Goal: Task Accomplishment & Management: Manage account settings

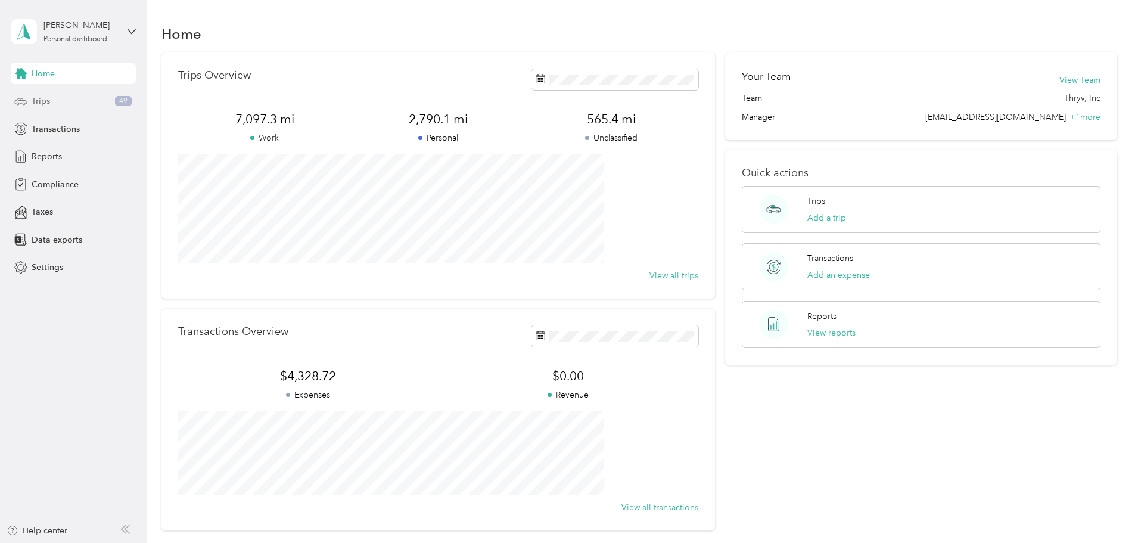
click at [65, 97] on div "Trips 49" at bounding box center [73, 101] width 125 height 21
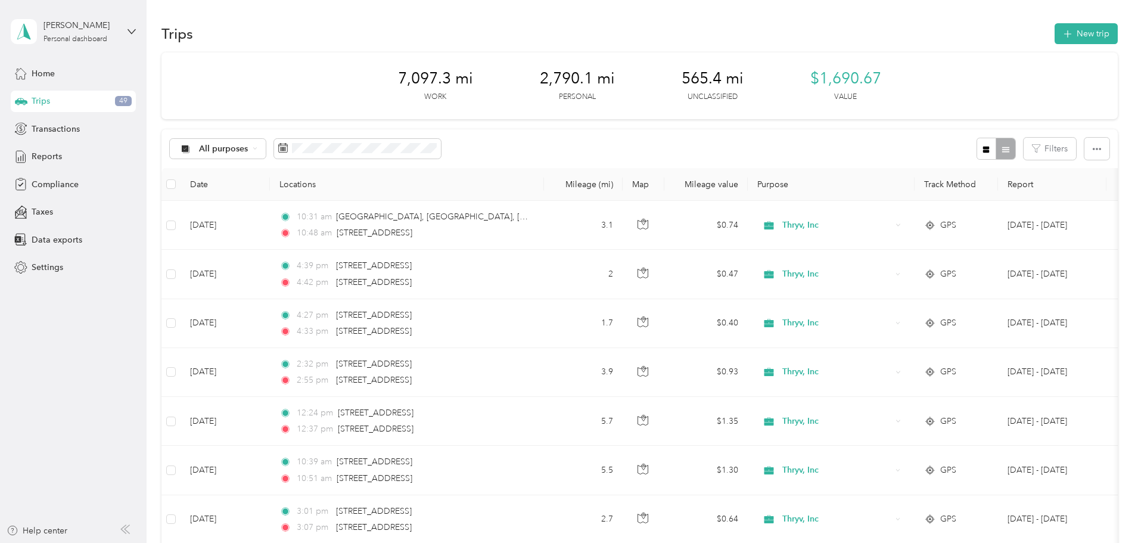
click at [38, 103] on span "Trips" at bounding box center [41, 101] width 18 height 13
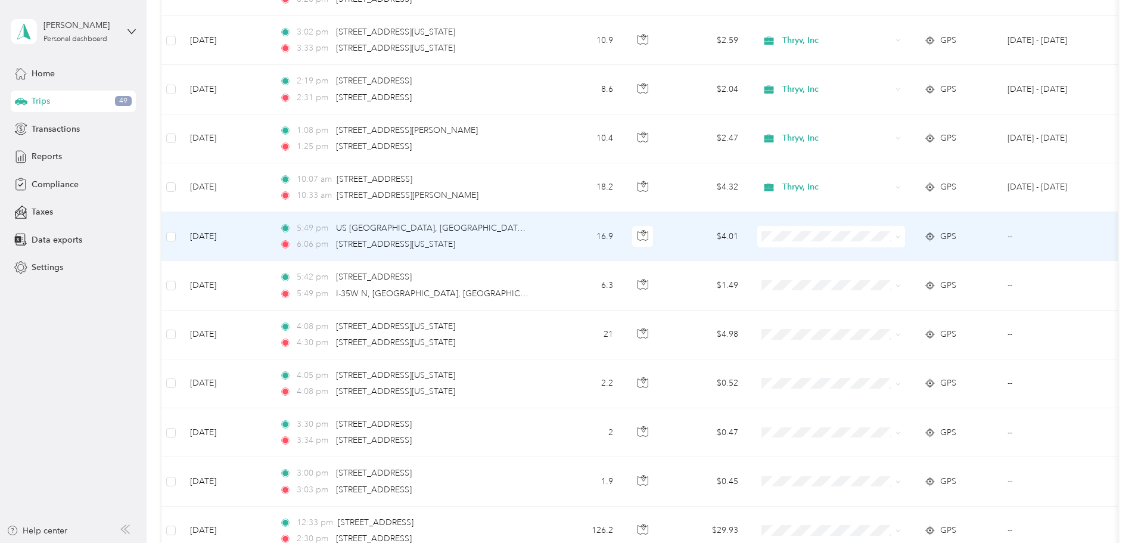
scroll to position [774, 0]
click at [864, 240] on span at bounding box center [831, 234] width 148 height 21
click at [885, 278] on span "Personal" at bounding box center [921, 277] width 110 height 13
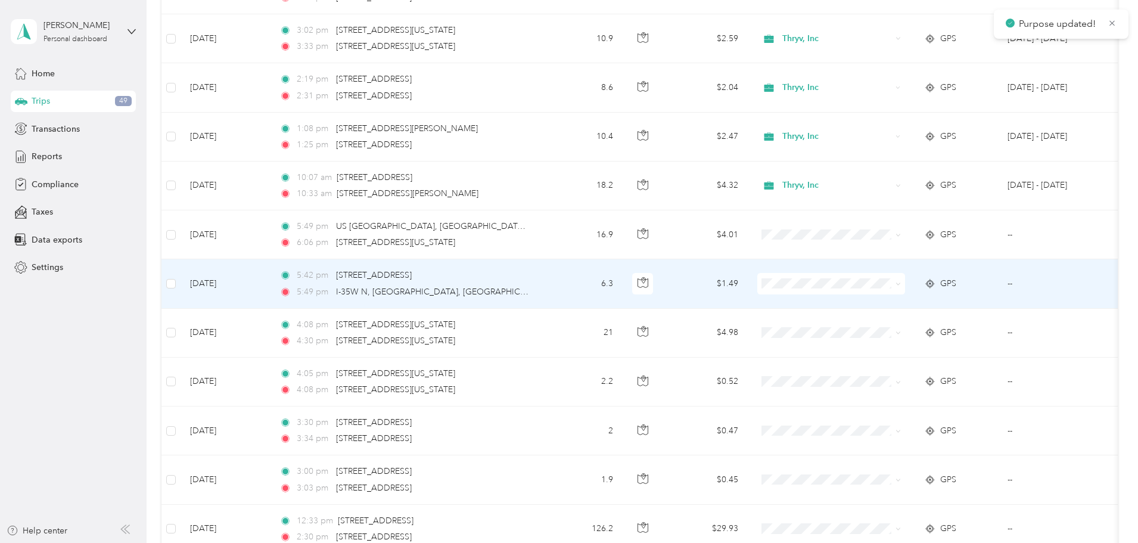
click at [885, 331] on body "Purpose updated! [PERSON_NAME] Personal dashboard Home Trips 49 Transactions Re…" at bounding box center [566, 271] width 1132 height 543
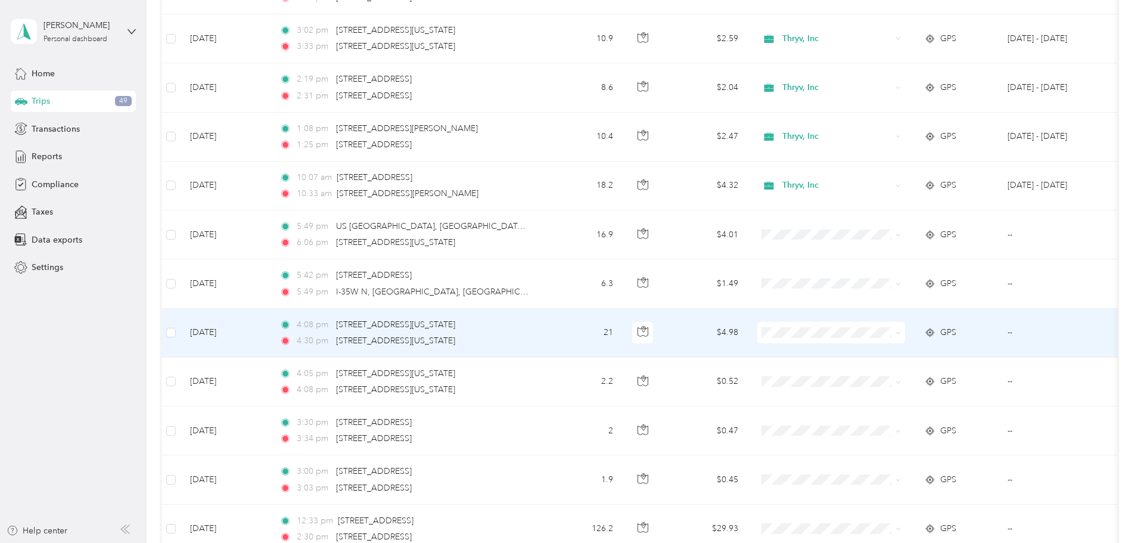
click at [889, 375] on span "Personal" at bounding box center [921, 371] width 110 height 13
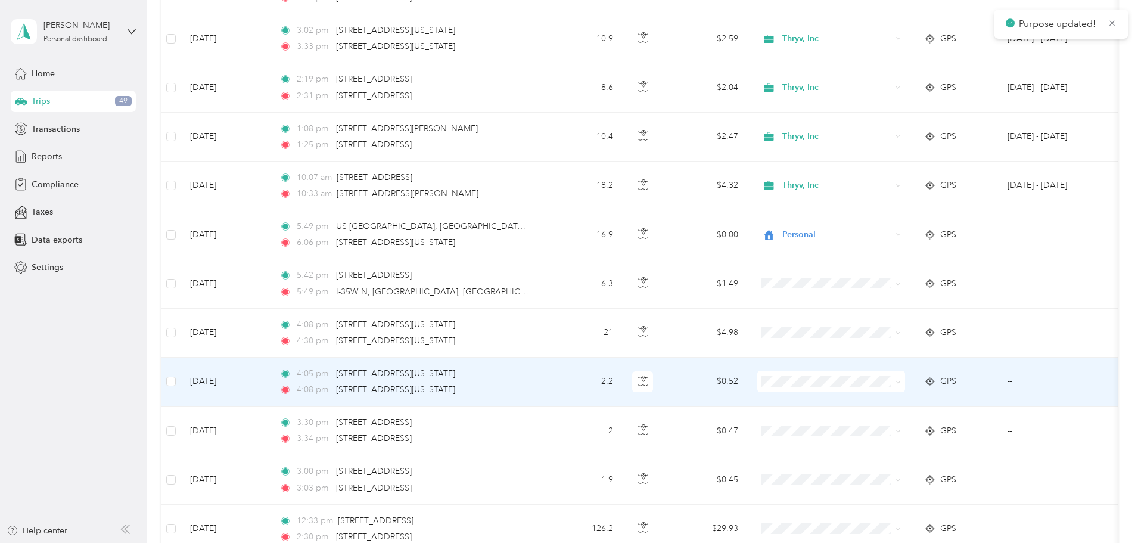
click at [878, 387] on span at bounding box center [831, 381] width 148 height 21
click at [875, 389] on span at bounding box center [831, 381] width 148 height 21
click at [882, 425] on span "Personal" at bounding box center [921, 424] width 110 height 13
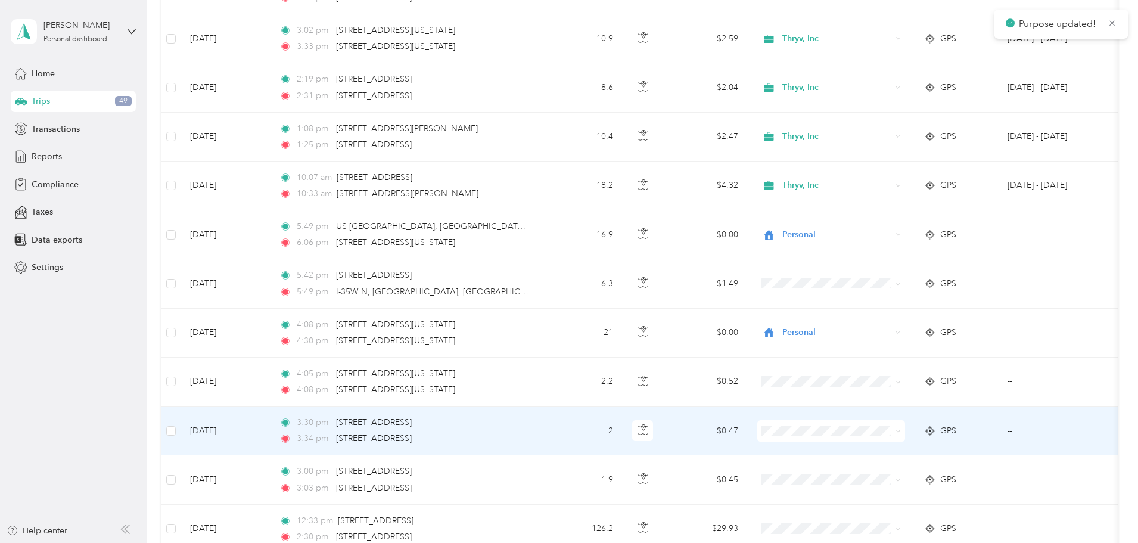
click at [879, 477] on li "Personal" at bounding box center [910, 467] width 148 height 21
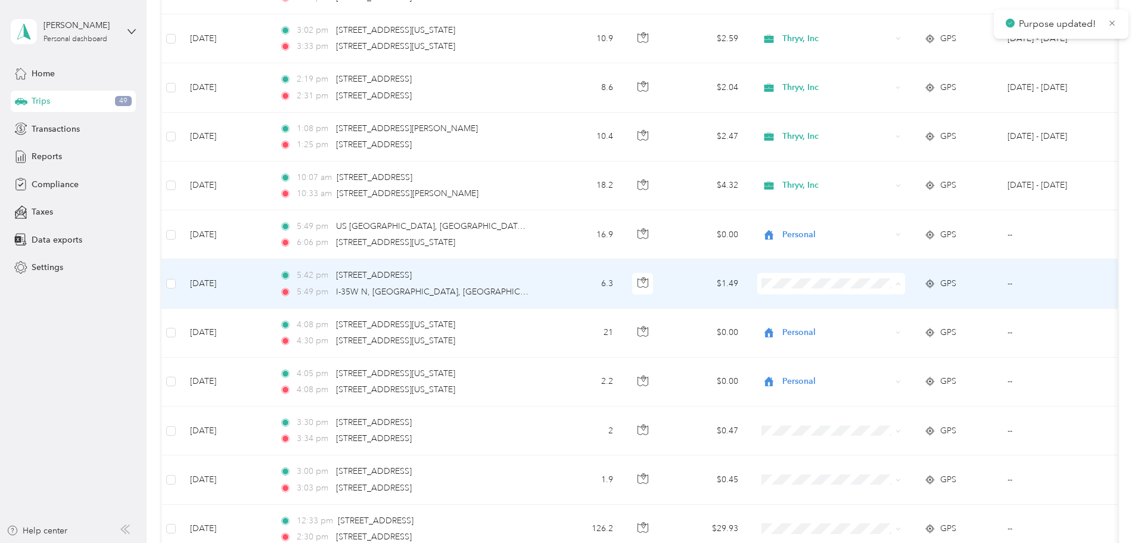
click at [889, 328] on li "Personal" at bounding box center [910, 326] width 148 height 21
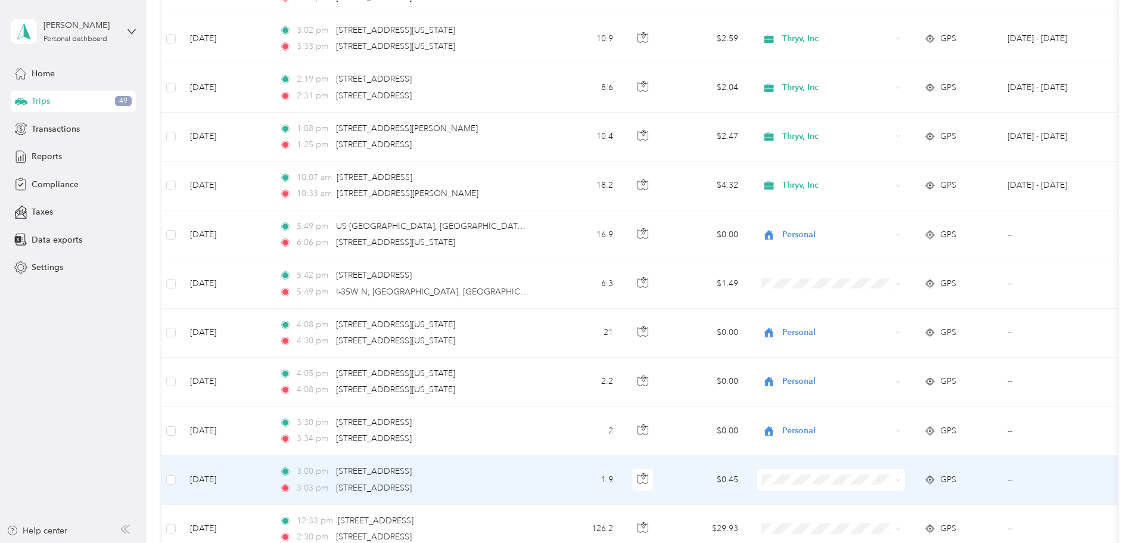
click at [883, 522] on span "Personal" at bounding box center [921, 516] width 110 height 13
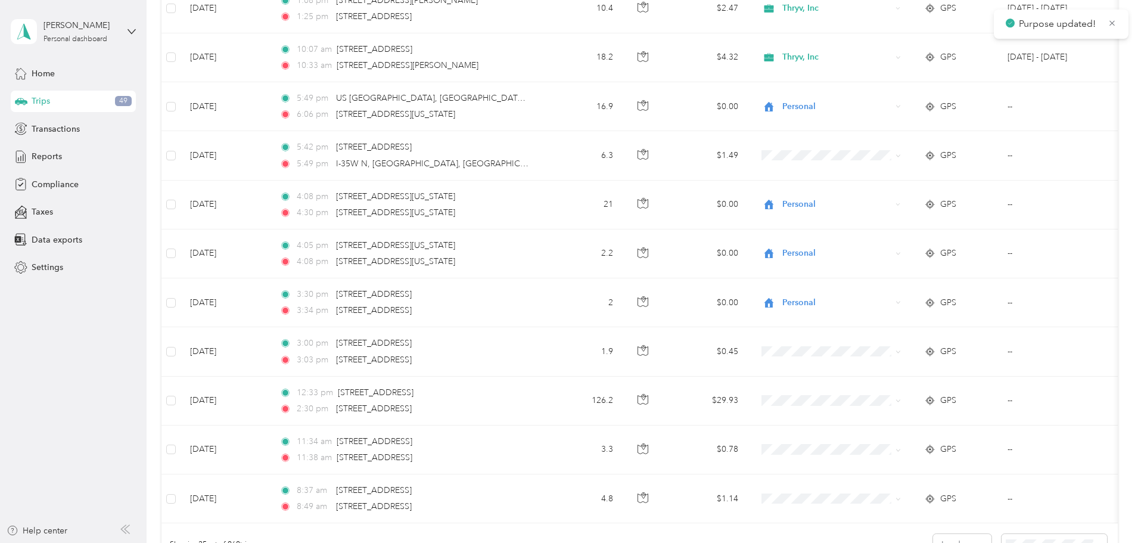
scroll to position [953, 0]
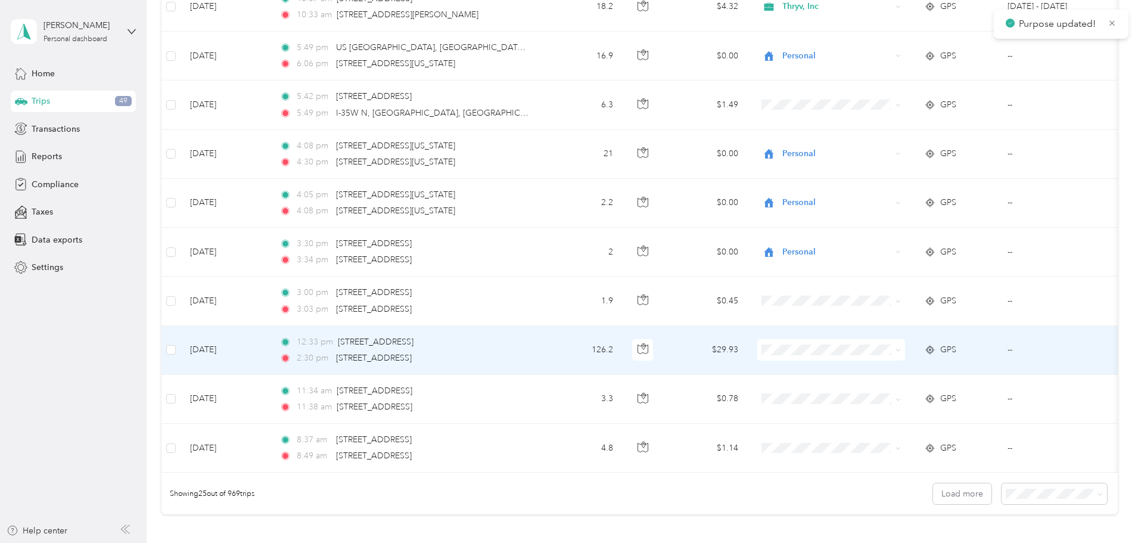
click at [873, 357] on span at bounding box center [831, 349] width 148 height 21
click at [882, 394] on li "Personal" at bounding box center [910, 388] width 148 height 21
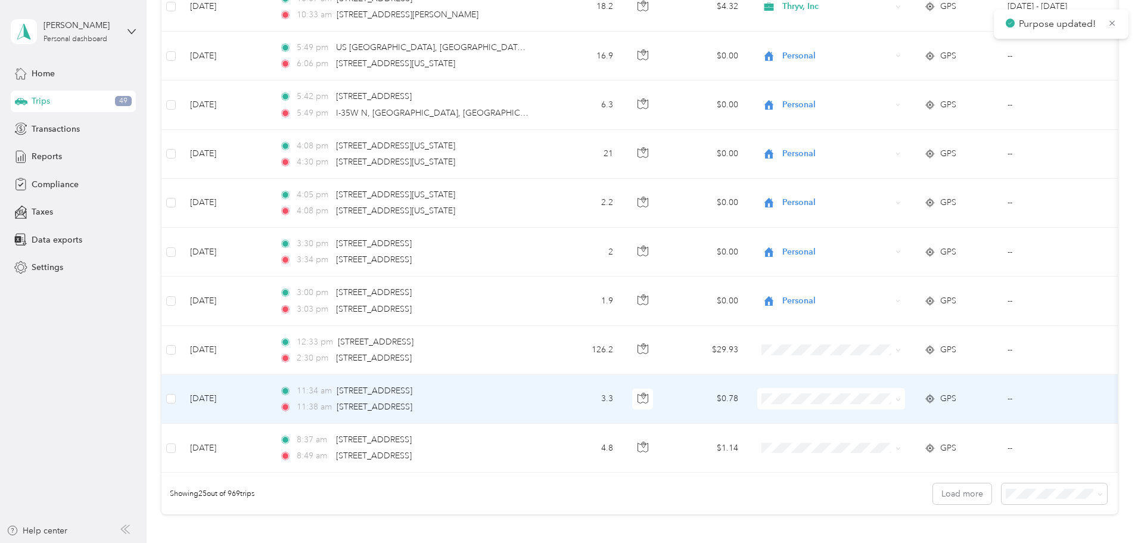
click at [882, 443] on li "Personal" at bounding box center [910, 441] width 148 height 21
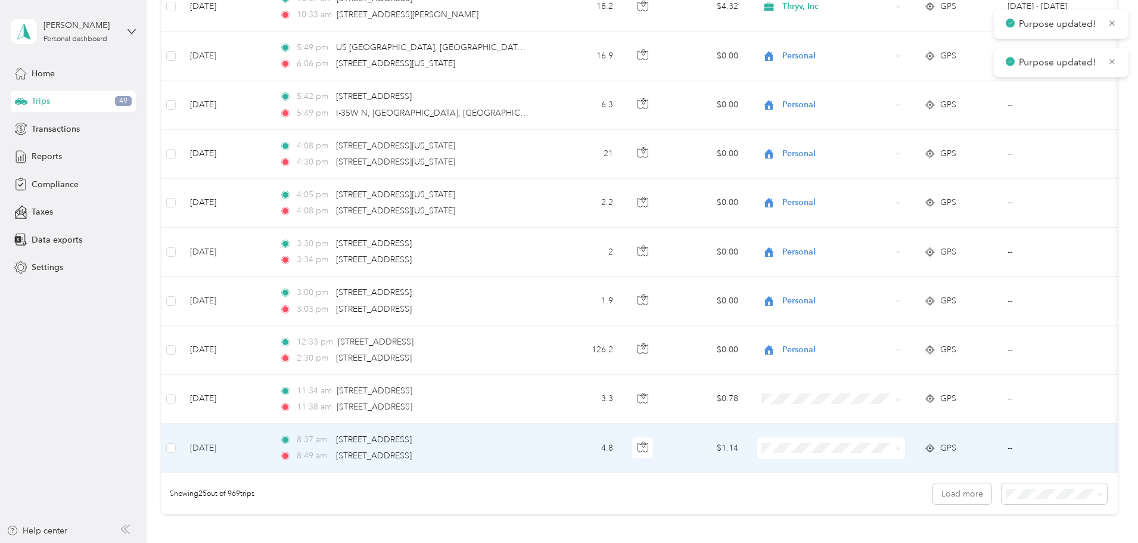
click at [881, 489] on span "Personal" at bounding box center [921, 484] width 110 height 13
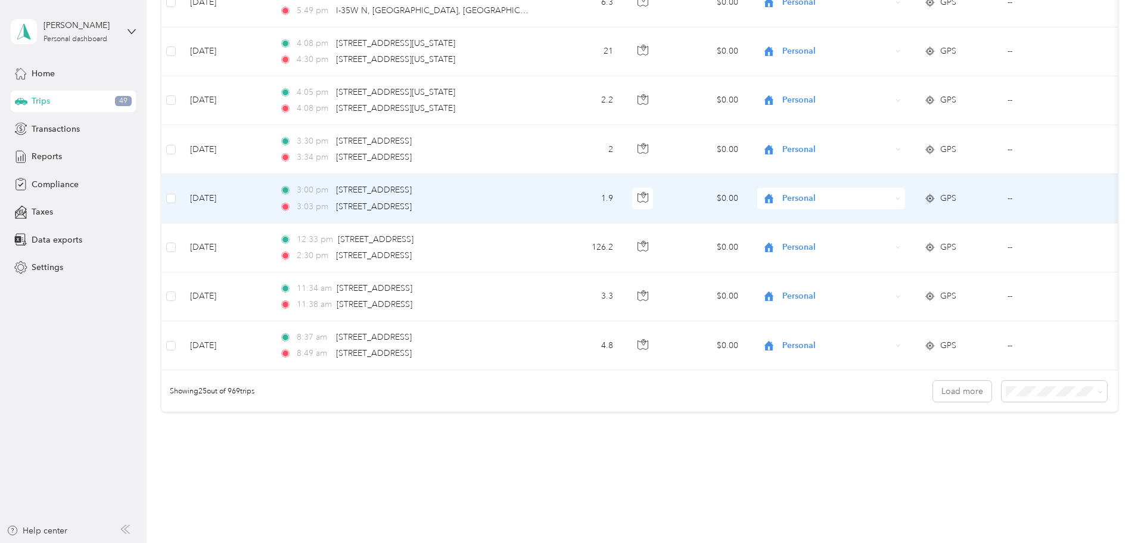
scroll to position [1099, 0]
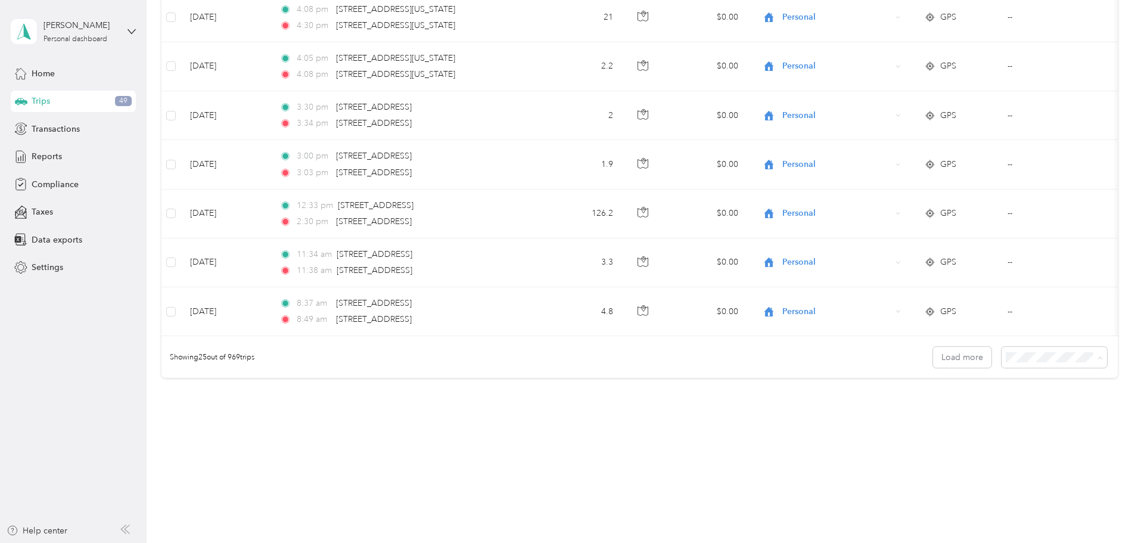
click at [956, 424] on li "100 per load" at bounding box center [971, 420] width 105 height 21
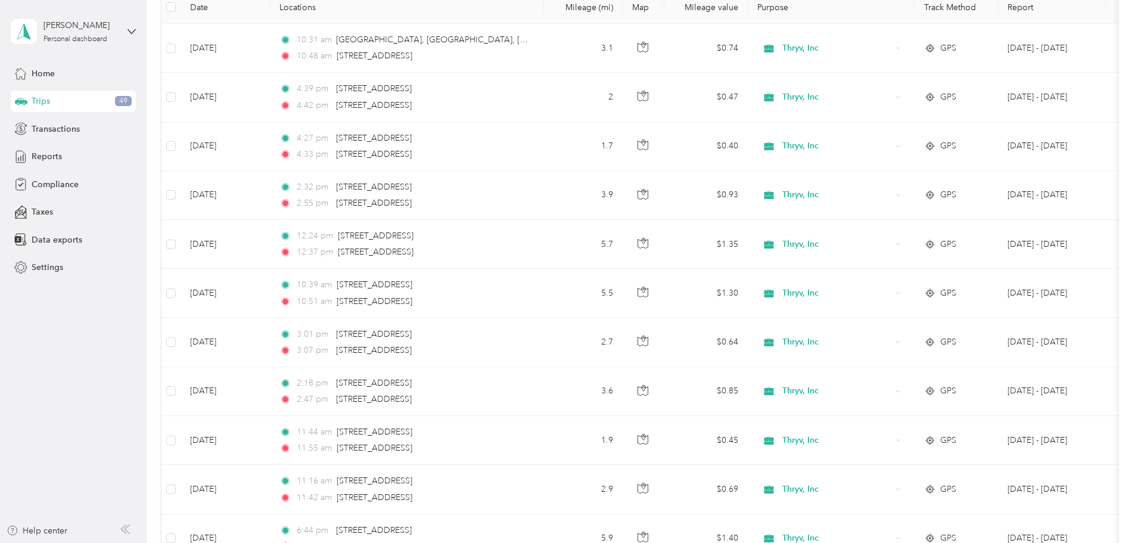
scroll to position [1099, 0]
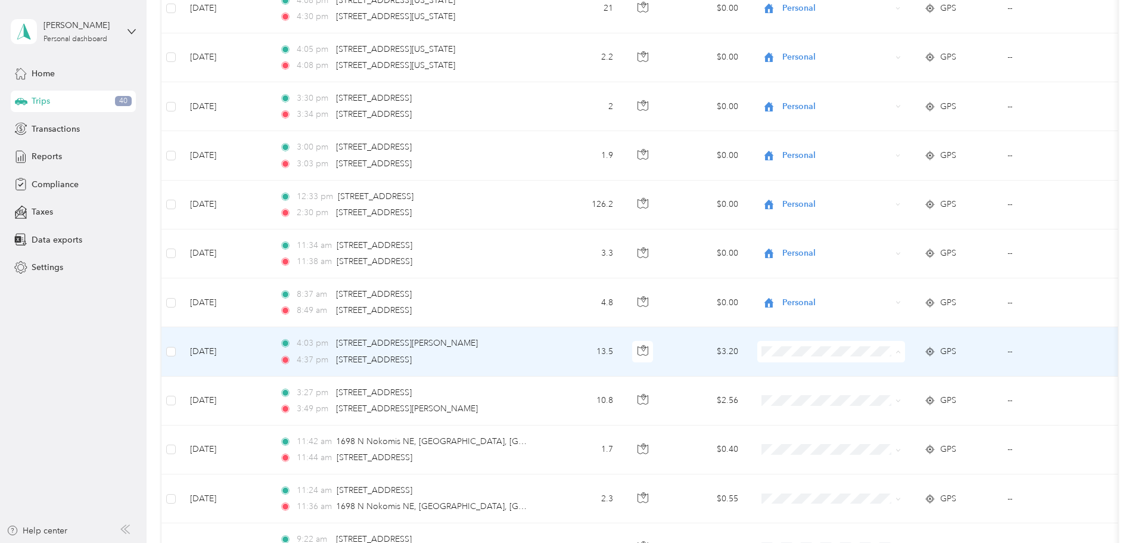
click at [891, 396] on li "Personal" at bounding box center [910, 394] width 148 height 21
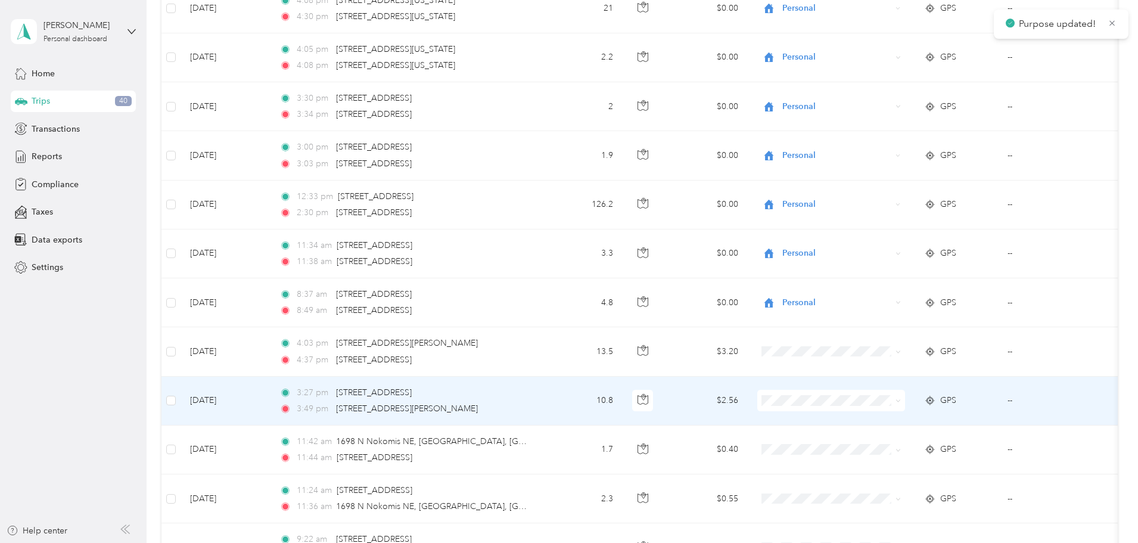
click at [879, 444] on li "Personal" at bounding box center [910, 440] width 148 height 21
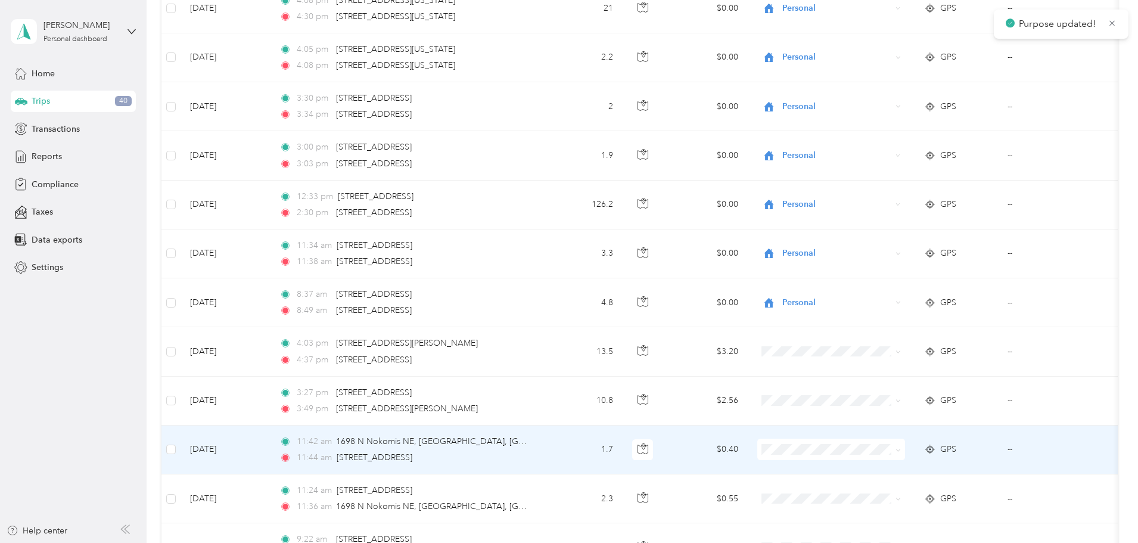
click at [872, 491] on span "Personal" at bounding box center [921, 492] width 110 height 13
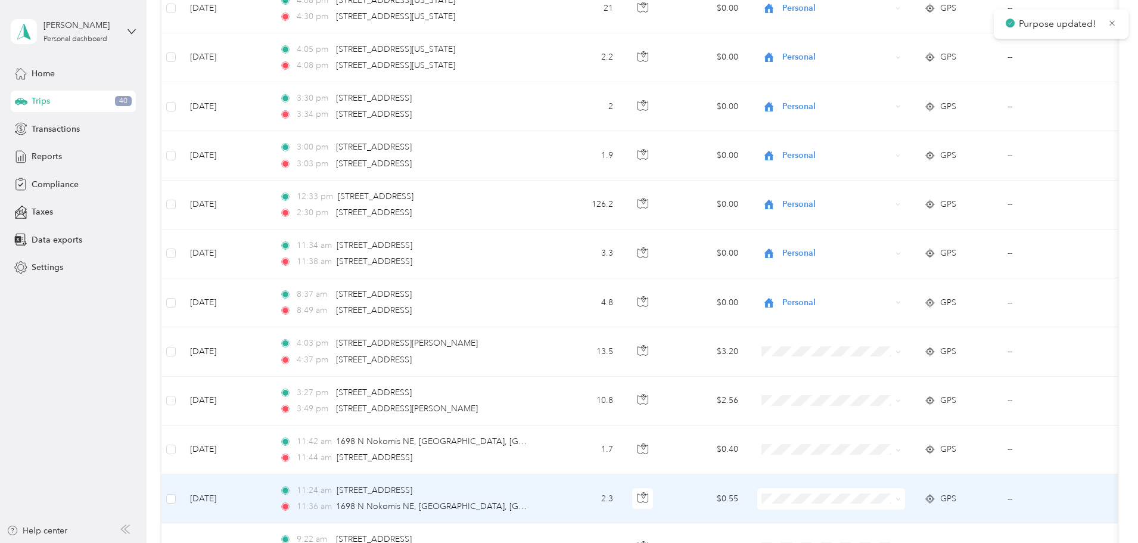
click at [876, 478] on li "Personal" at bounding box center [910, 476] width 148 height 21
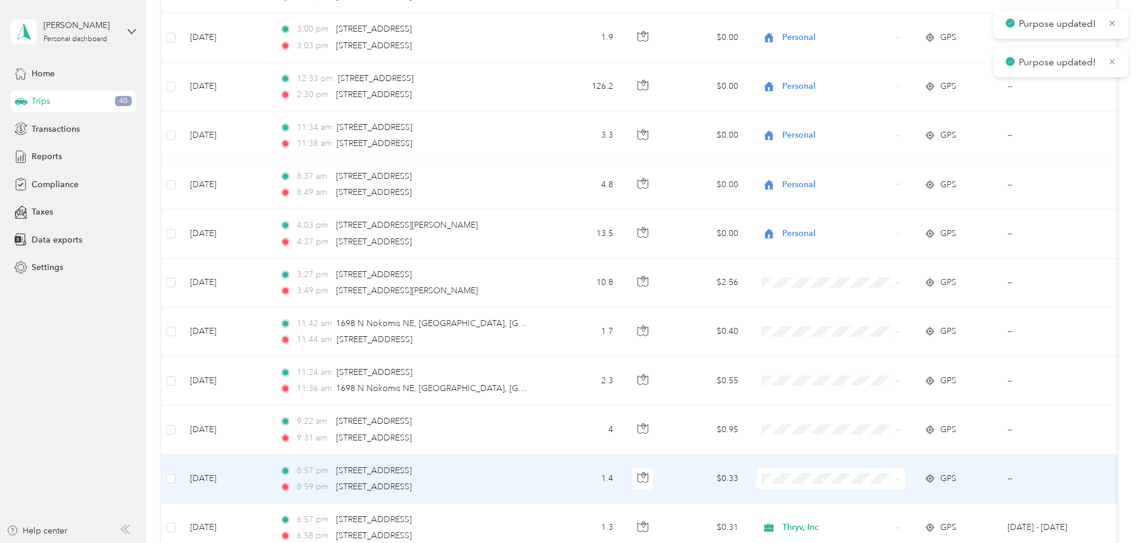
scroll to position [1218, 0]
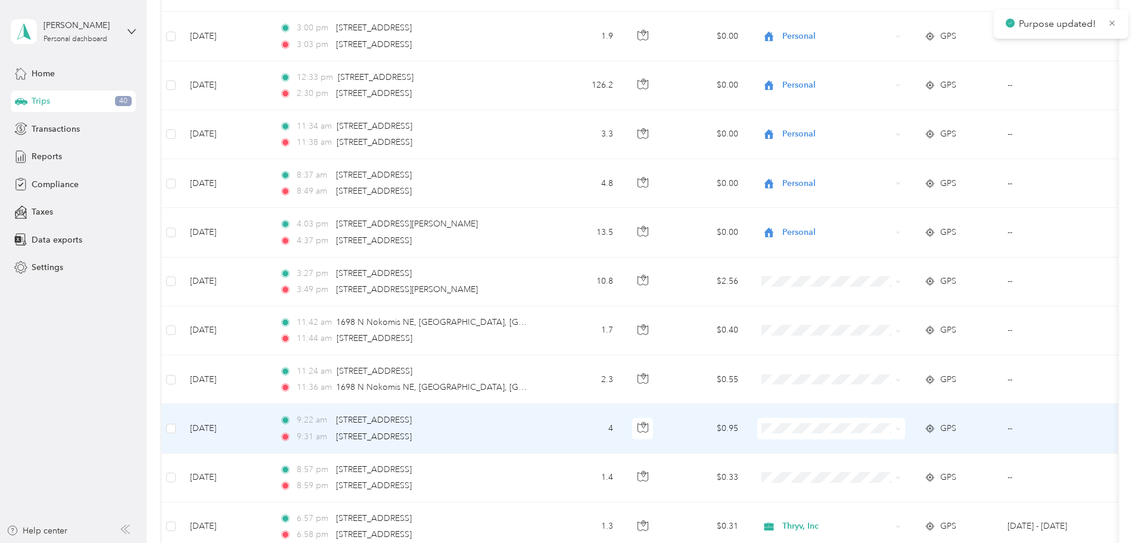
click at [873, 437] on span at bounding box center [831, 428] width 148 height 21
click at [883, 474] on li "Personal" at bounding box center [910, 471] width 148 height 21
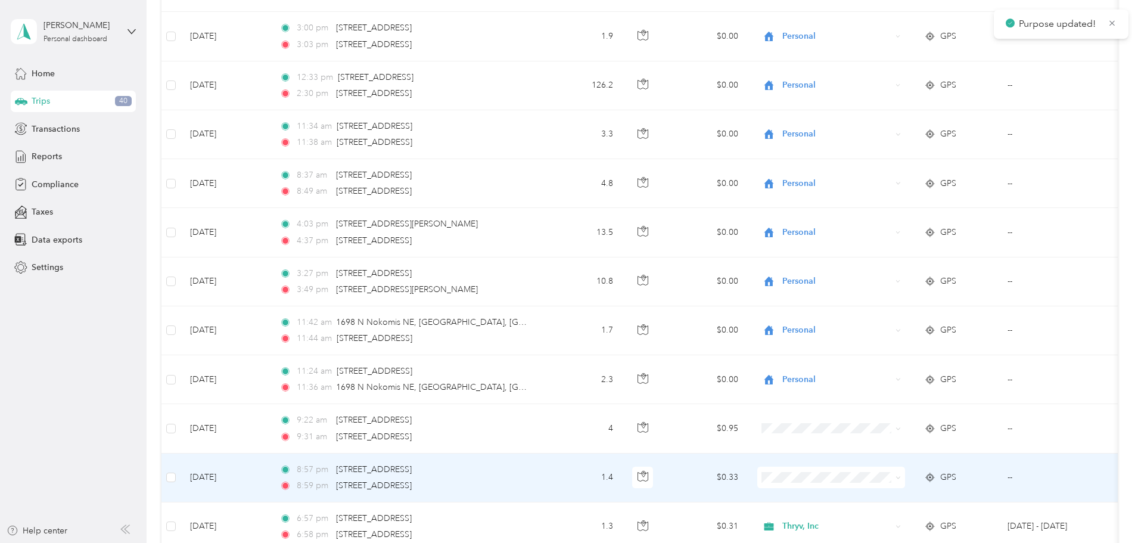
click at [877, 524] on body "Purpose updated! [PERSON_NAME] Personal dashboard Home Trips 40 Transactions Re…" at bounding box center [566, 271] width 1132 height 543
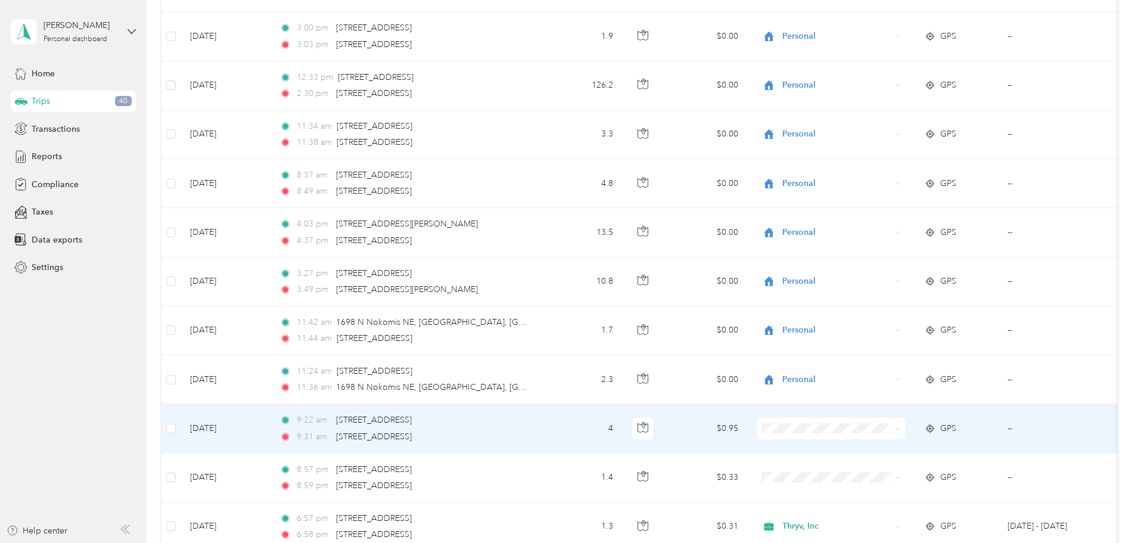
click at [883, 467] on span "Personal" at bounding box center [921, 465] width 110 height 13
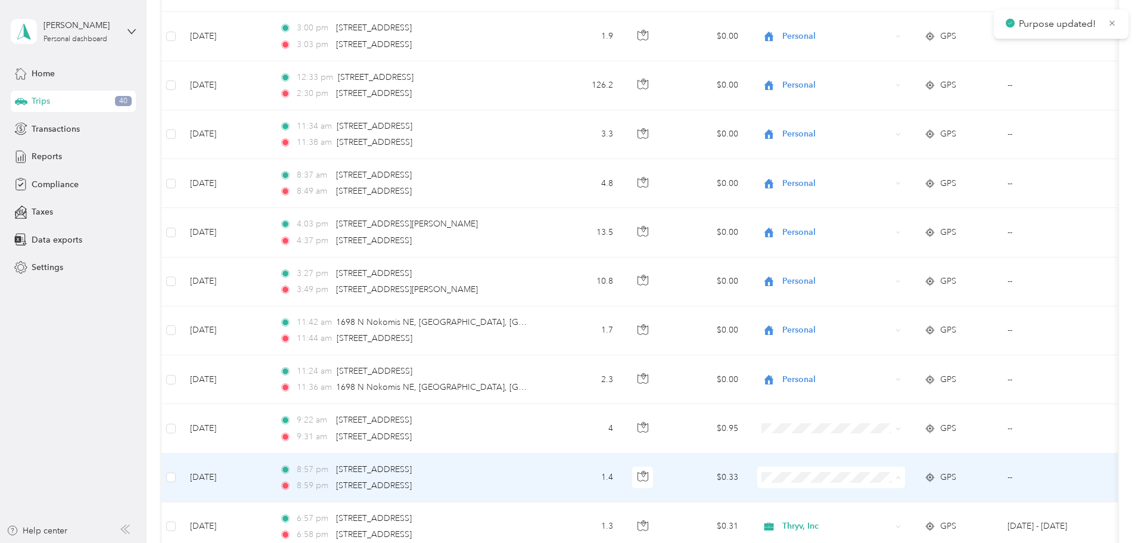
click at [869, 517] on span "Personal" at bounding box center [921, 520] width 110 height 13
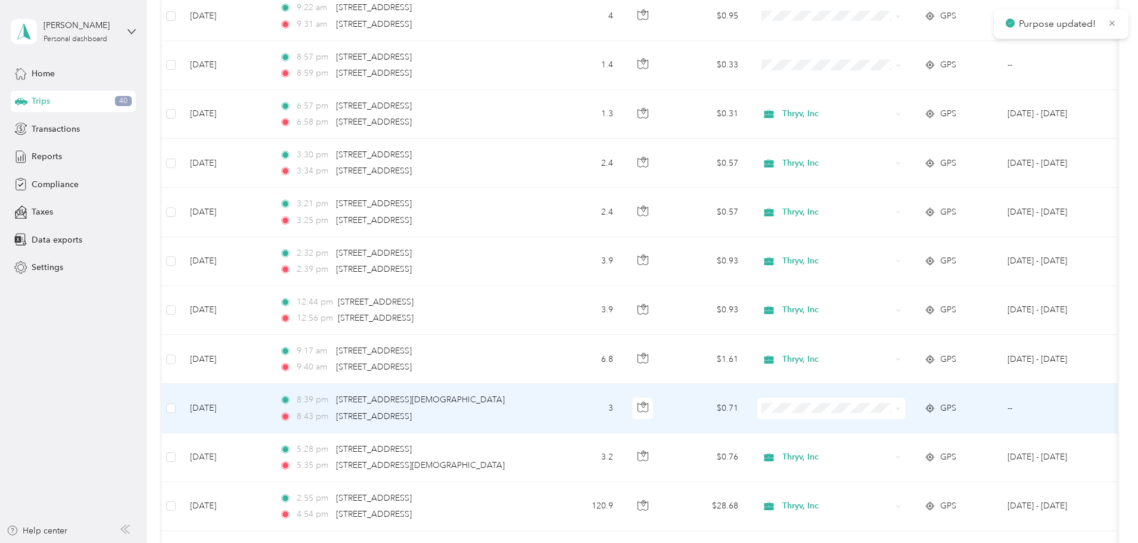
scroll to position [1635, 0]
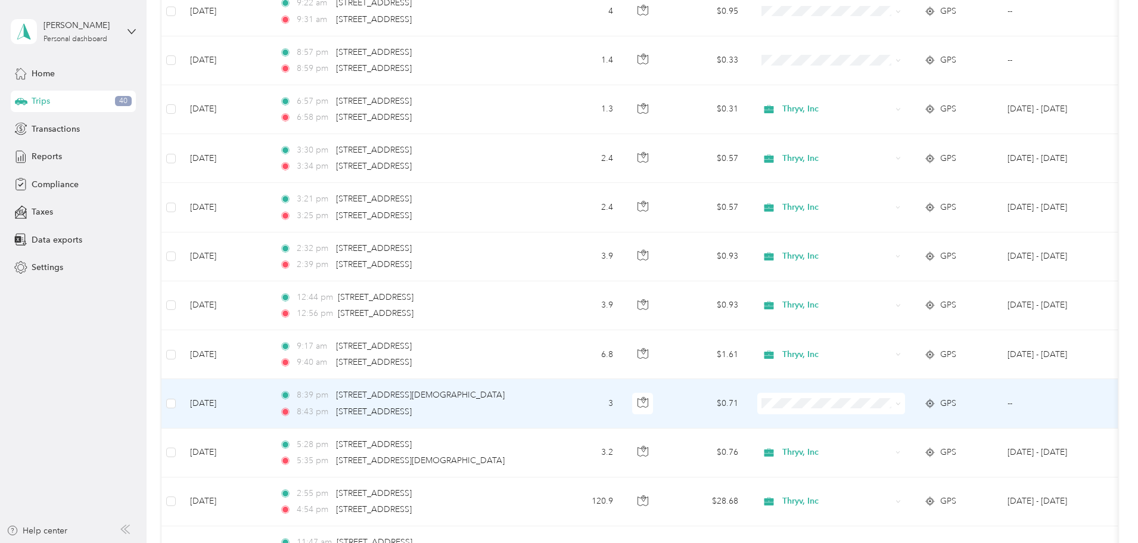
click at [861, 410] on span at bounding box center [831, 403] width 148 height 21
click at [879, 444] on span "Personal" at bounding box center [921, 442] width 110 height 13
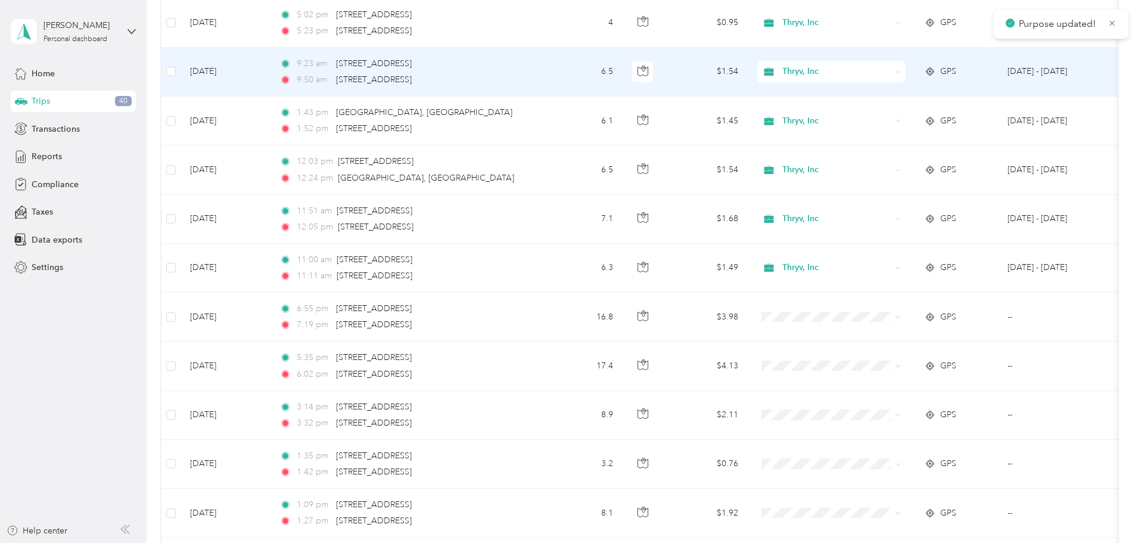
scroll to position [2290, 0]
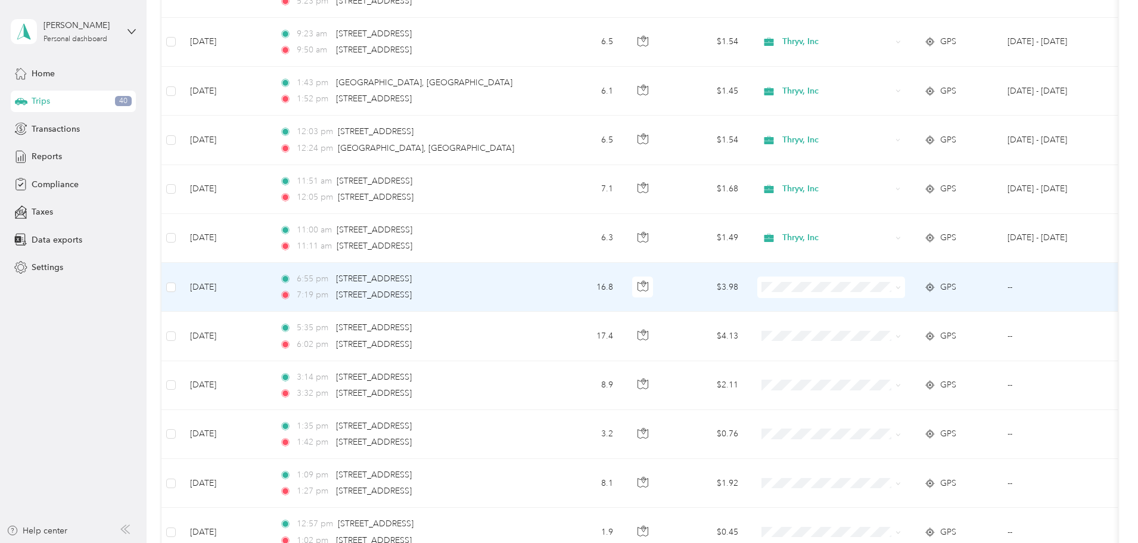
click at [874, 332] on li "Personal" at bounding box center [910, 325] width 148 height 21
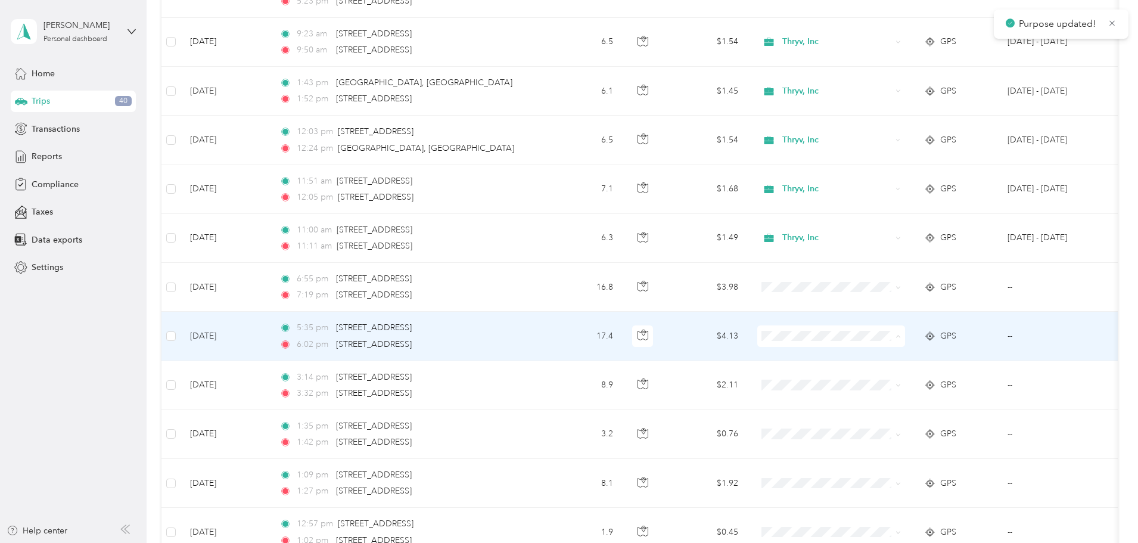
click at [878, 379] on li "Personal" at bounding box center [910, 379] width 148 height 21
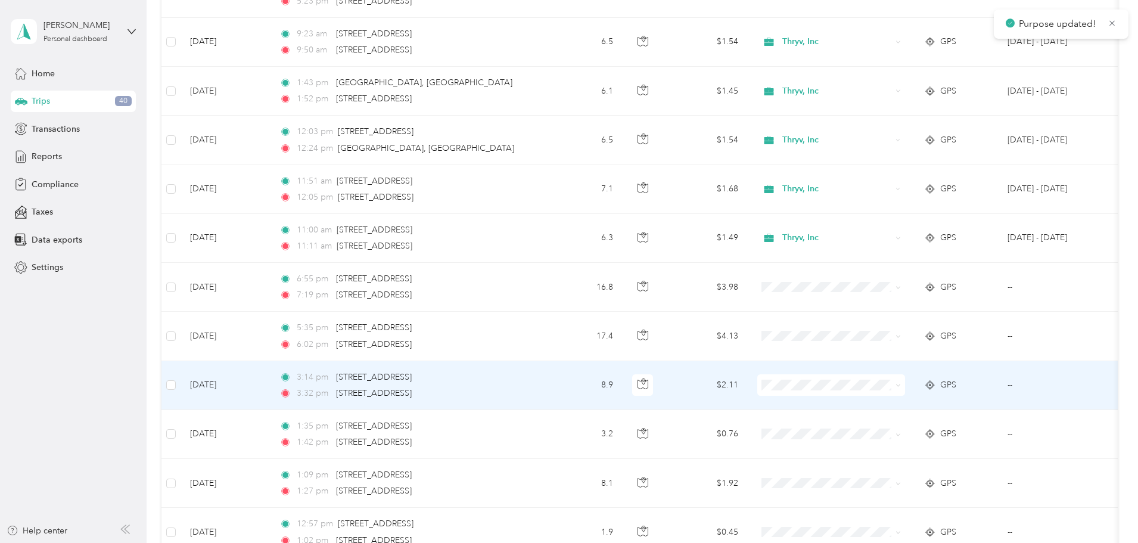
click at [878, 425] on span "Personal" at bounding box center [921, 428] width 110 height 13
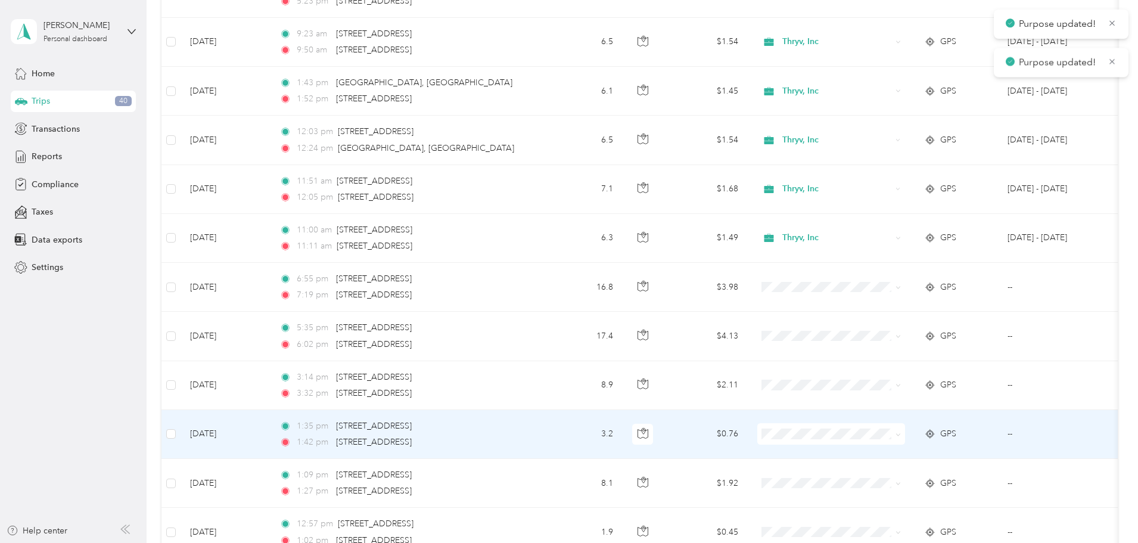
click at [875, 440] on span at bounding box center [831, 433] width 148 height 21
click at [889, 474] on span "Personal" at bounding box center [921, 477] width 110 height 13
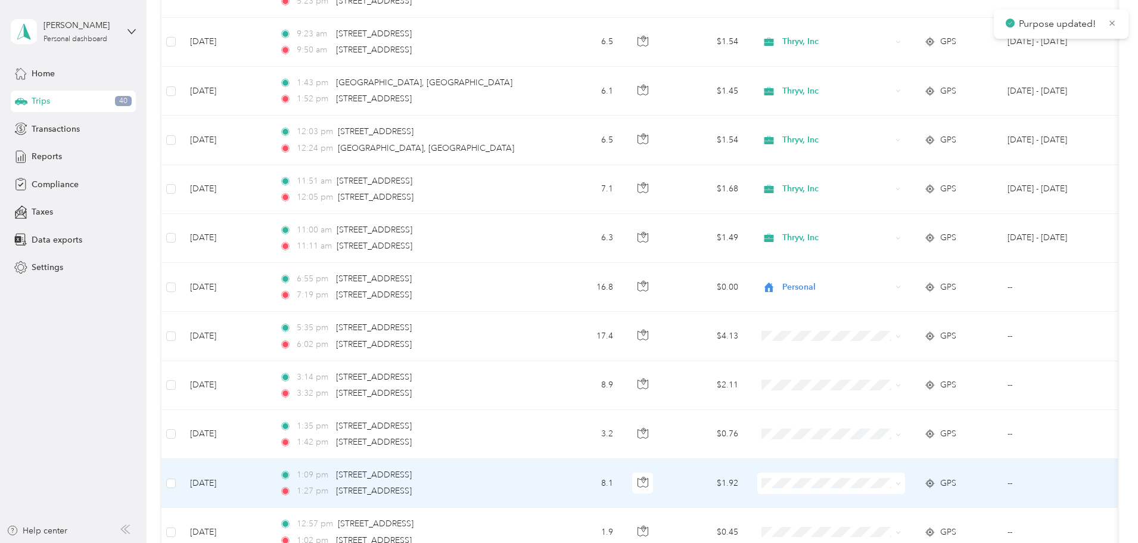
click at [888, 525] on span "Personal" at bounding box center [921, 524] width 110 height 13
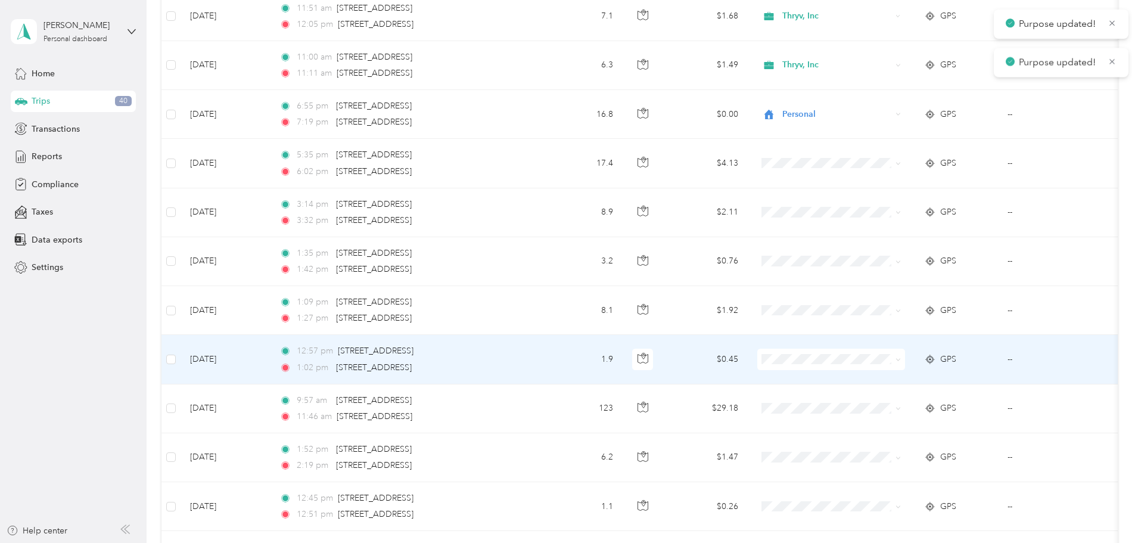
scroll to position [2469, 0]
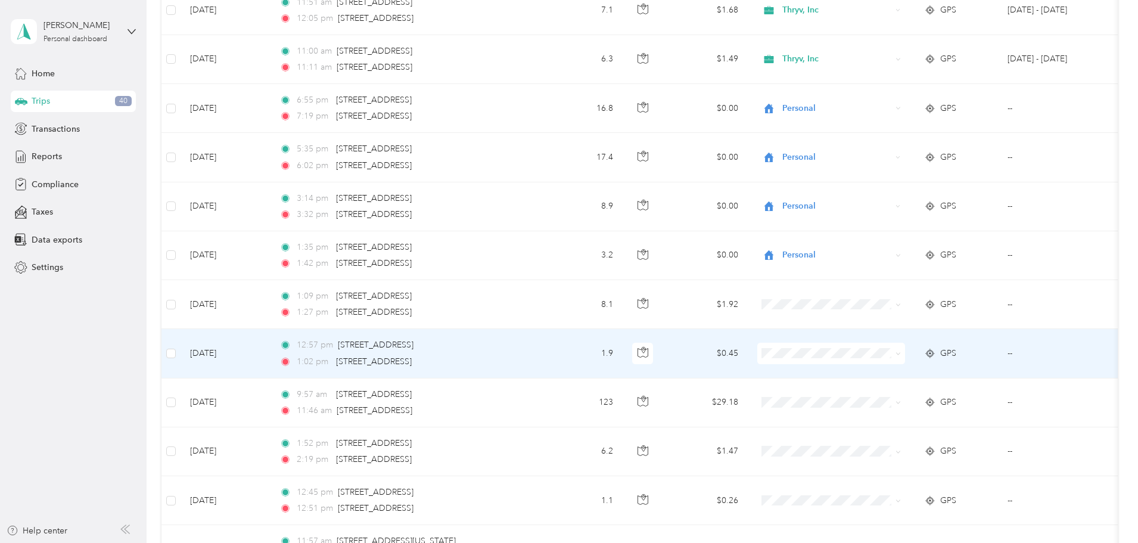
click at [880, 397] on span "Personal" at bounding box center [921, 395] width 110 height 13
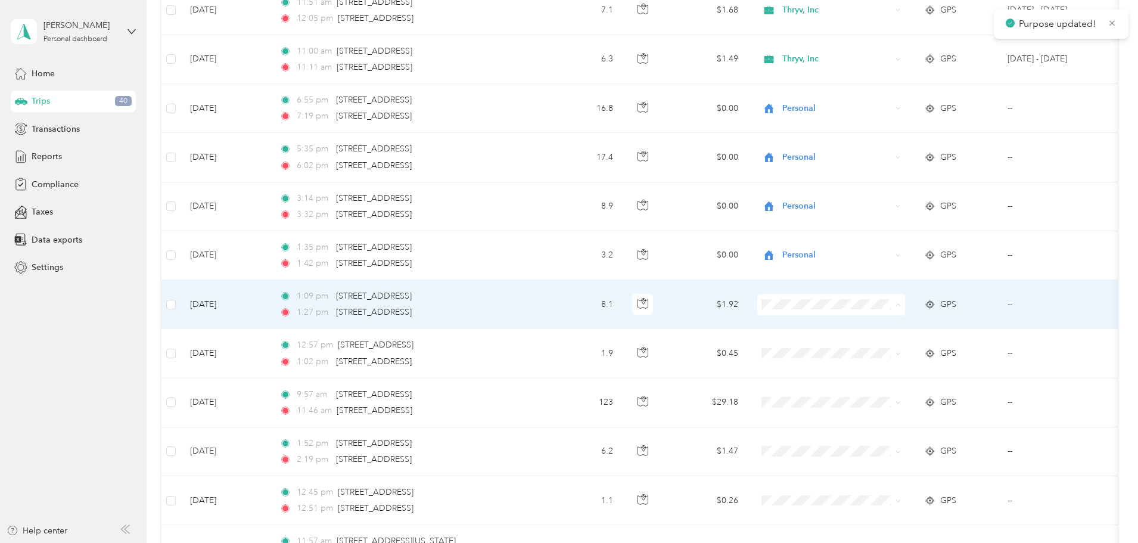
click at [882, 350] on li "Personal" at bounding box center [910, 347] width 148 height 21
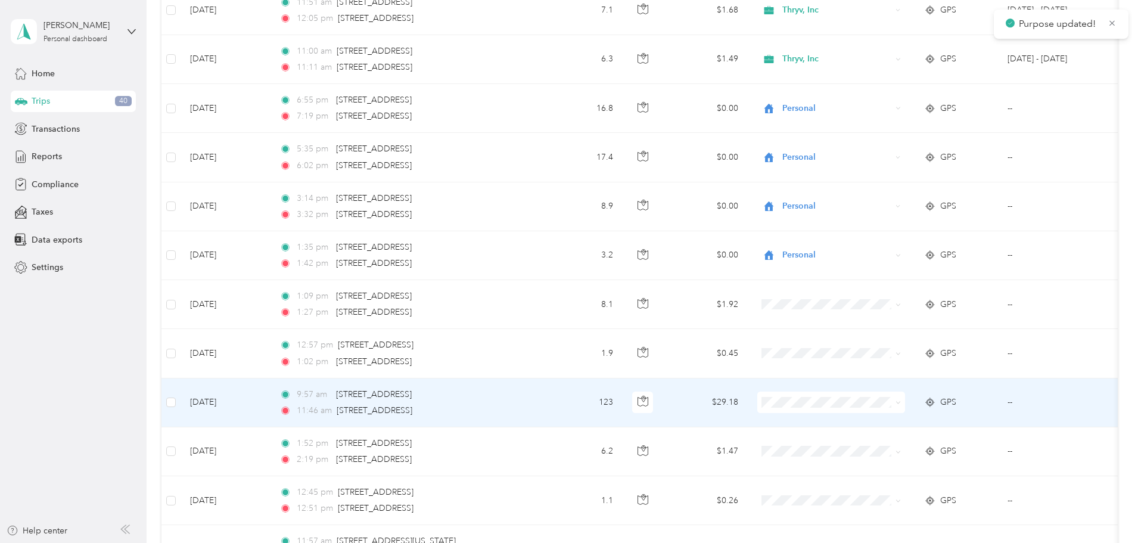
click at [871, 443] on span "Personal" at bounding box center [921, 443] width 110 height 13
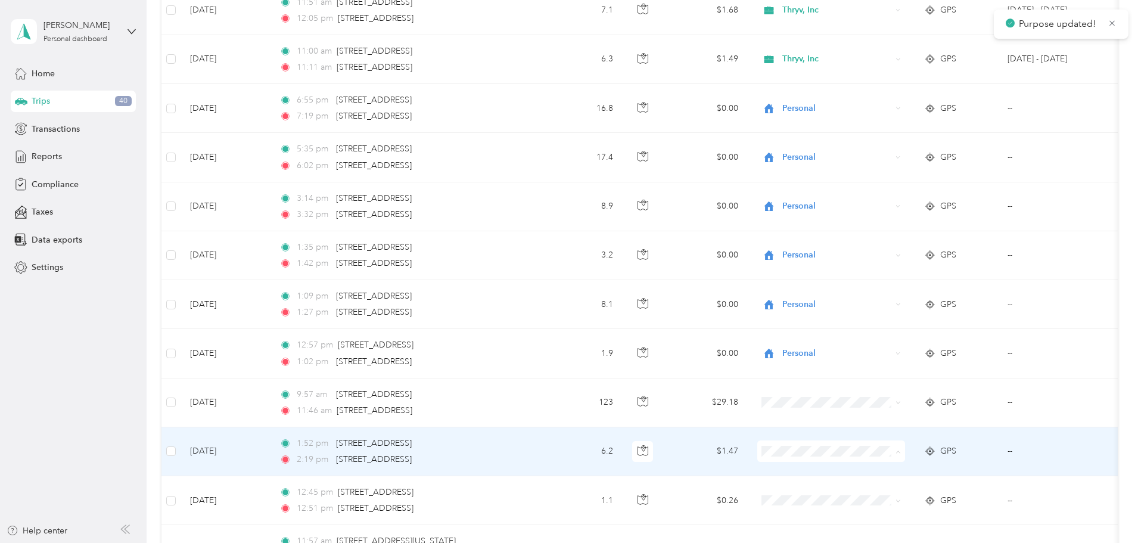
click at [875, 487] on li "Personal" at bounding box center [910, 494] width 148 height 21
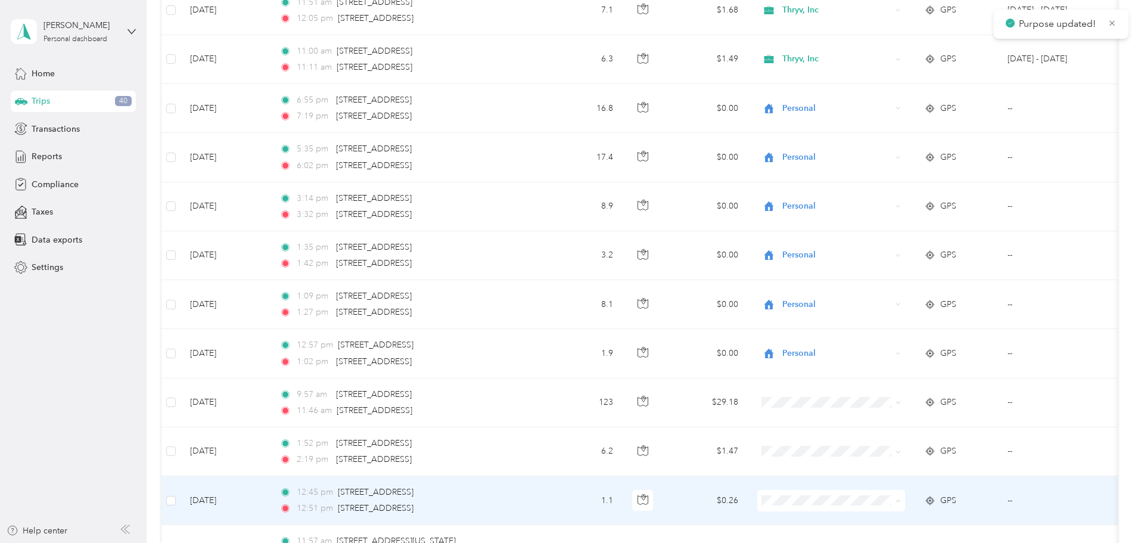
click at [884, 477] on span "Personal" at bounding box center [921, 478] width 110 height 13
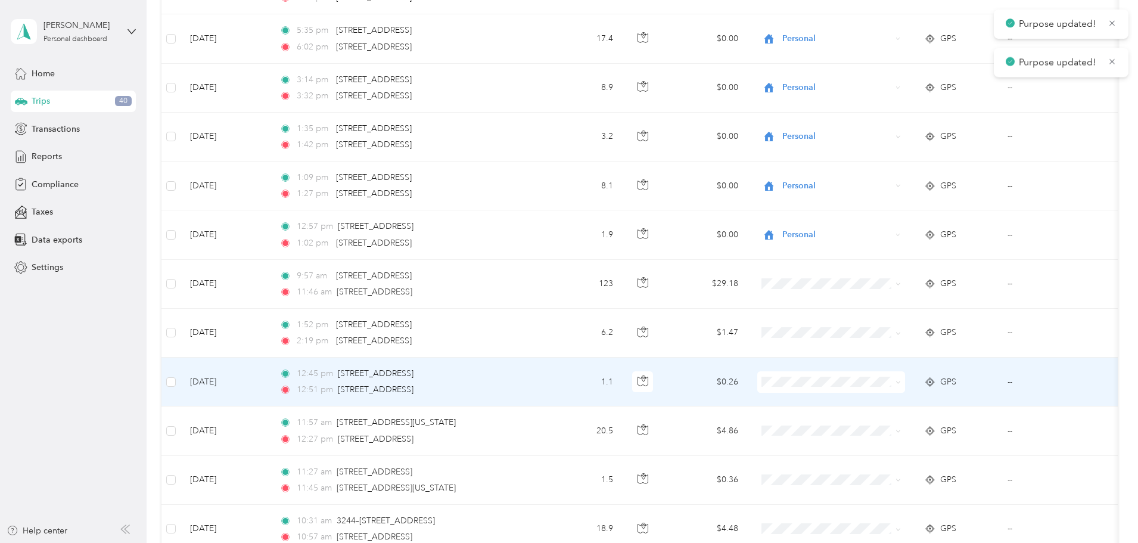
scroll to position [2647, 0]
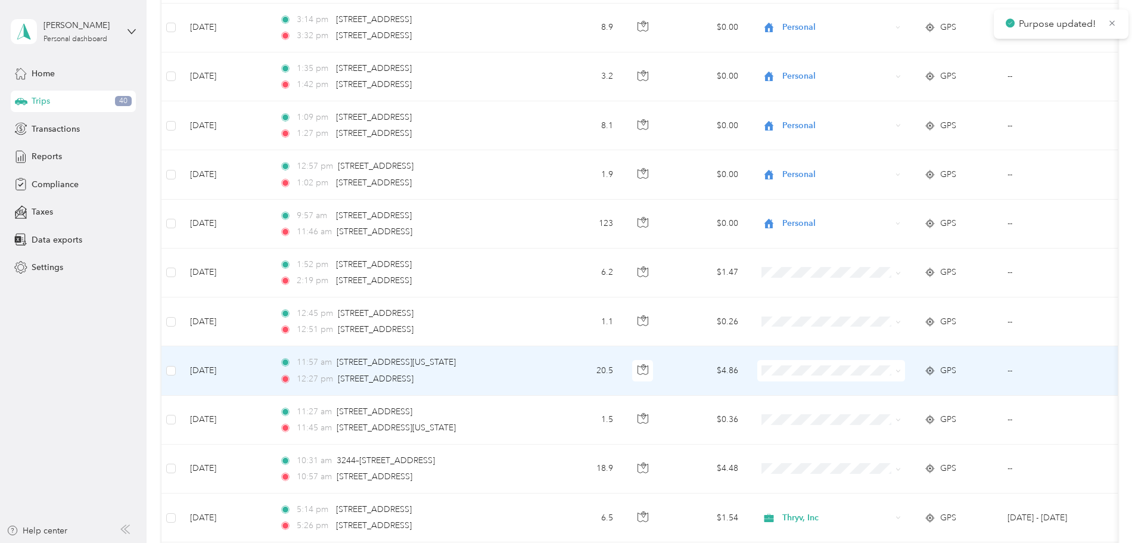
drag, startPoint x: 867, startPoint y: 357, endPoint x: 868, endPoint y: 363, distance: 6.6
click at [868, 363] on td at bounding box center [831, 370] width 167 height 49
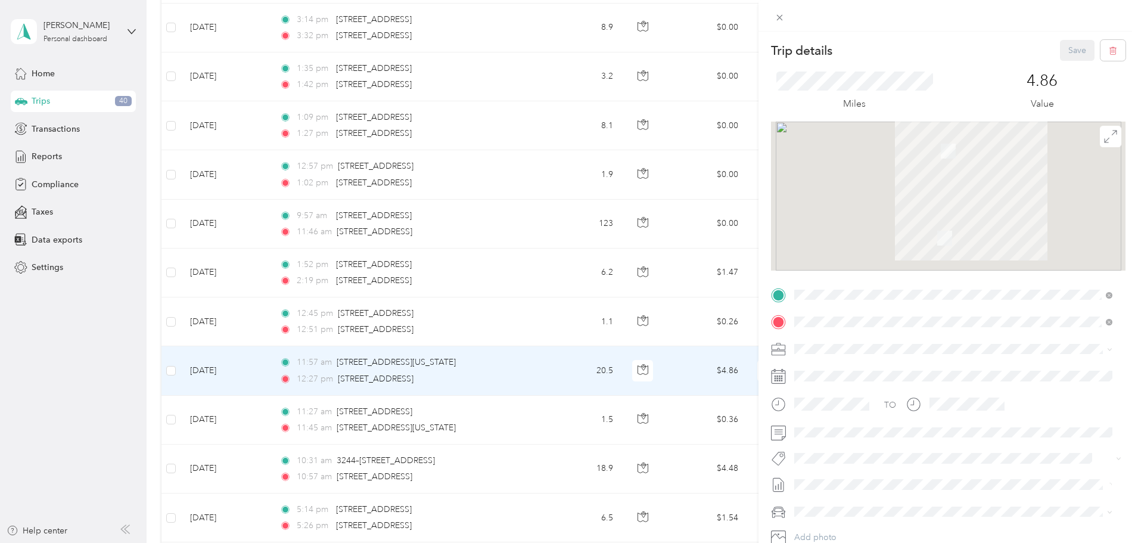
click at [723, 316] on div "Trip details Save This trip cannot be edited because it is either under review,…" at bounding box center [569, 271] width 1138 height 543
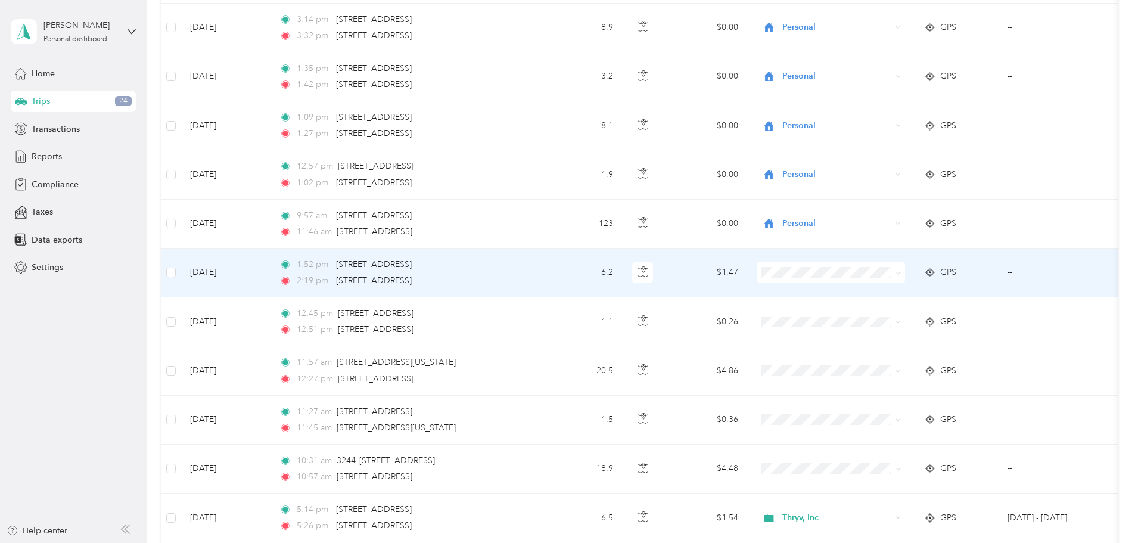
click at [874, 313] on span "Personal" at bounding box center [921, 315] width 110 height 13
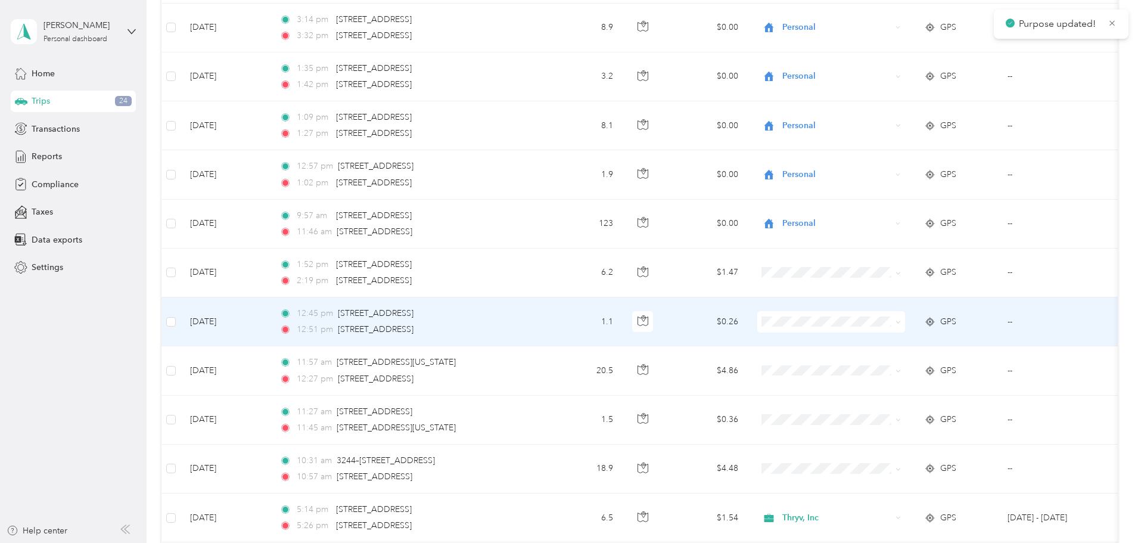
click at [874, 313] on span at bounding box center [831, 321] width 148 height 21
click at [876, 360] on span "Personal" at bounding box center [921, 363] width 110 height 13
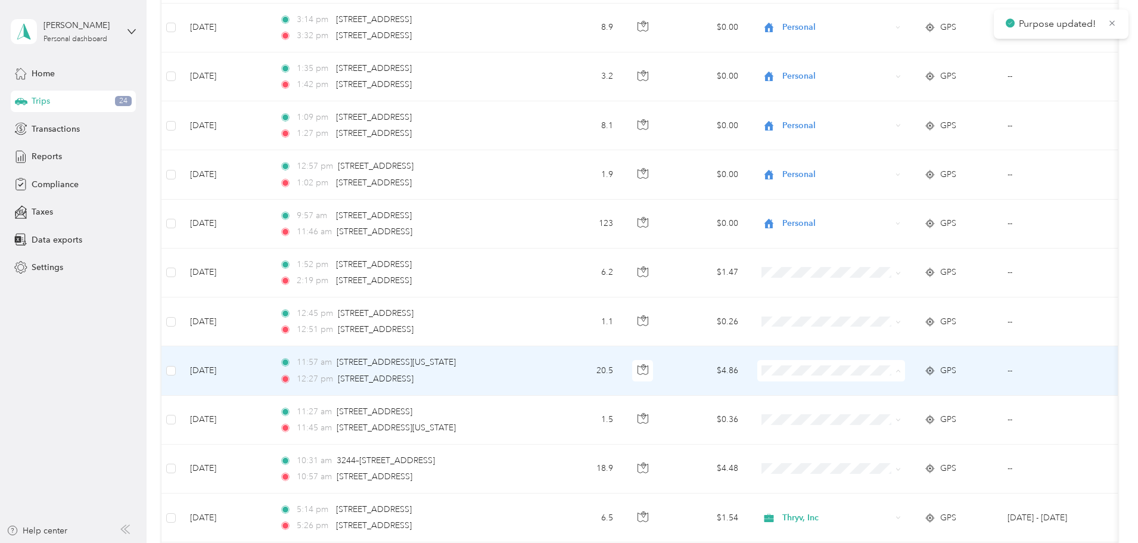
click at [874, 409] on span "Personal" at bounding box center [921, 413] width 110 height 13
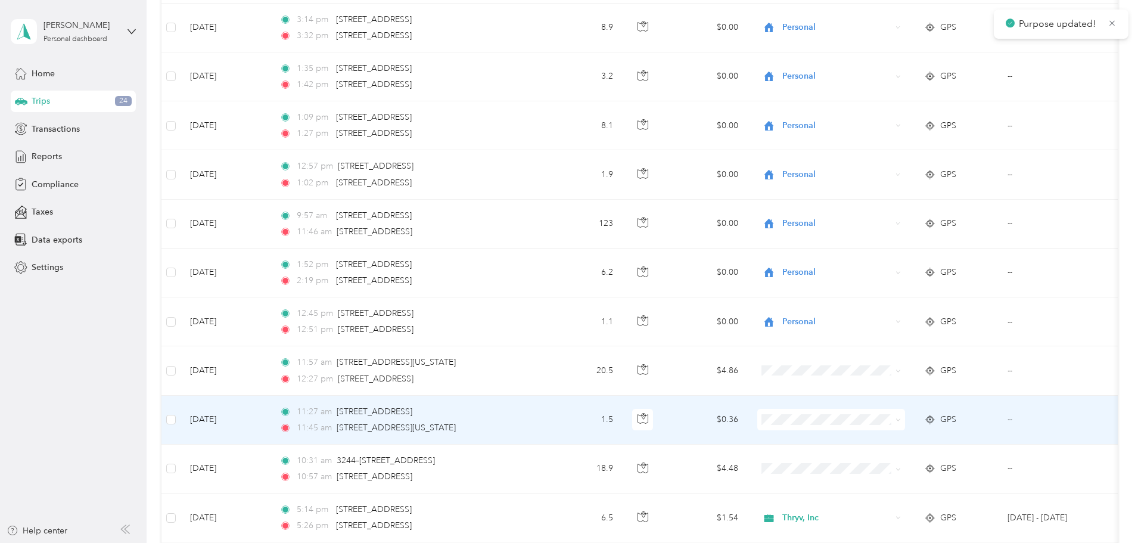
click at [873, 459] on span "Personal" at bounding box center [921, 458] width 110 height 13
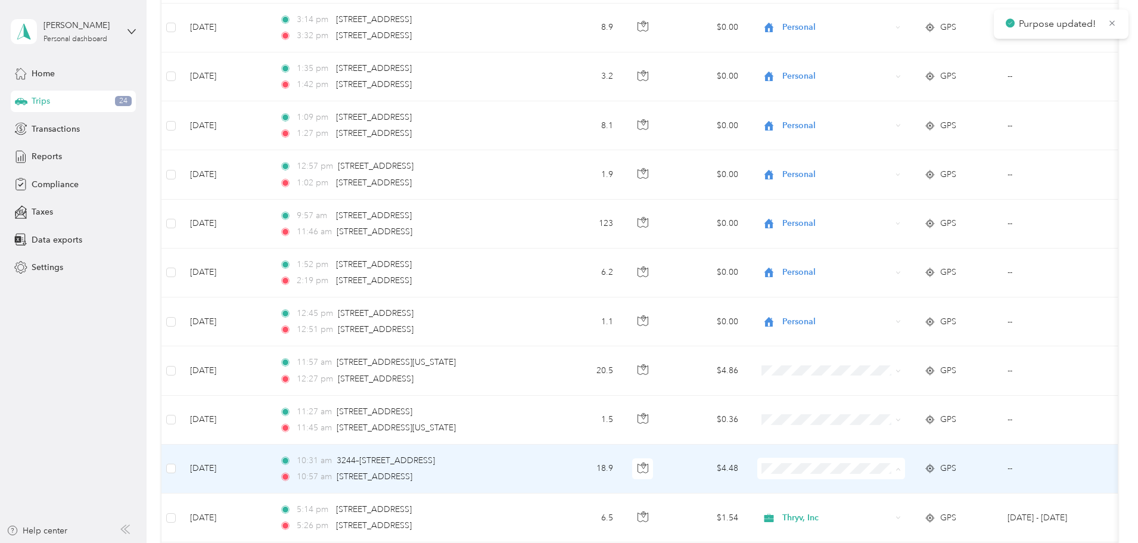
click at [876, 517] on body "Purpose updated! Purpose updated! [PERSON_NAME] Personal dashboard Home Trips 2…" at bounding box center [566, 271] width 1132 height 543
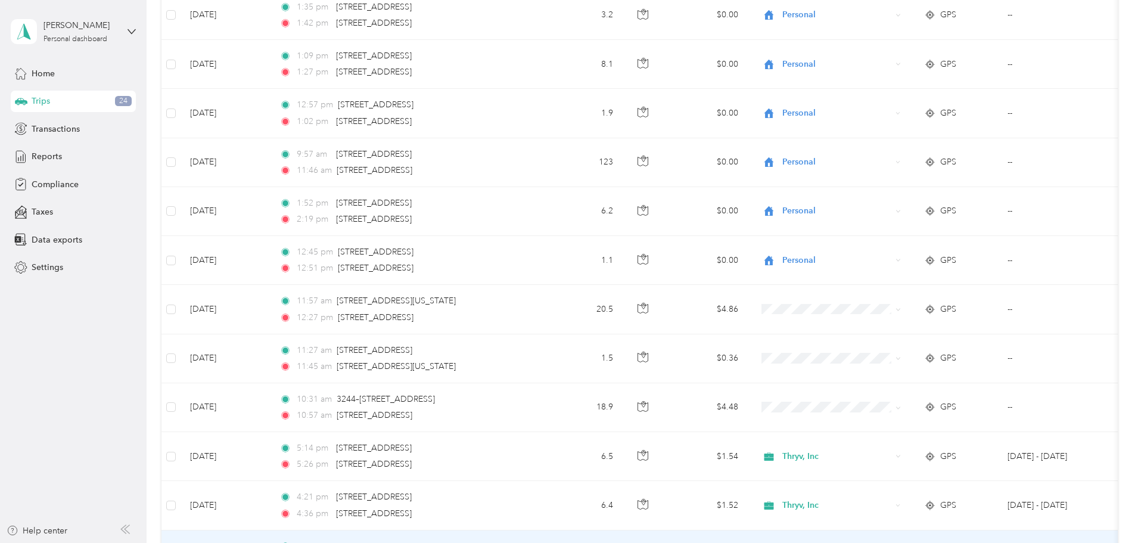
scroll to position [2767, 0]
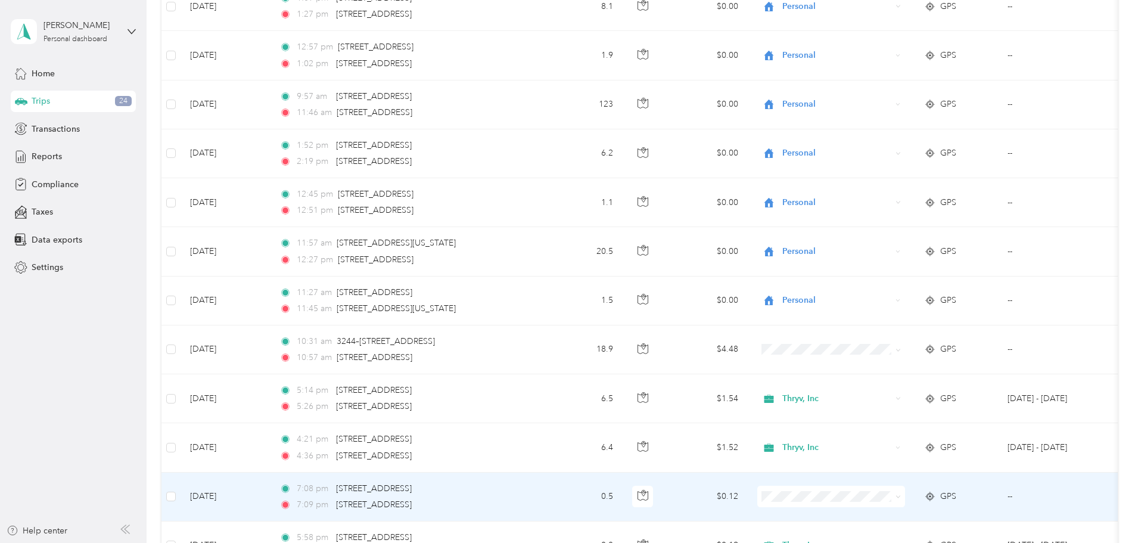
click at [901, 470] on span "Personal" at bounding box center [921, 472] width 110 height 13
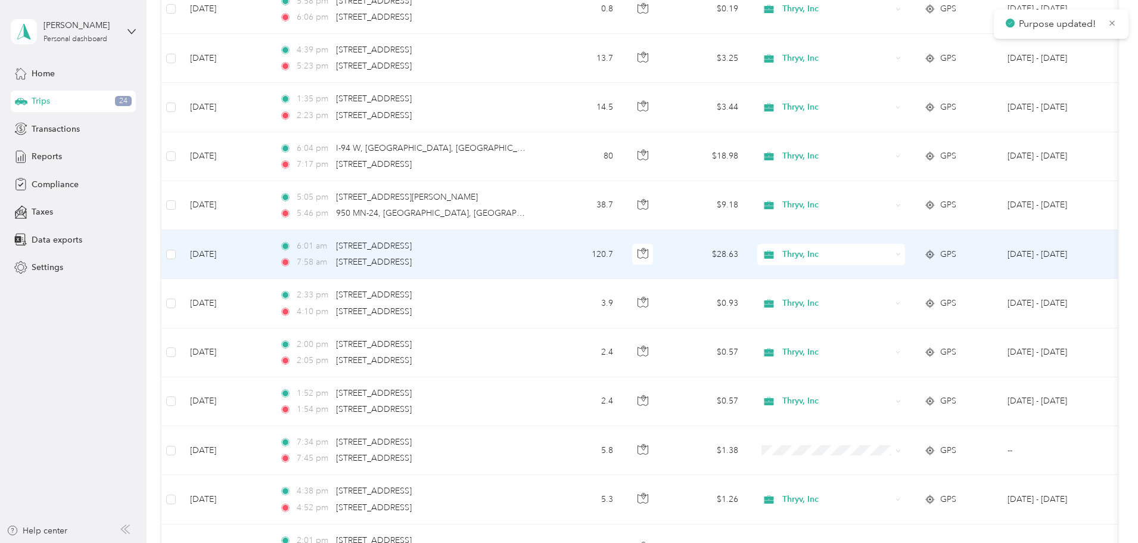
scroll to position [3481, 0]
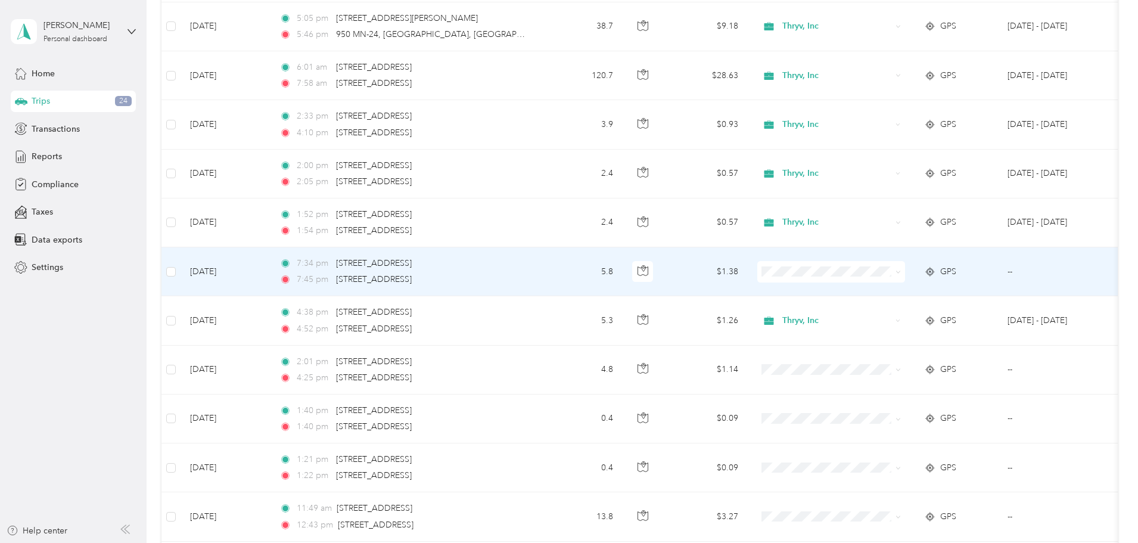
click at [885, 315] on li "Personal" at bounding box center [910, 310] width 148 height 21
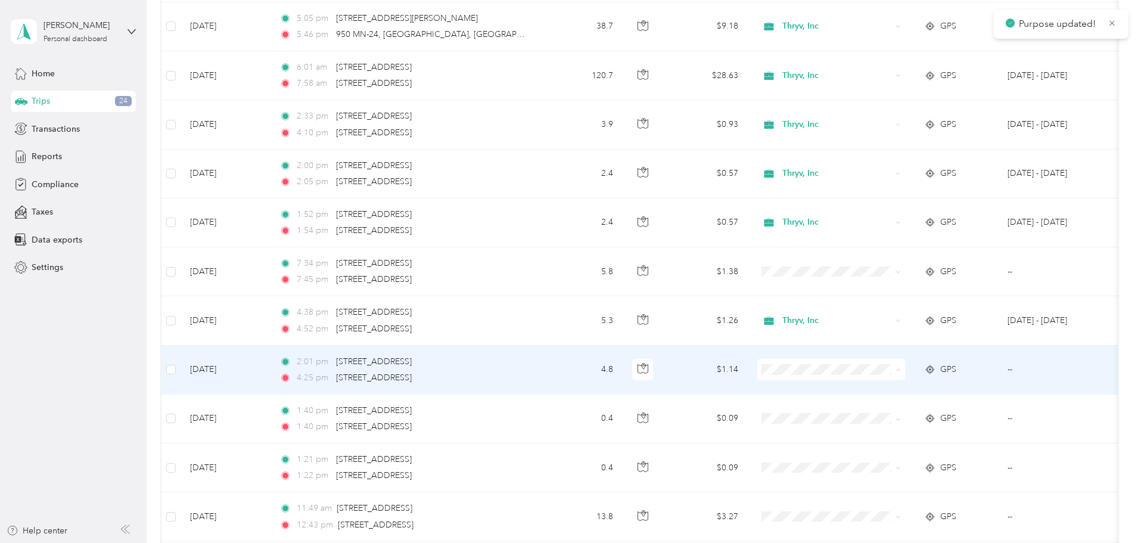
click at [876, 409] on span "Personal" at bounding box center [921, 412] width 110 height 13
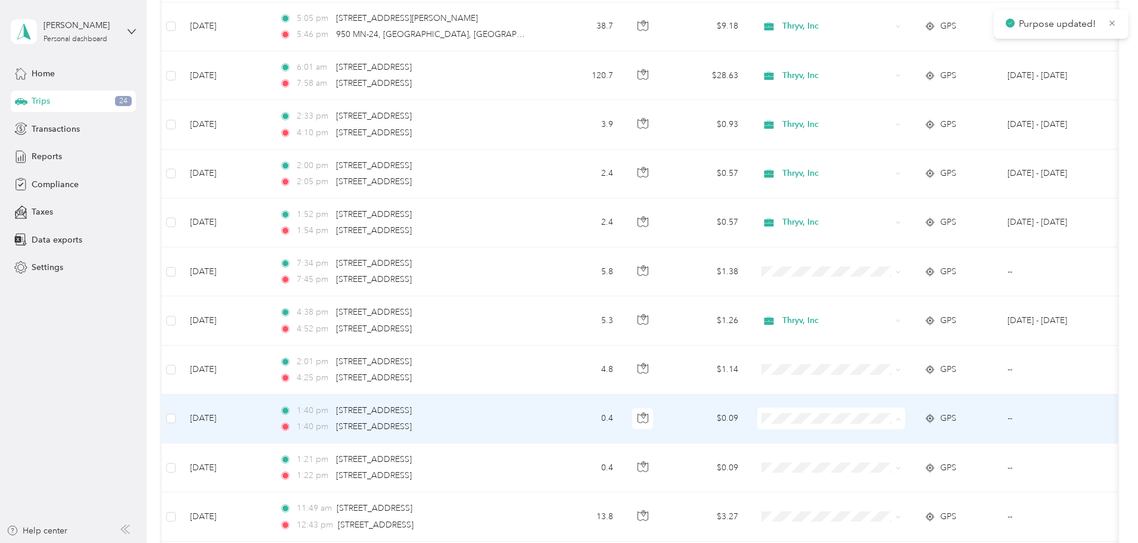
click at [875, 459] on span "Personal" at bounding box center [921, 461] width 110 height 13
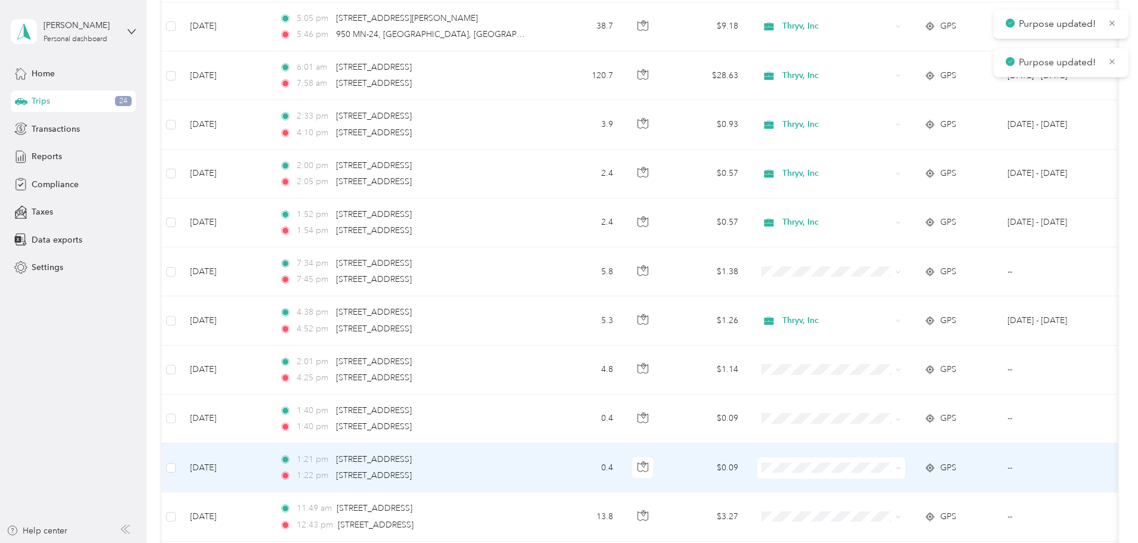
click at [876, 513] on li "Personal" at bounding box center [910, 510] width 148 height 21
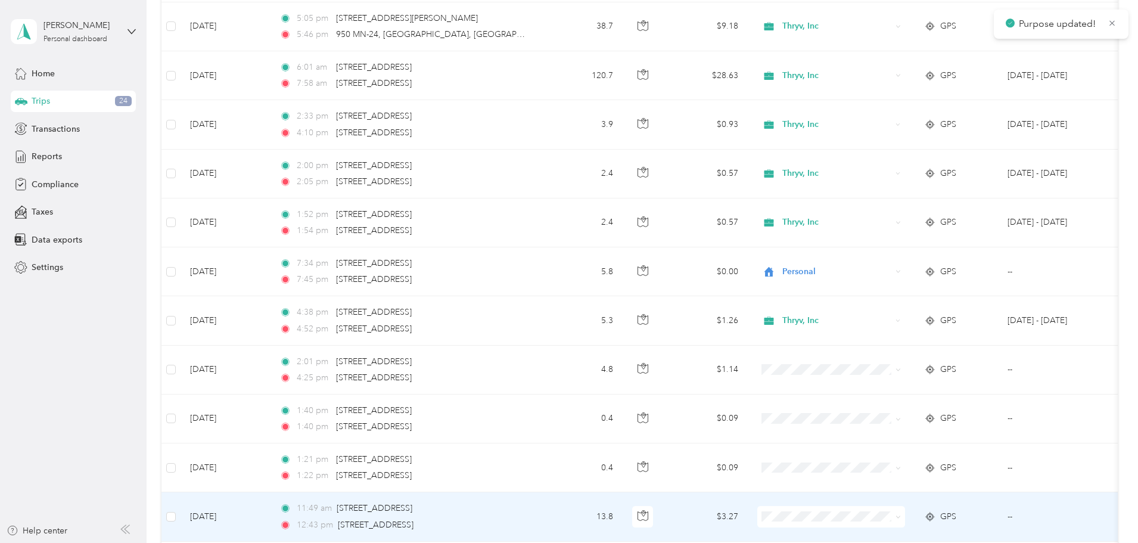
click at [891, 497] on li "Personal" at bounding box center [910, 494] width 148 height 21
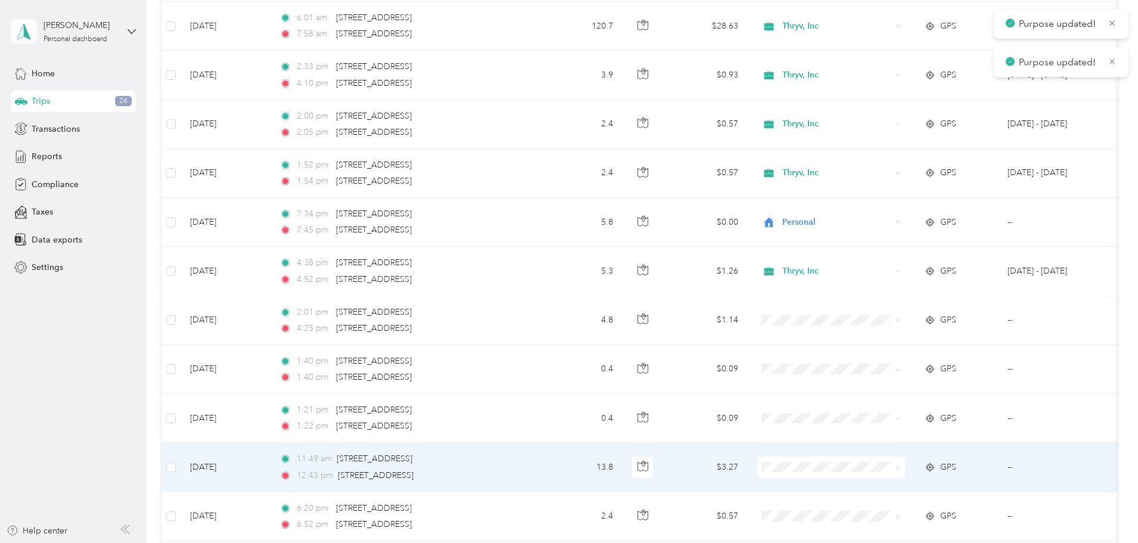
scroll to position [3601, 0]
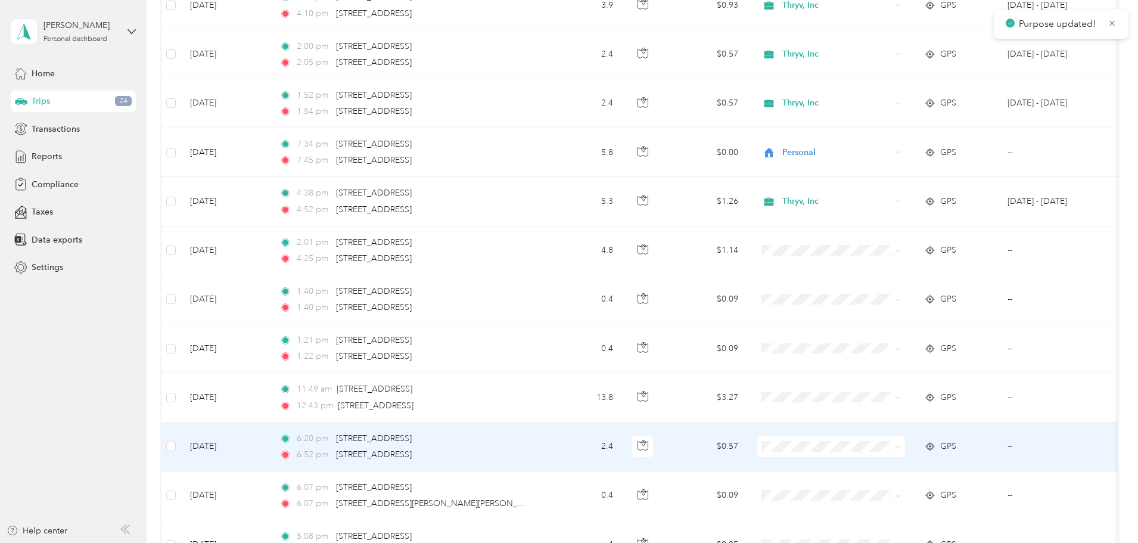
click at [889, 456] on span at bounding box center [831, 445] width 148 height 21
click at [892, 491] on li "Personal" at bounding box center [910, 482] width 148 height 21
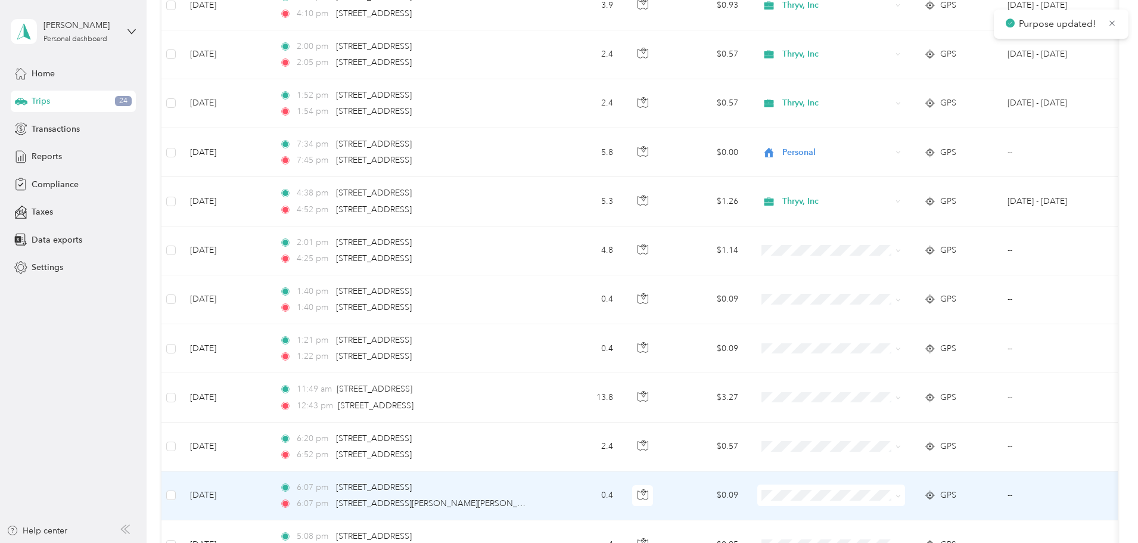
click at [884, 472] on span "Personal" at bounding box center [921, 466] width 110 height 13
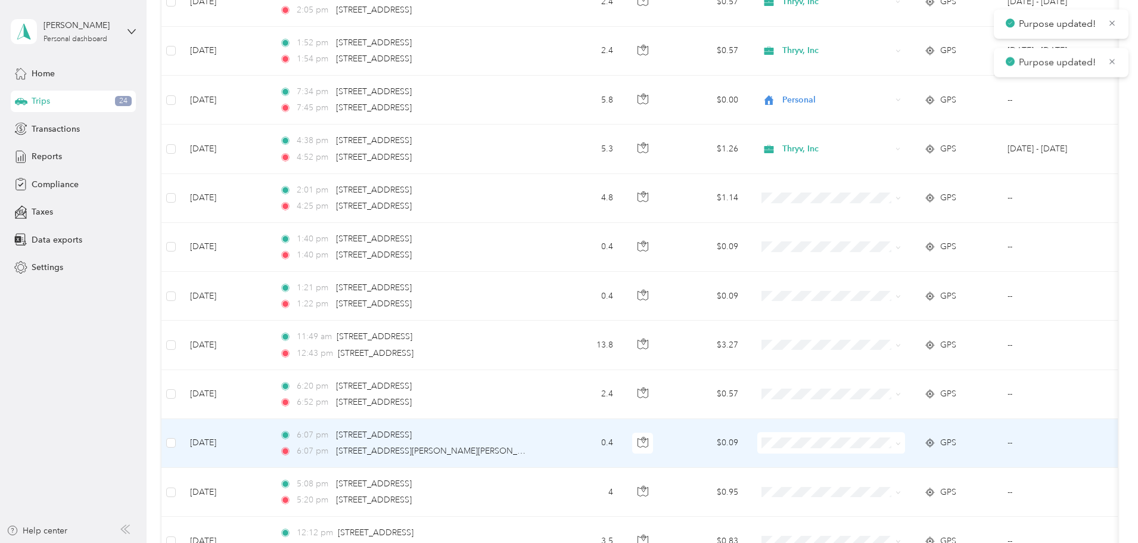
scroll to position [3720, 0]
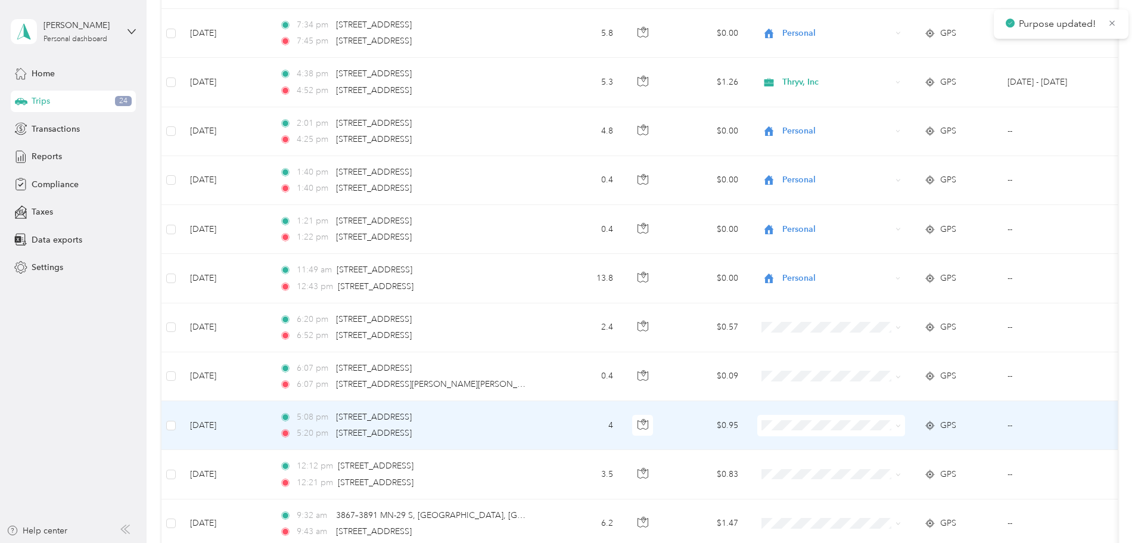
click at [878, 464] on span "Personal" at bounding box center [921, 466] width 110 height 13
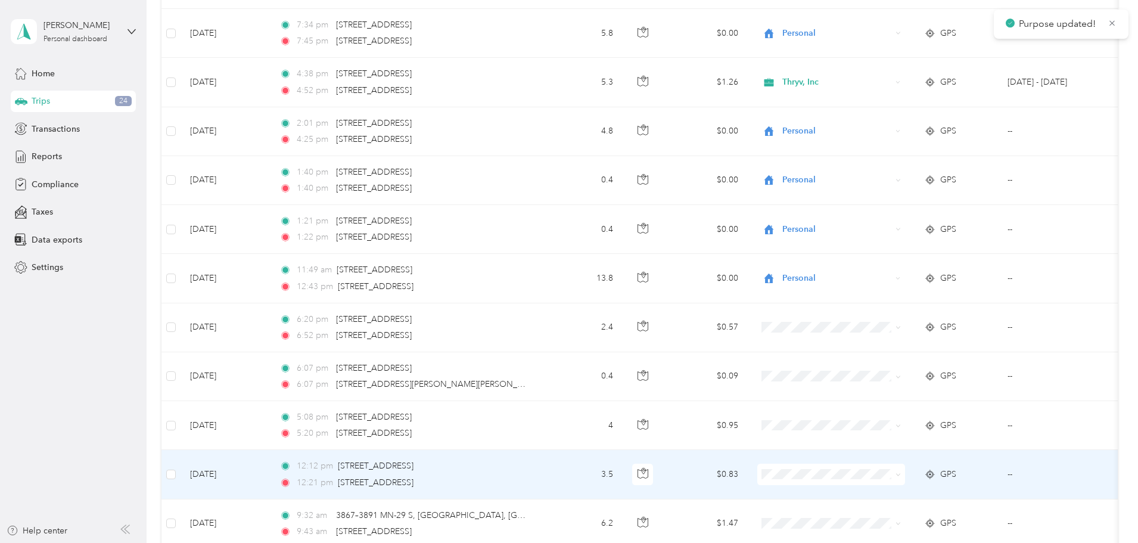
click at [873, 515] on span "Personal" at bounding box center [921, 517] width 110 height 13
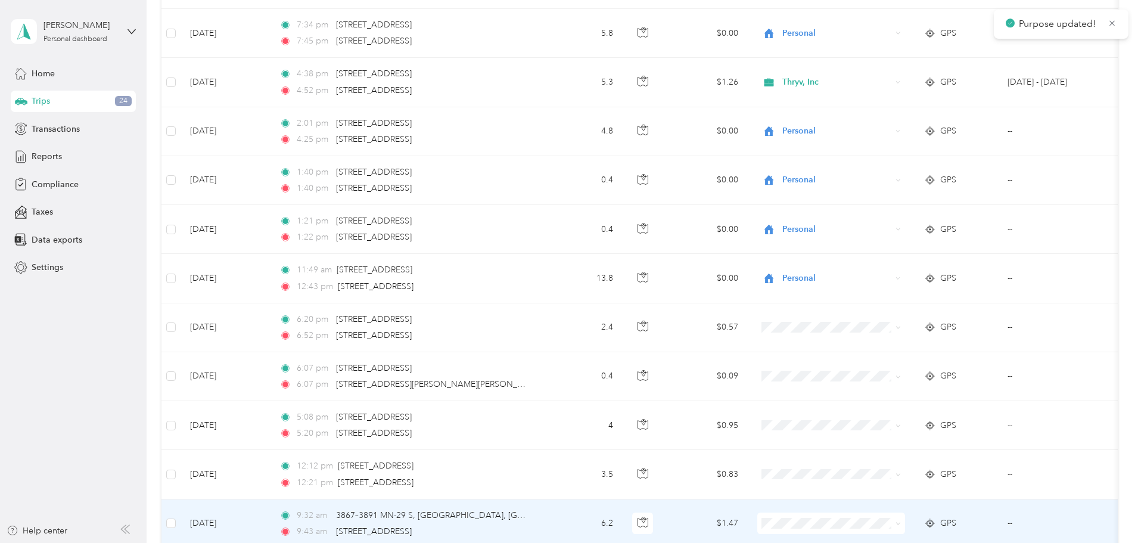
click at [876, 499] on span "Personal" at bounding box center [921, 496] width 110 height 13
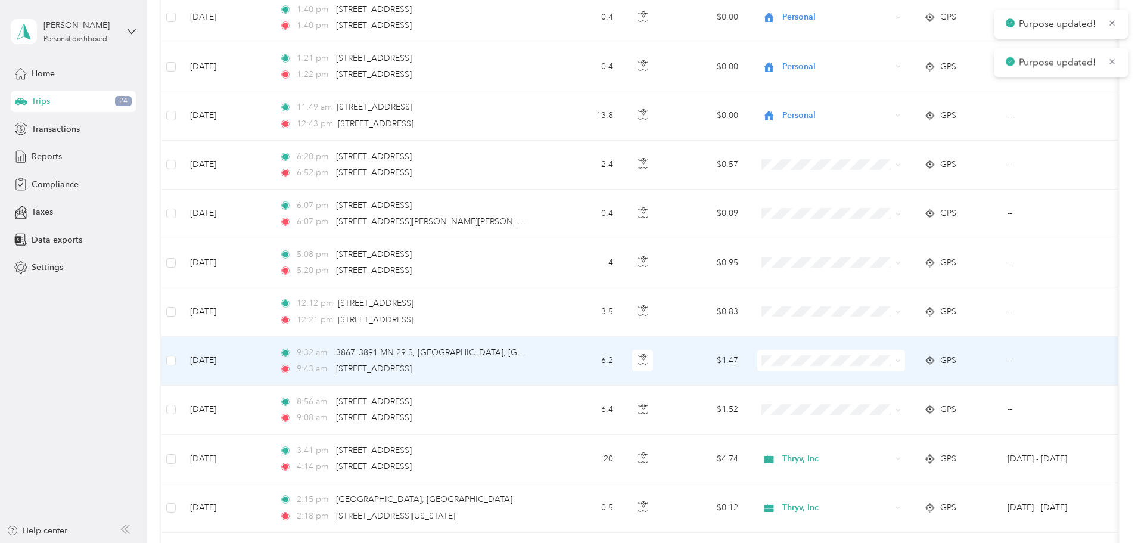
scroll to position [3898, 0]
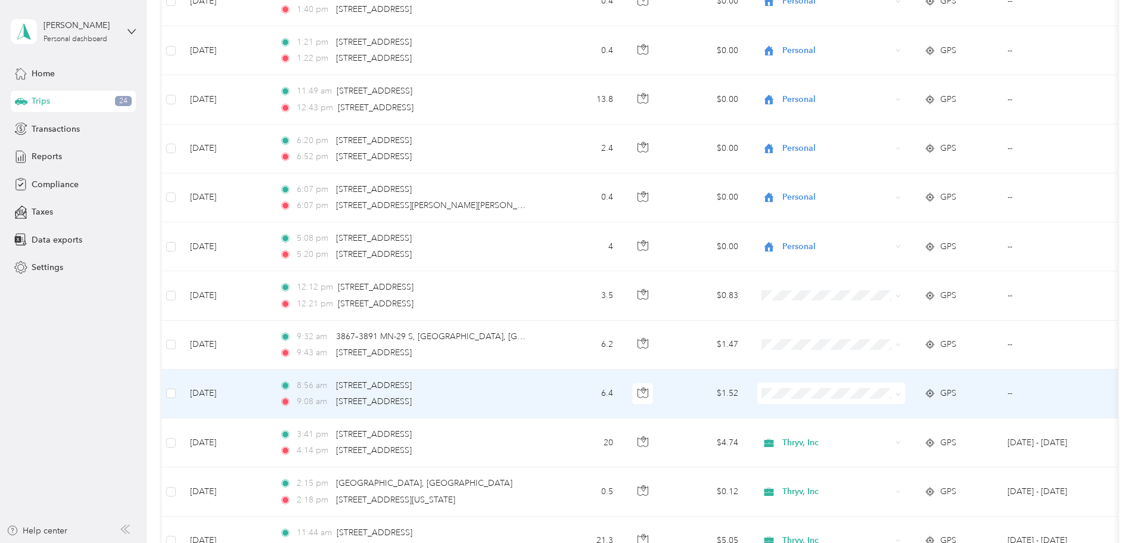
click at [884, 435] on span "Personal" at bounding box center [921, 436] width 110 height 13
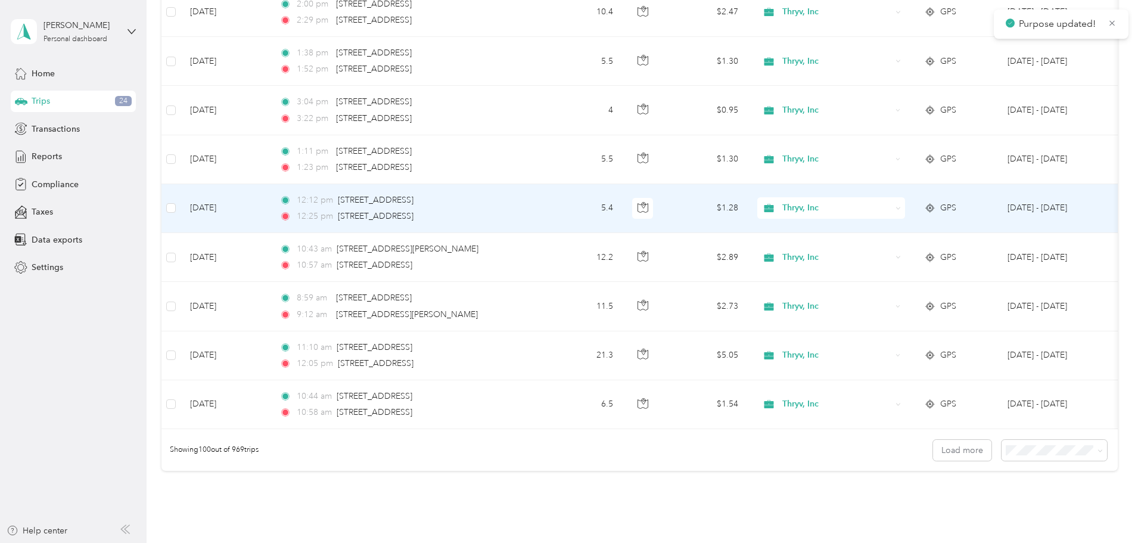
scroll to position [4673, 0]
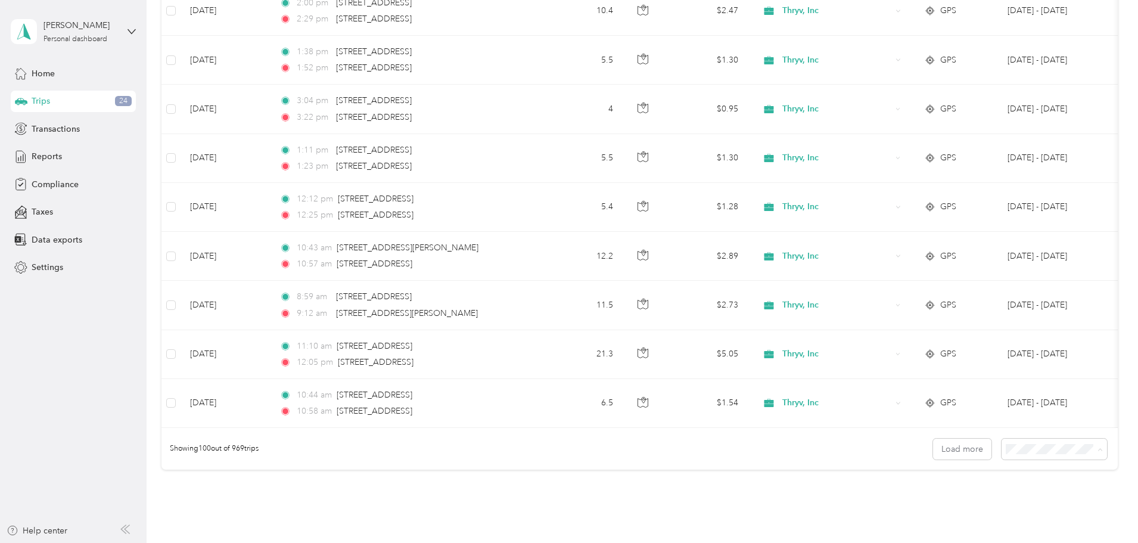
click at [951, 526] on li "100 per load" at bounding box center [971, 521] width 105 height 21
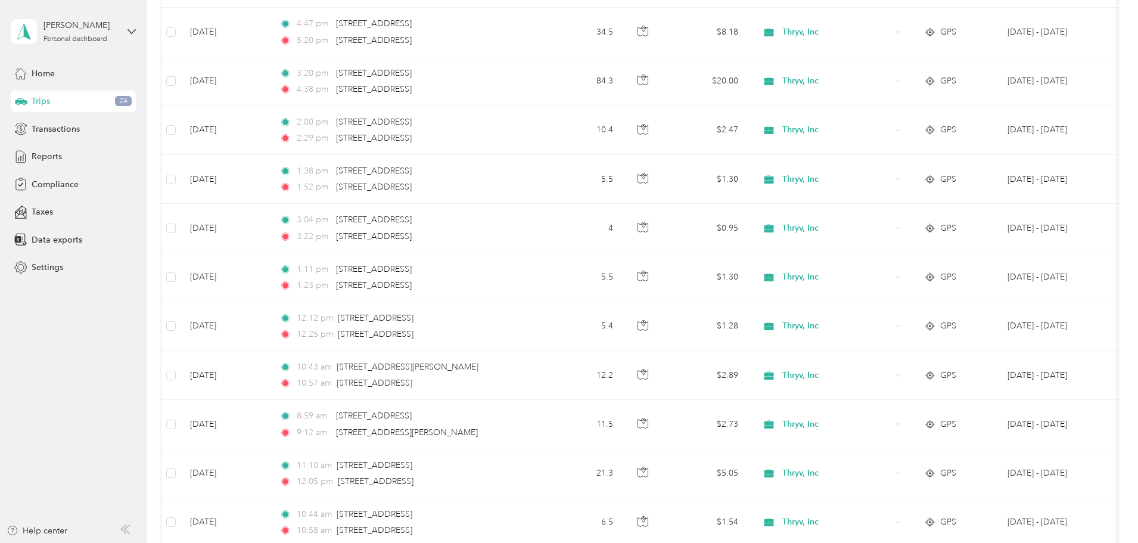
scroll to position [4774, 0]
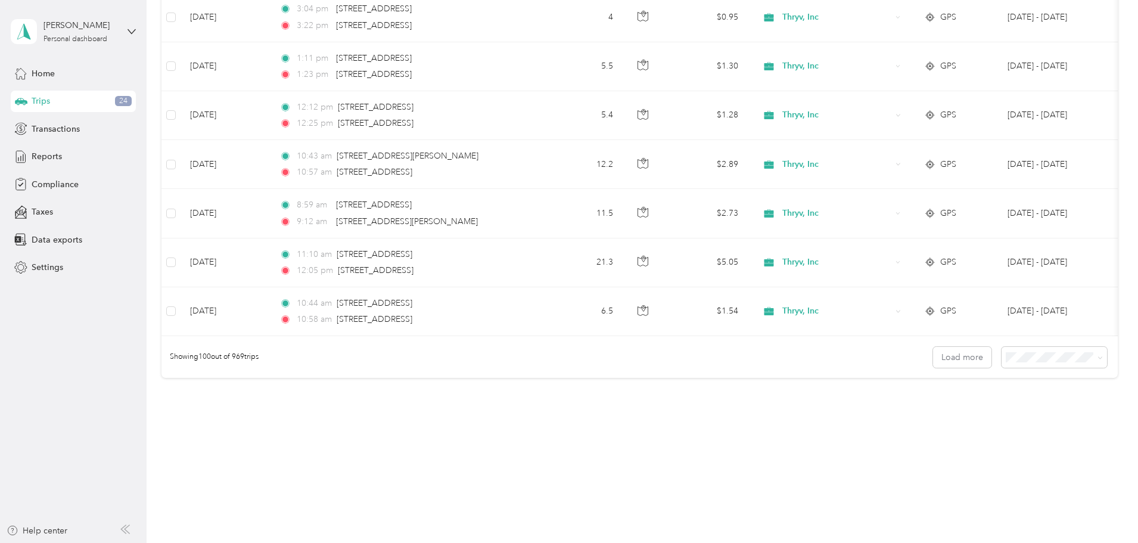
click at [967, 425] on body "[PERSON_NAME] Personal dashboard Home Trips 24 Transactions Reports Compliance …" at bounding box center [566, 271] width 1132 height 543
click at [972, 377] on div "25 per load" at bounding box center [972, 379] width 89 height 13
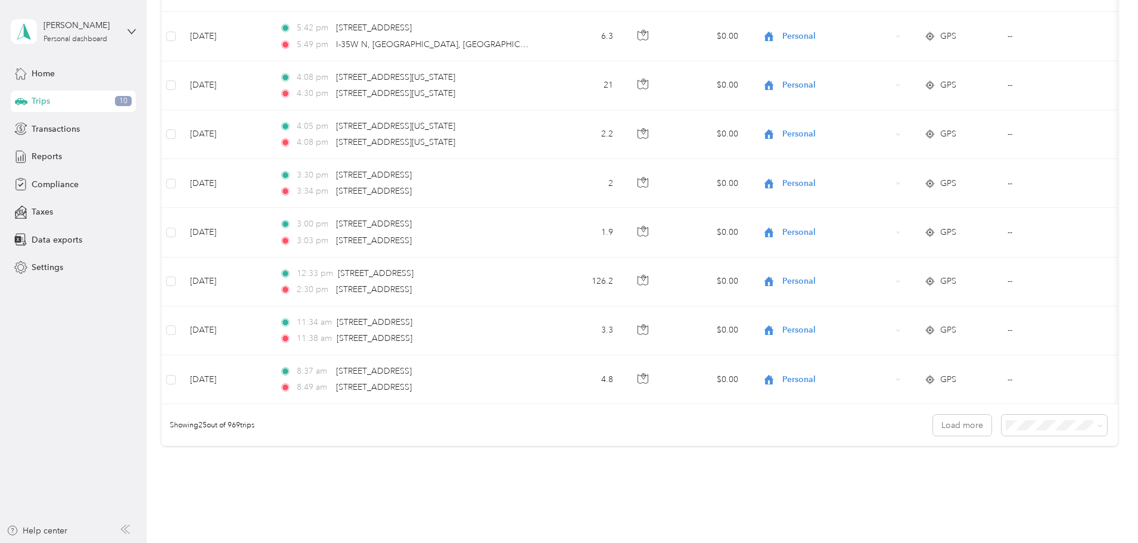
scroll to position [1099, 0]
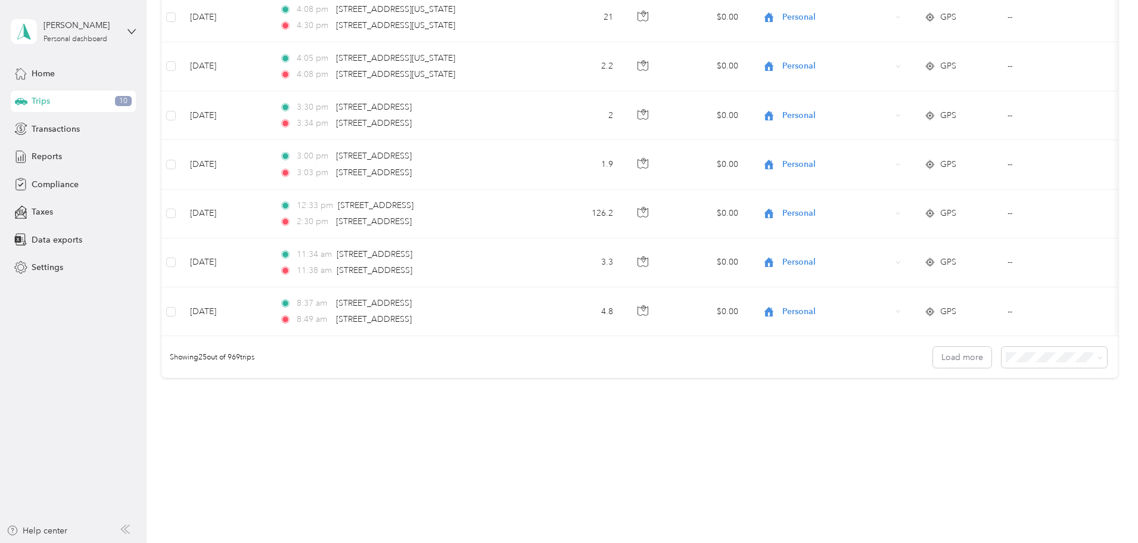
click at [975, 419] on span "100 per load" at bounding box center [952, 416] width 49 height 10
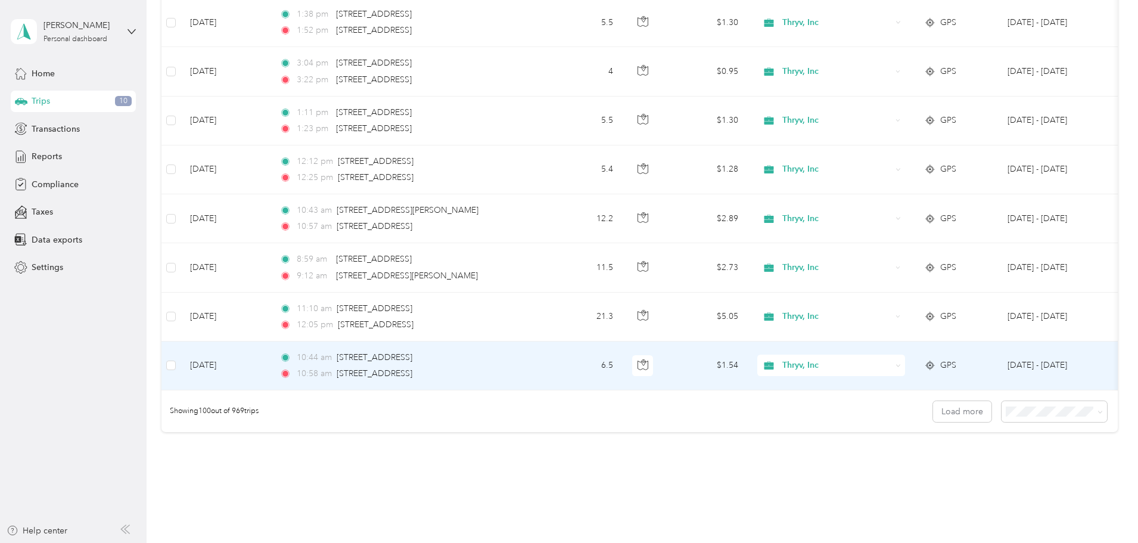
scroll to position [4774, 0]
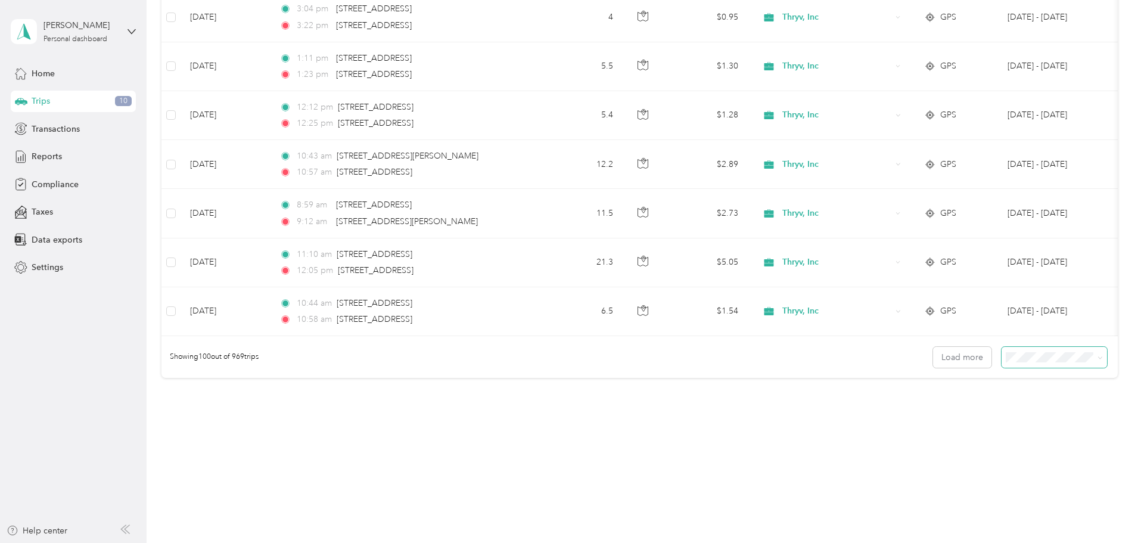
click at [1001, 365] on span at bounding box center [1053, 357] width 105 height 21
click at [964, 423] on li "100 per load" at bounding box center [971, 420] width 105 height 21
click at [933, 362] on button "Load more" at bounding box center [962, 357] width 58 height 21
click at [933, 355] on button "Load more" at bounding box center [962, 357] width 58 height 21
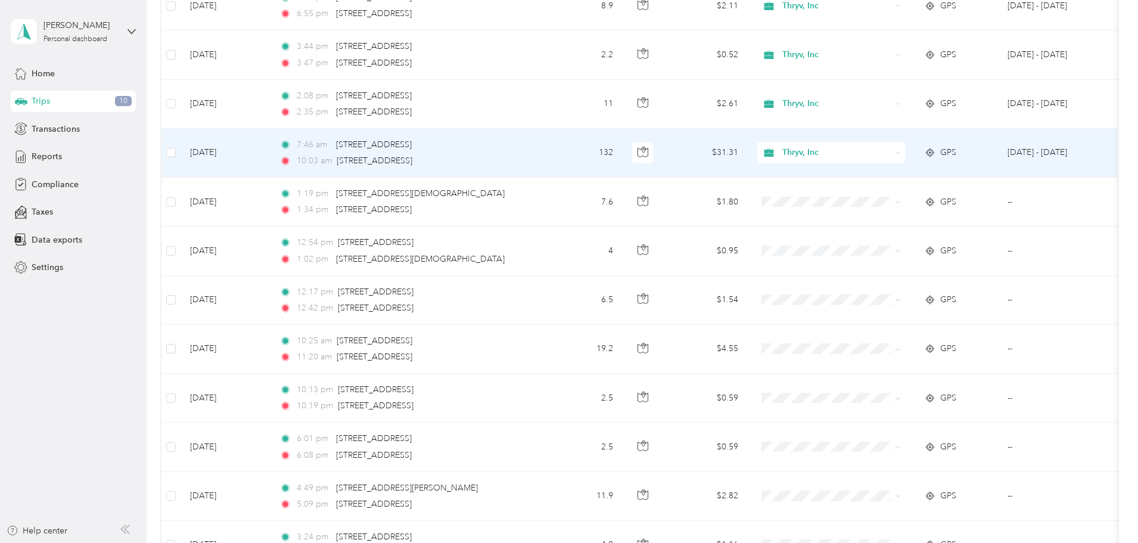
scroll to position [5131, 0]
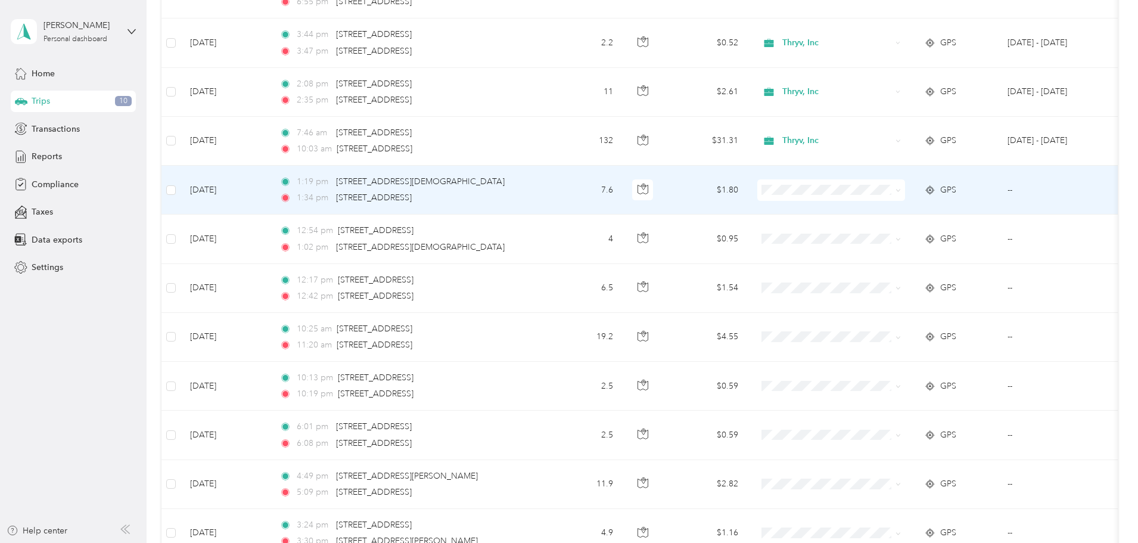
click at [874, 232] on span "Personal" at bounding box center [921, 228] width 110 height 13
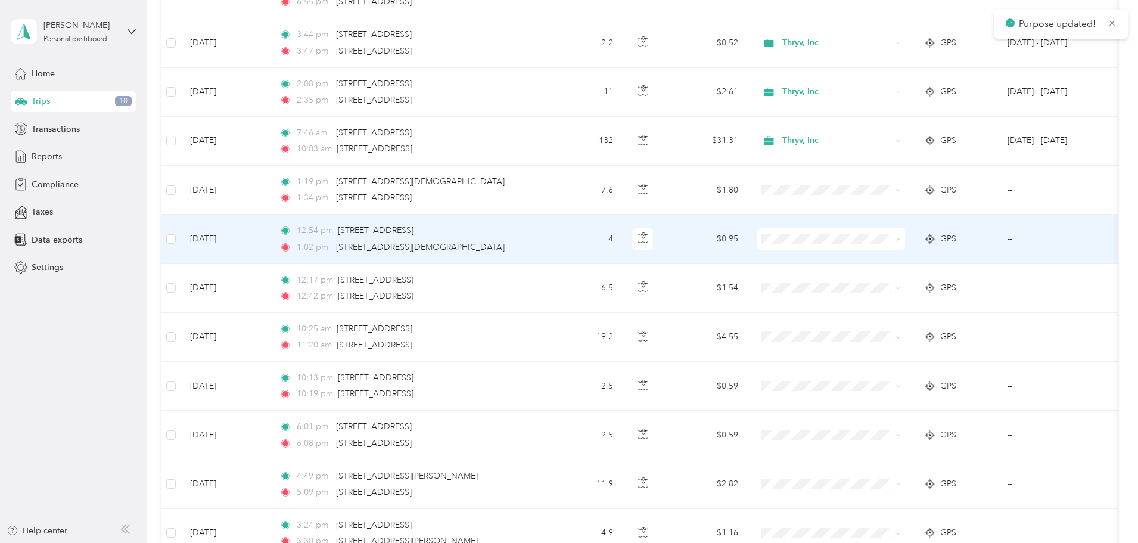
click at [873, 281] on span "Personal" at bounding box center [921, 282] width 110 height 13
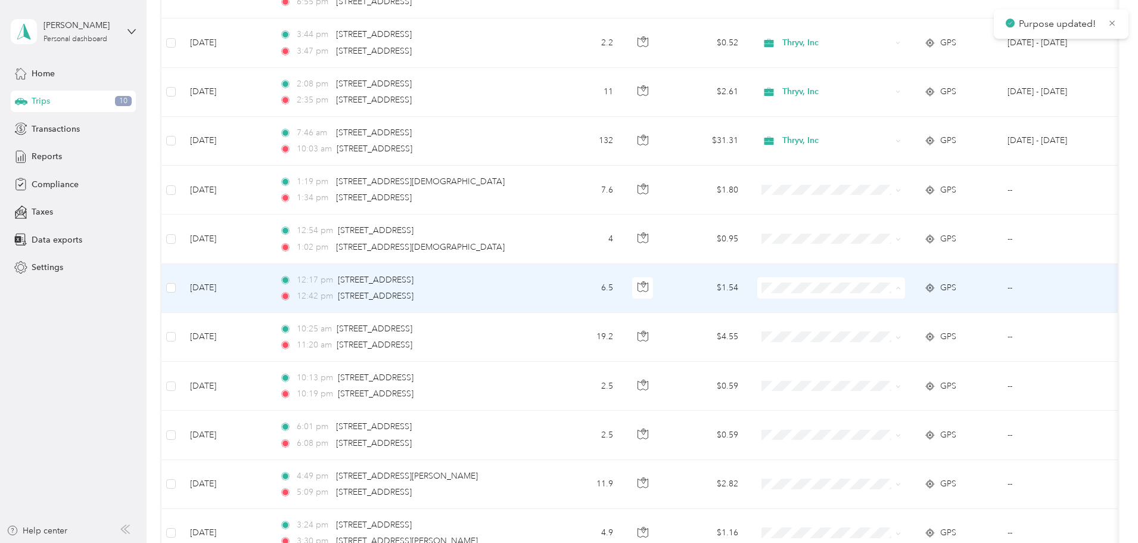
click at [880, 329] on span "Personal" at bounding box center [921, 331] width 110 height 13
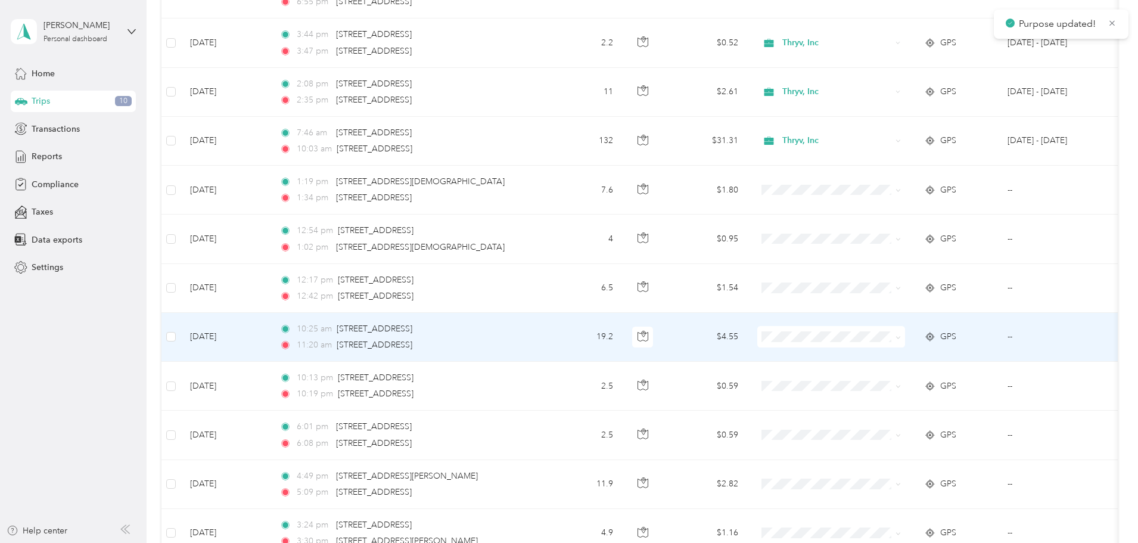
click at [889, 378] on span "Personal" at bounding box center [921, 379] width 110 height 13
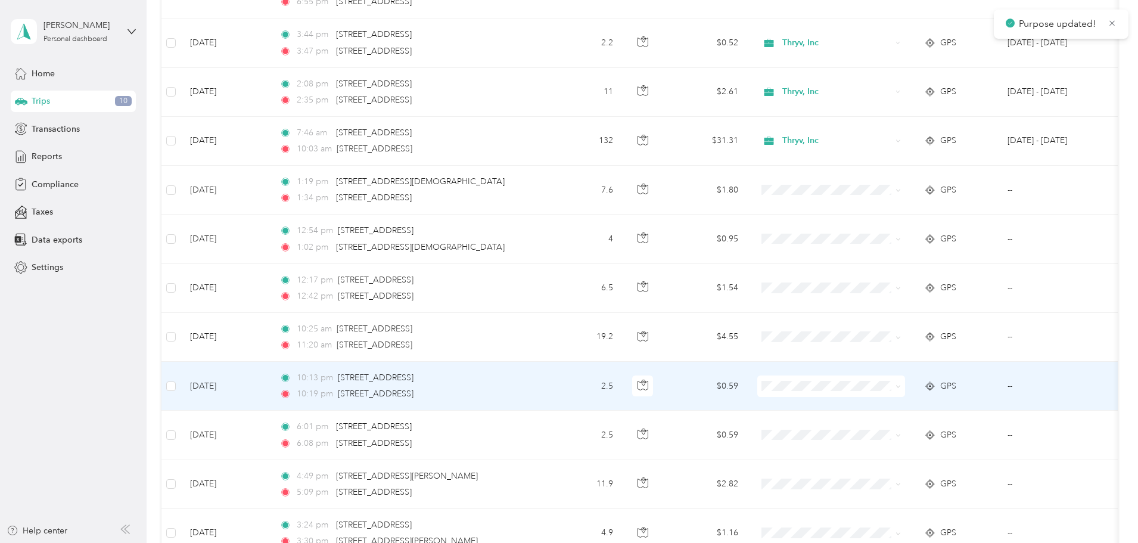
click at [888, 429] on span "Personal" at bounding box center [921, 428] width 110 height 13
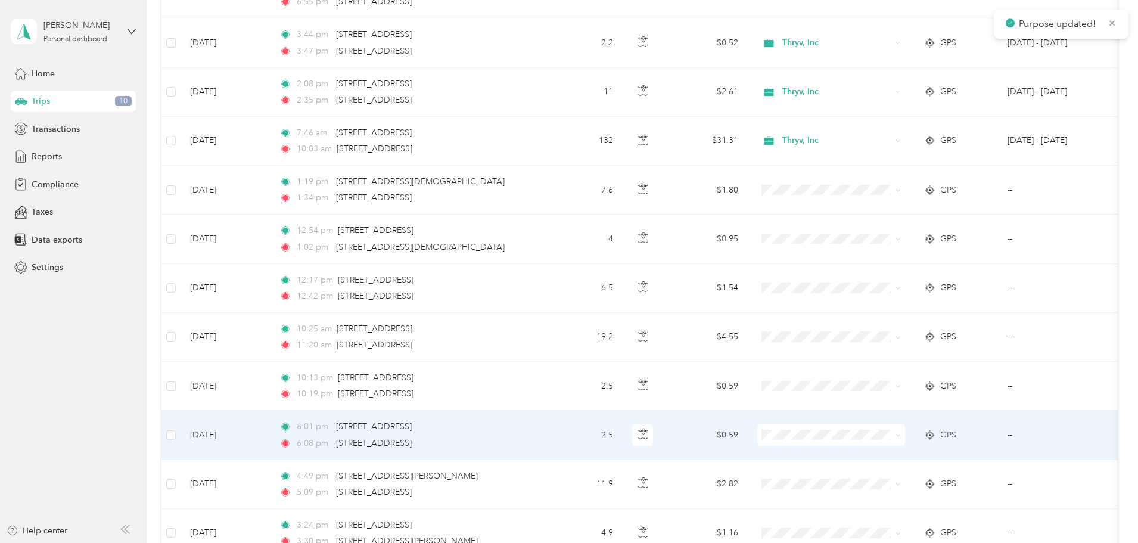
click at [887, 481] on li "Personal" at bounding box center [910, 472] width 148 height 21
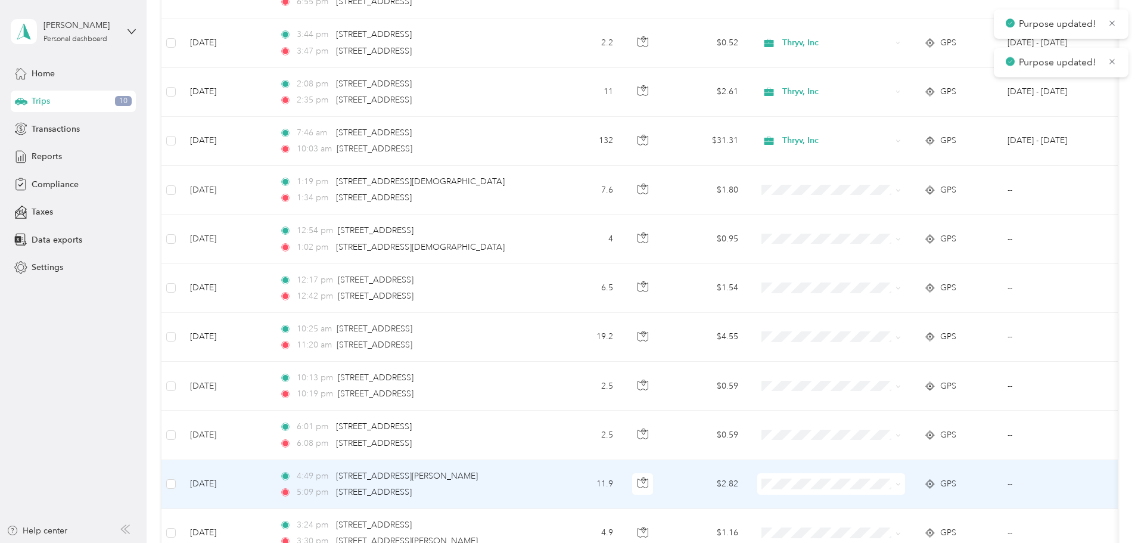
click at [885, 489] on span at bounding box center [831, 483] width 148 height 21
click at [883, 526] on span "Personal" at bounding box center [921, 521] width 110 height 13
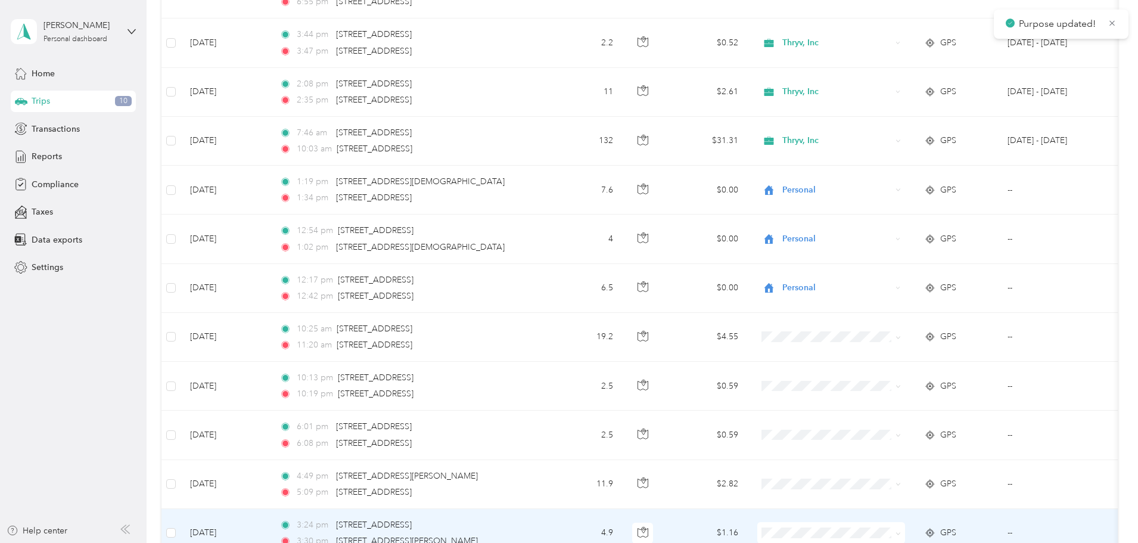
scroll to position [5310, 0]
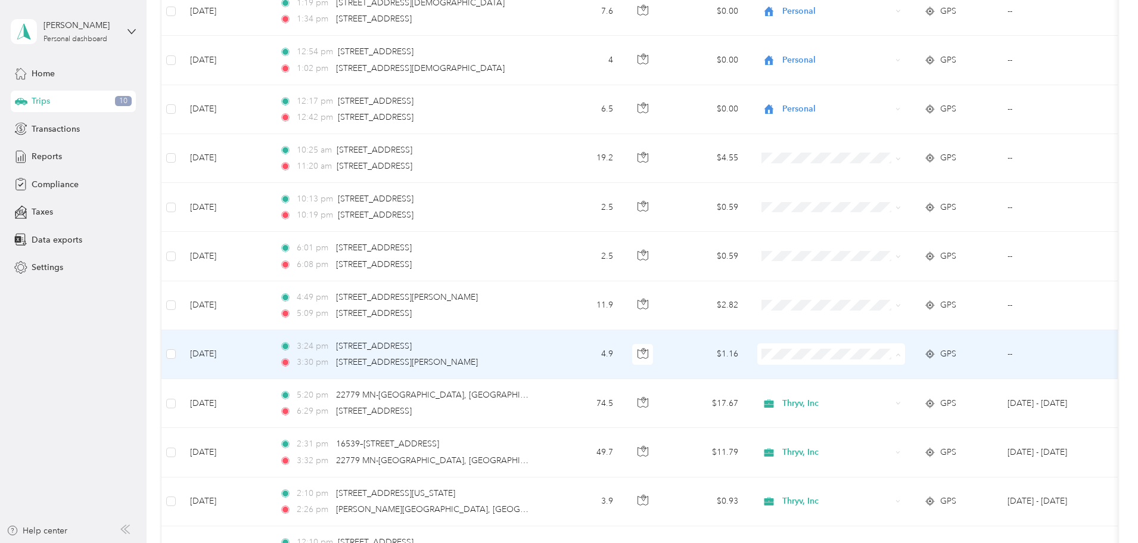
click at [879, 396] on span "Personal" at bounding box center [921, 397] width 110 height 13
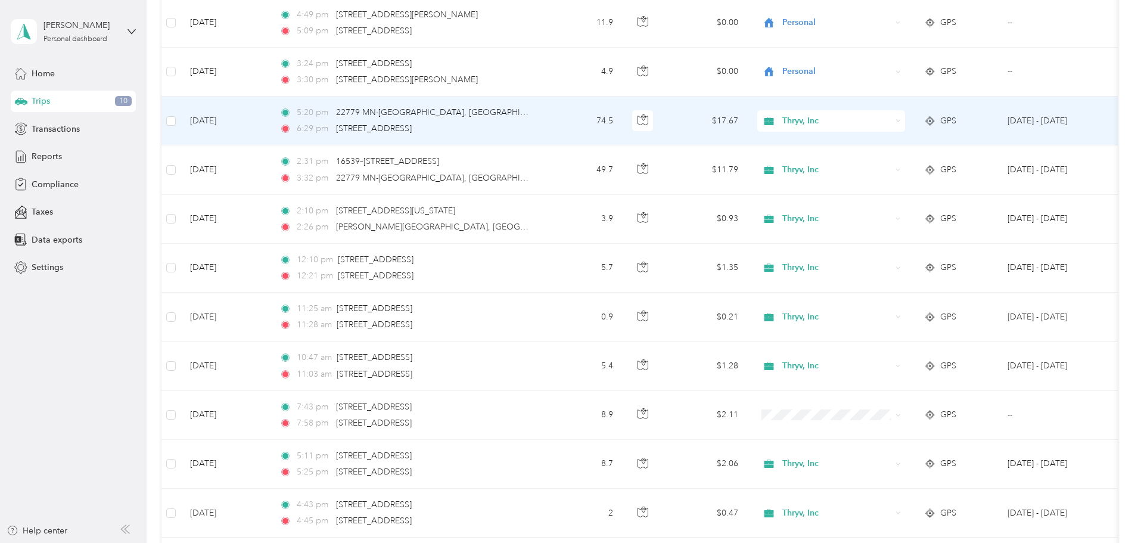
scroll to position [5548, 0]
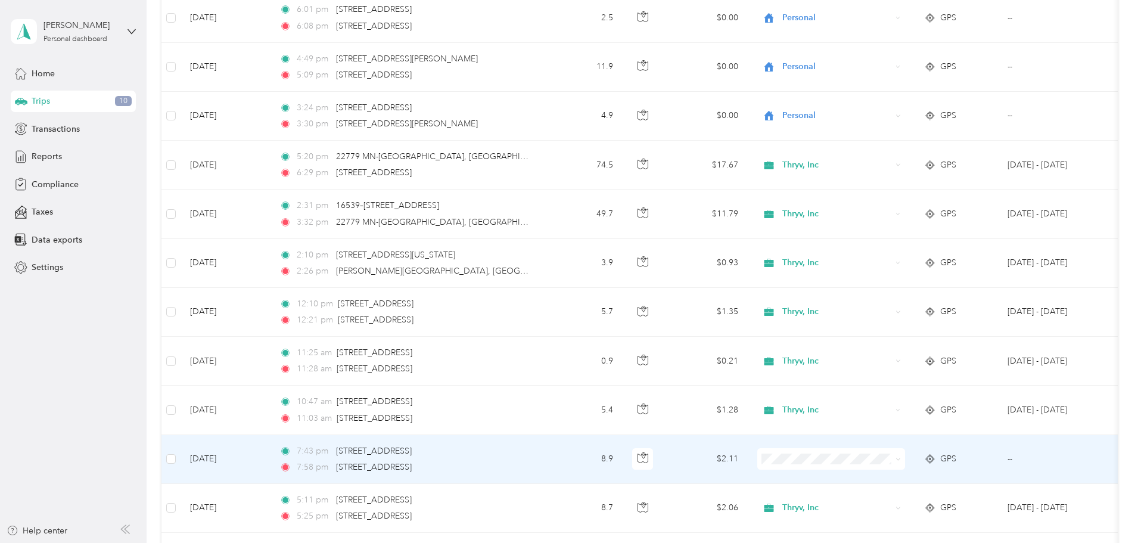
click at [895, 502] on span "Personal" at bounding box center [921, 497] width 110 height 13
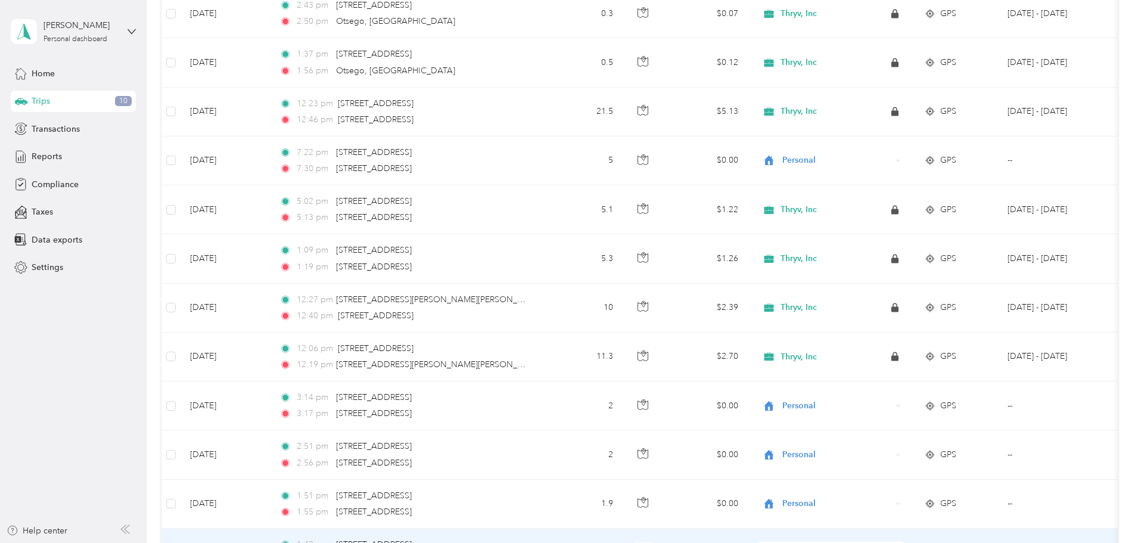
scroll to position [8288, 0]
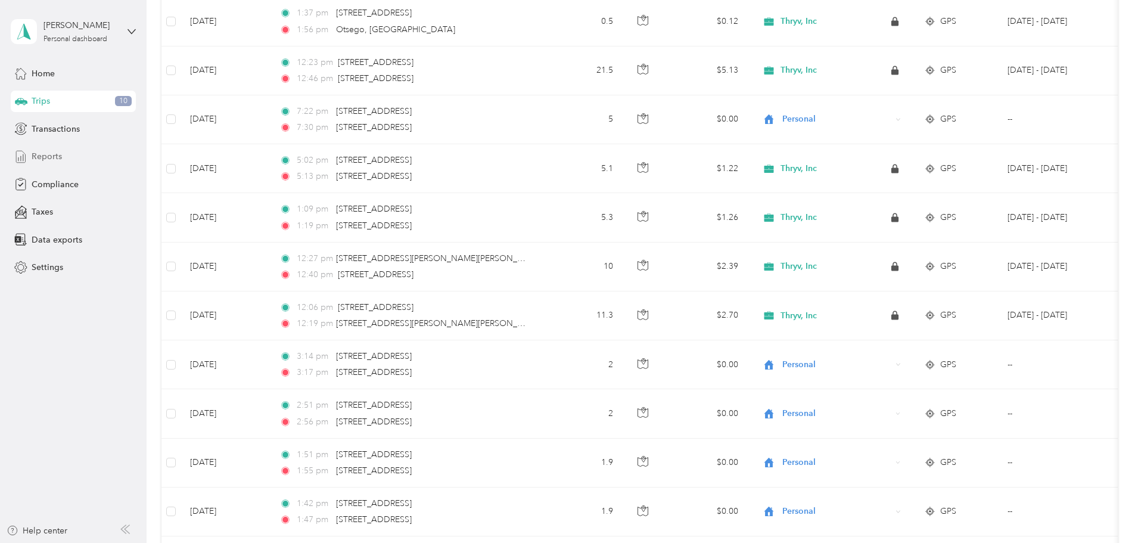
click at [48, 159] on span "Reports" at bounding box center [47, 156] width 30 height 13
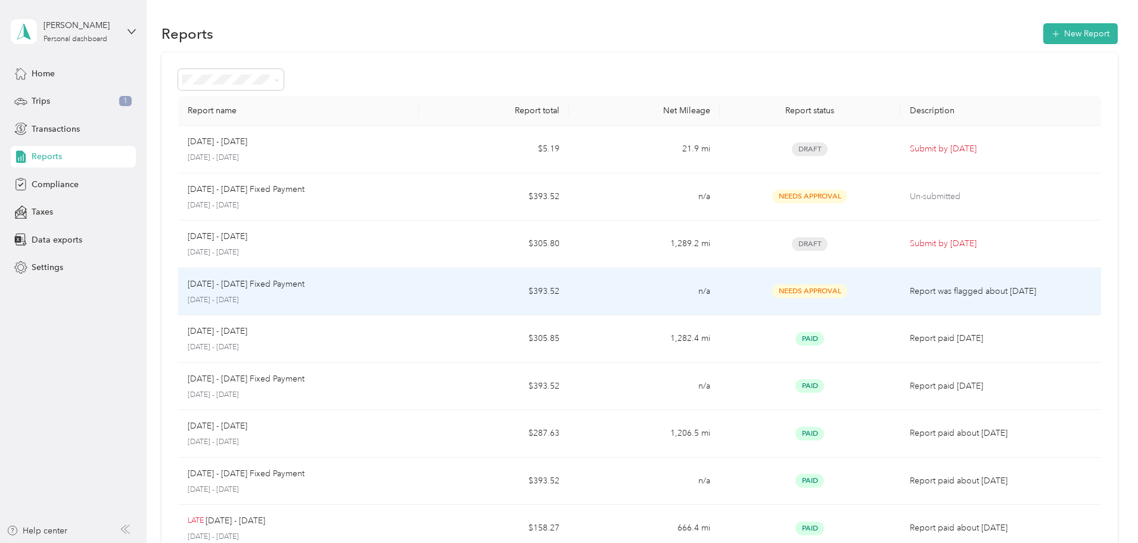
click at [304, 282] on p "[DATE] - [DATE] Fixed Payment" at bounding box center [246, 284] width 117 height 13
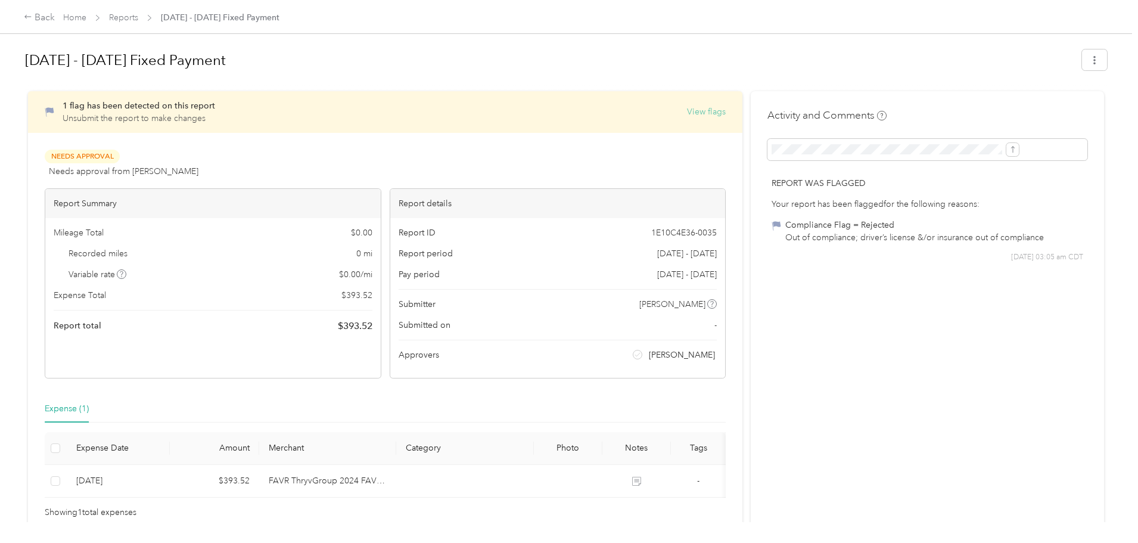
click at [687, 111] on button "View flags" at bounding box center [706, 111] width 39 height 13
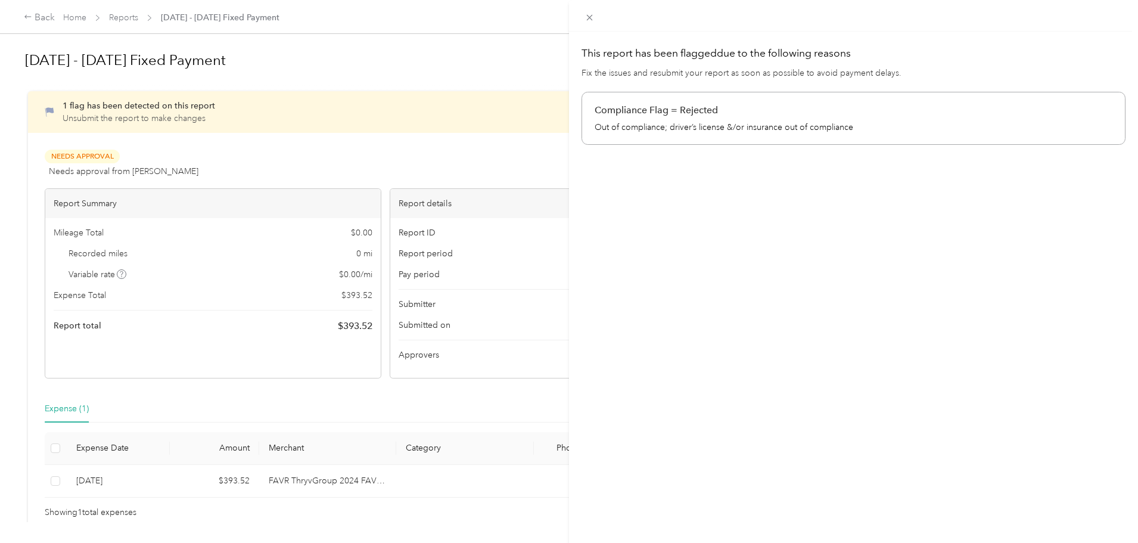
click at [471, 159] on div "This report has been flagged due to the following reasons Fix the issues and re…" at bounding box center [569, 271] width 1138 height 543
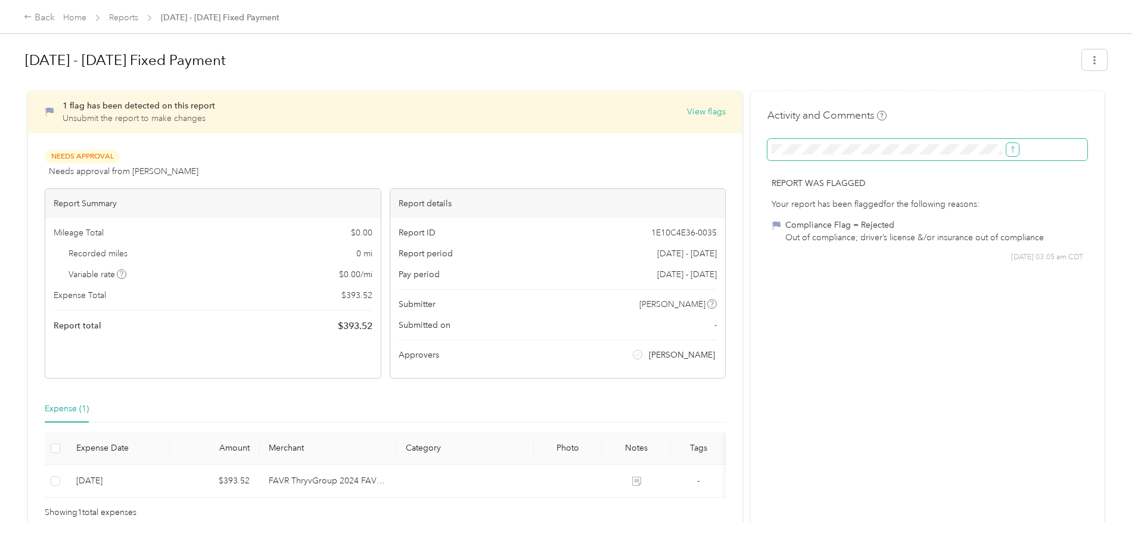
click at [1009, 150] on icon "submit" at bounding box center [1013, 149] width 8 height 8
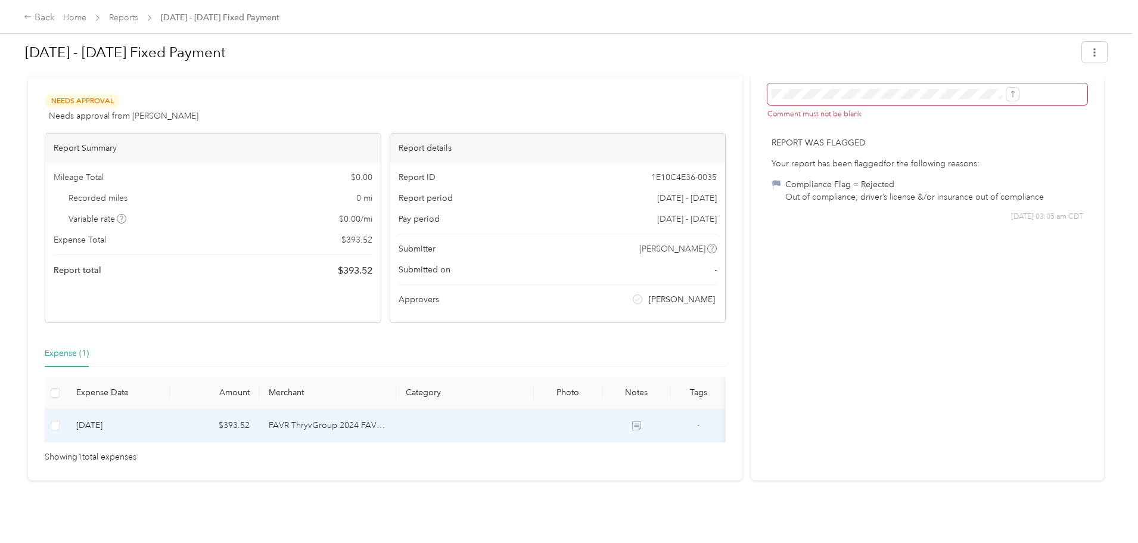
scroll to position [73, 0]
click at [641, 421] on icon at bounding box center [636, 425] width 9 height 9
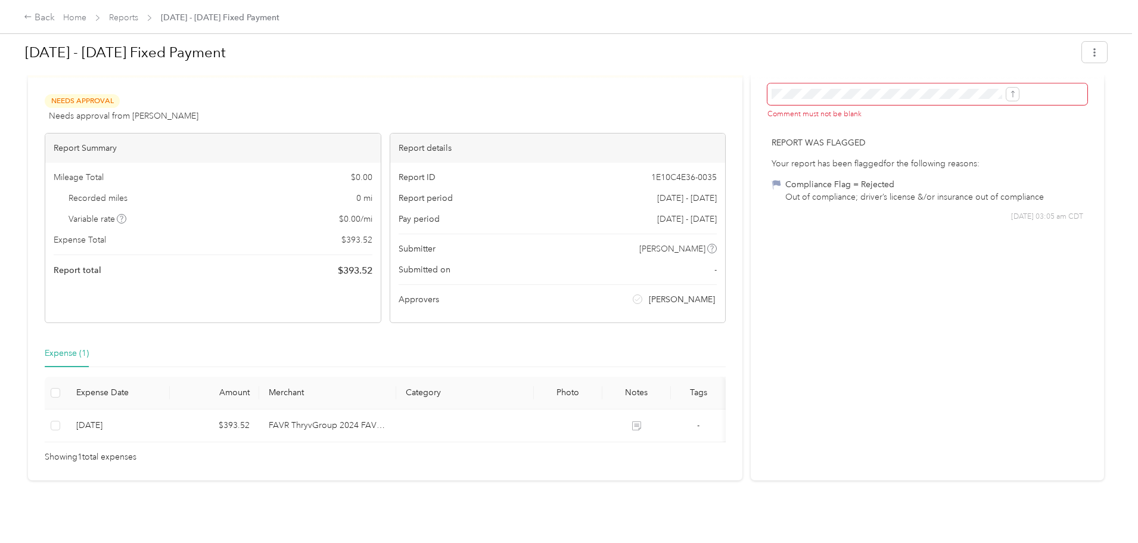
scroll to position [0, 0]
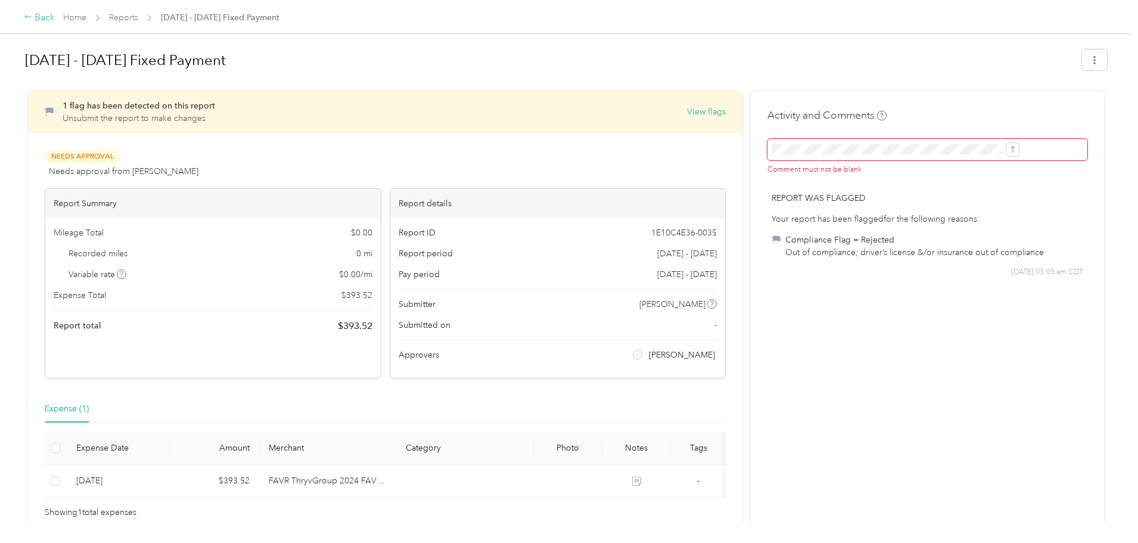
click at [55, 19] on div "Back" at bounding box center [39, 18] width 31 height 14
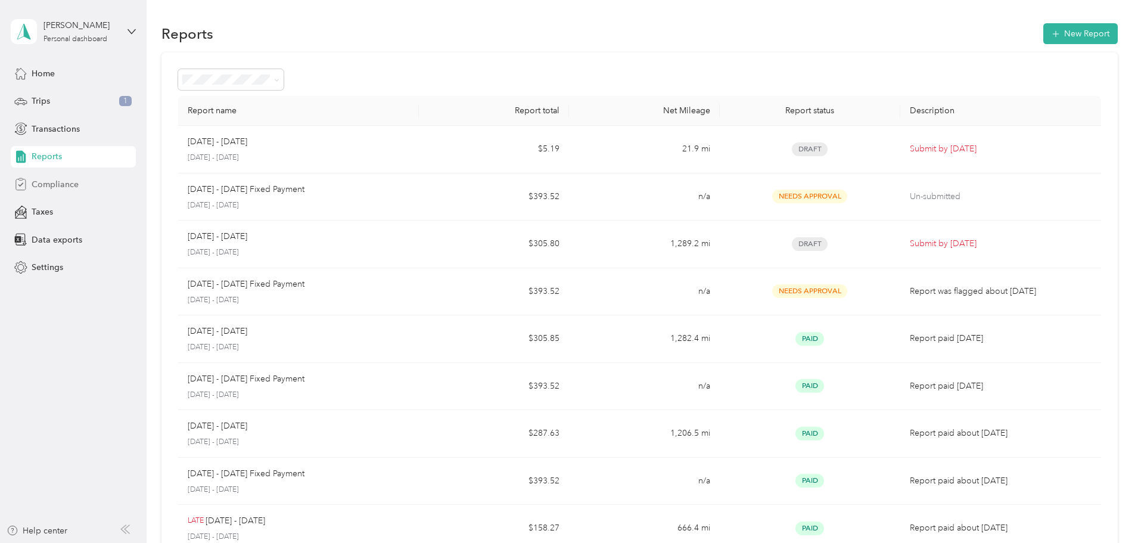
click at [55, 186] on span "Compliance" at bounding box center [55, 184] width 47 height 13
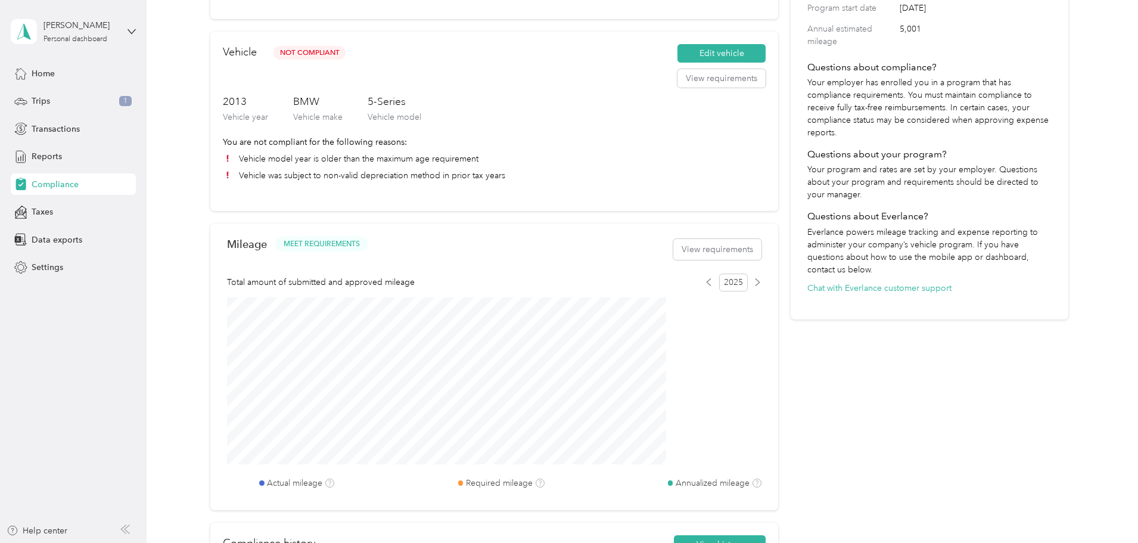
scroll to position [238, 0]
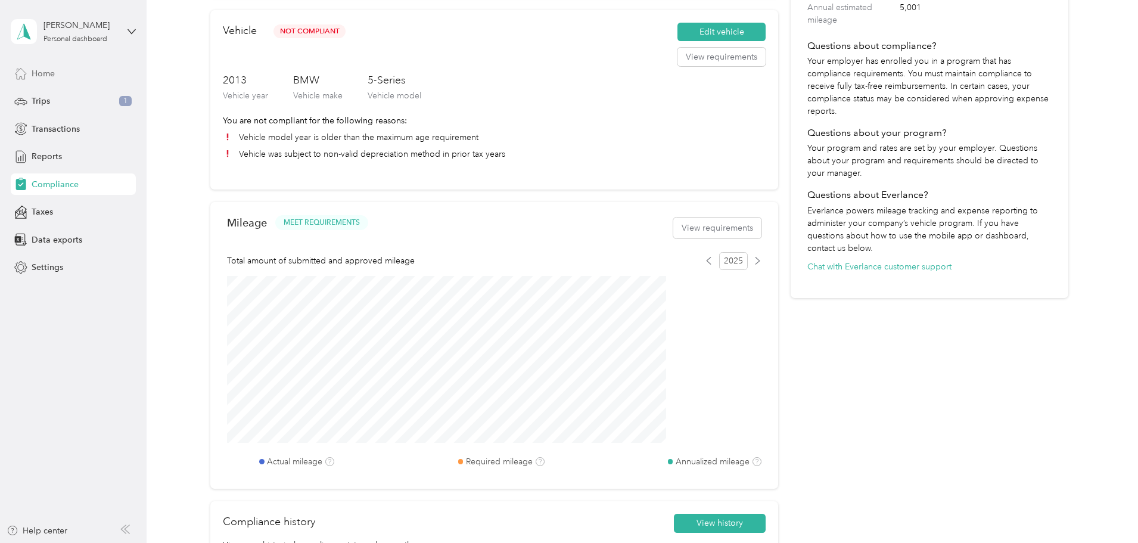
click at [39, 75] on span "Home" at bounding box center [43, 73] width 23 height 13
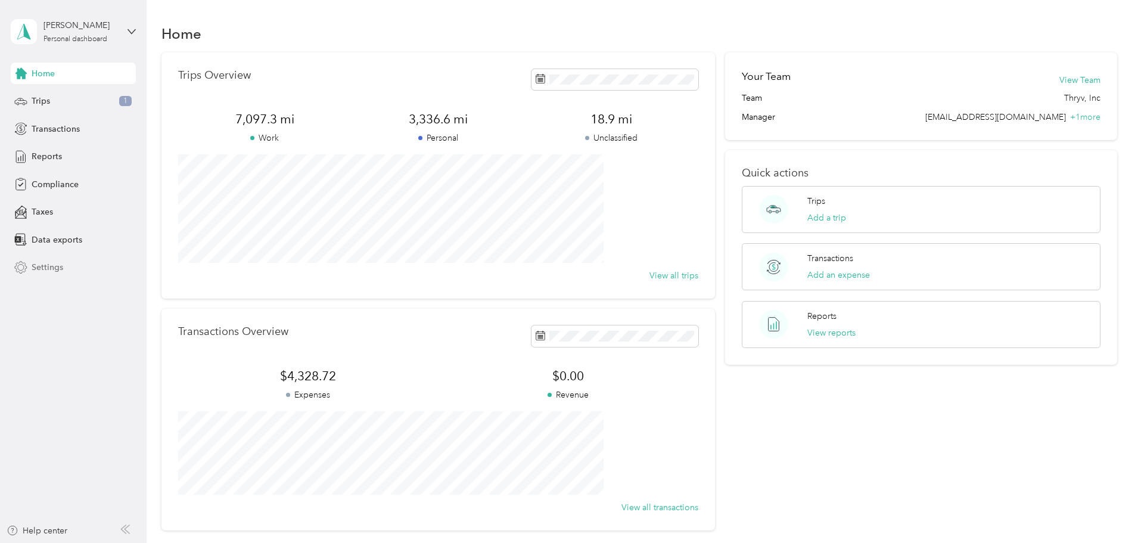
click at [46, 271] on span "Settings" at bounding box center [48, 267] width 32 height 13
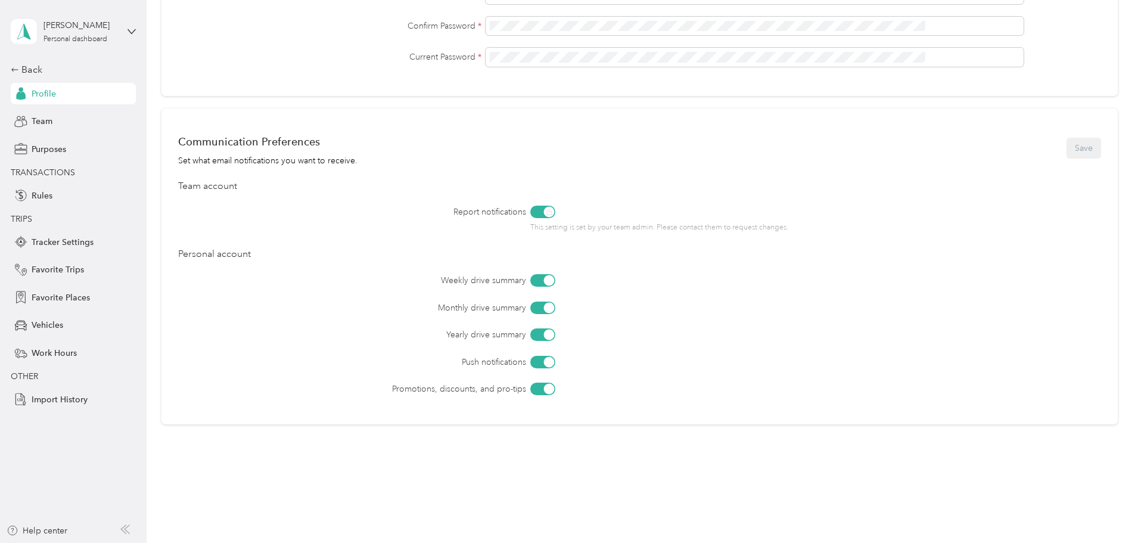
scroll to position [407, 0]
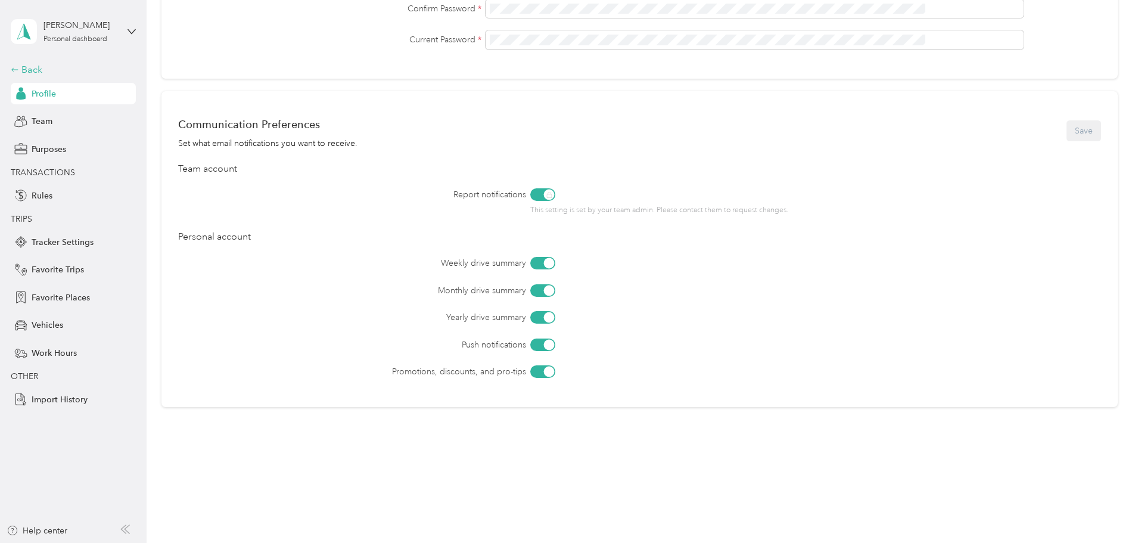
click at [11, 69] on icon at bounding box center [15, 70] width 8 height 8
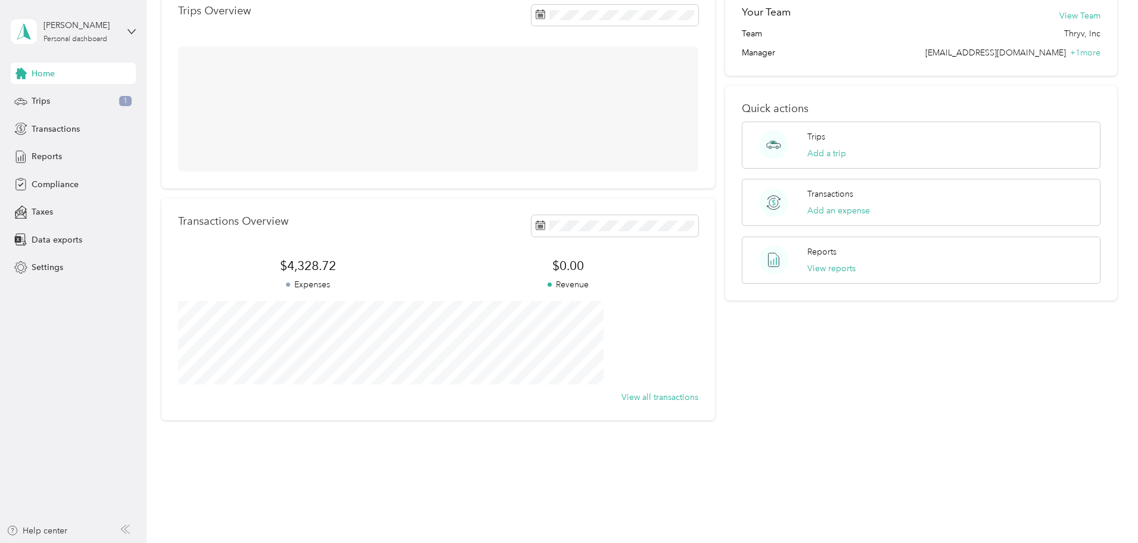
scroll to position [110, 0]
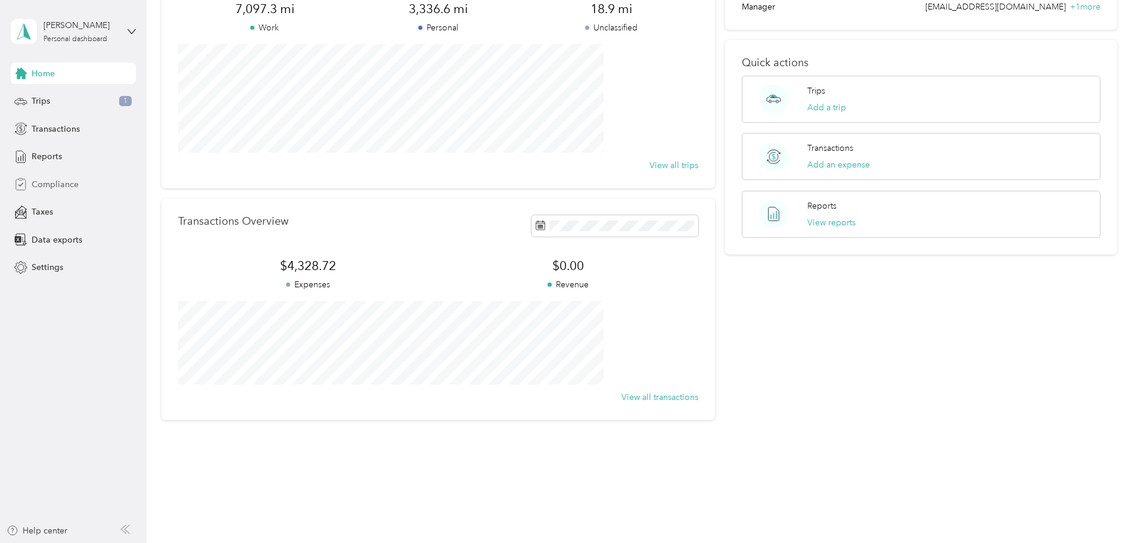
click at [63, 188] on span "Compliance" at bounding box center [55, 184] width 47 height 13
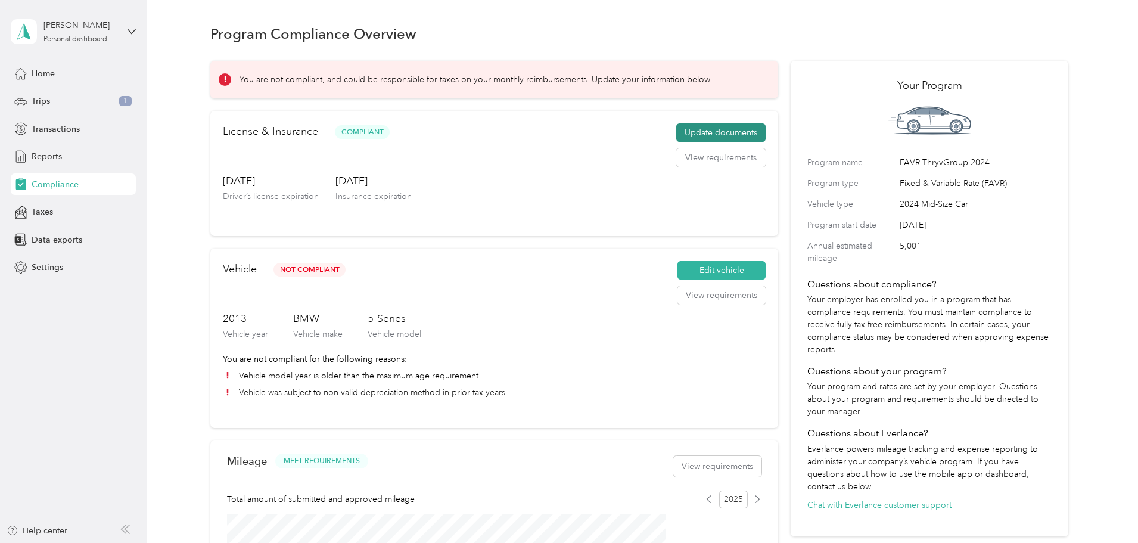
click at [691, 140] on button "Update documents" at bounding box center [720, 132] width 89 height 19
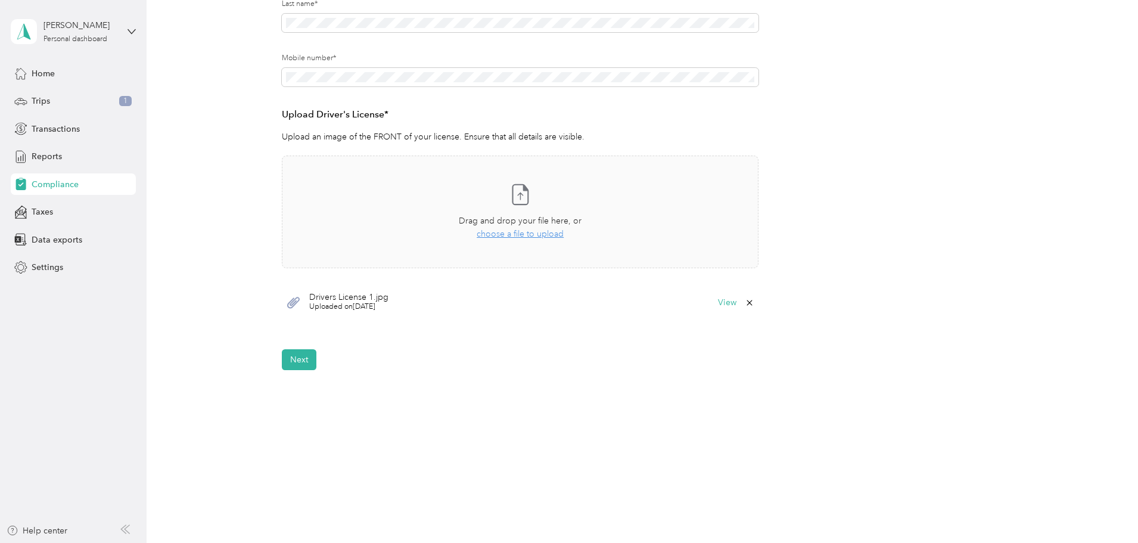
scroll to position [238, 0]
click at [724, 305] on button "View" at bounding box center [727, 302] width 18 height 8
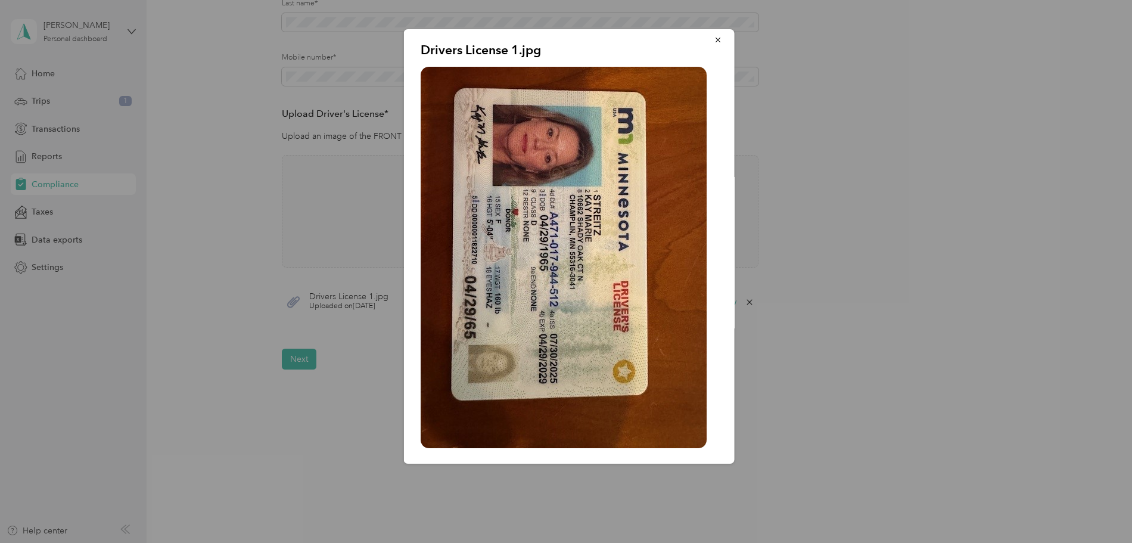
scroll to position [5, 0]
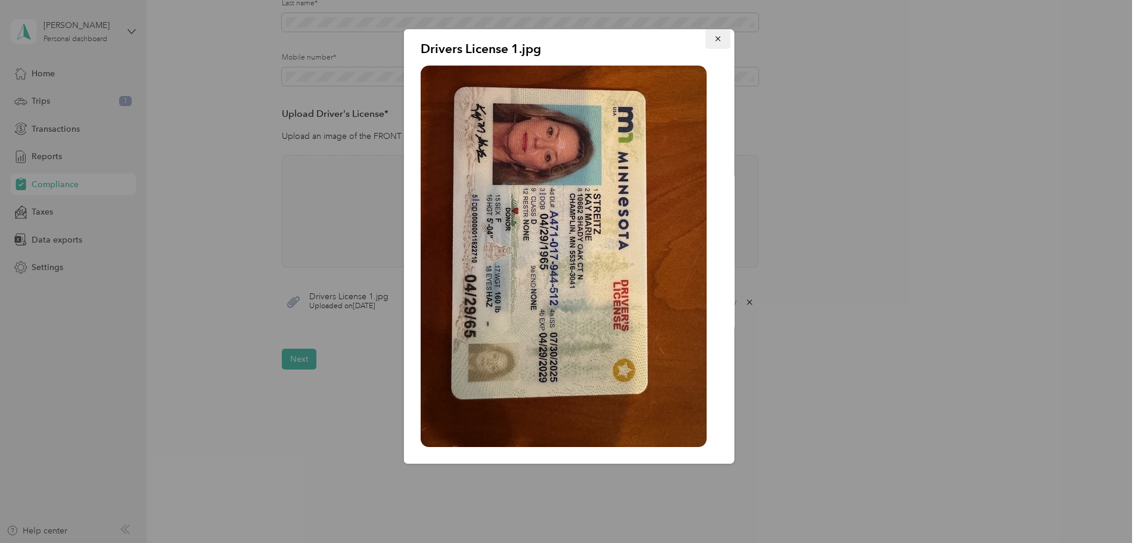
click at [714, 35] on icon "button" at bounding box center [718, 39] width 8 height 8
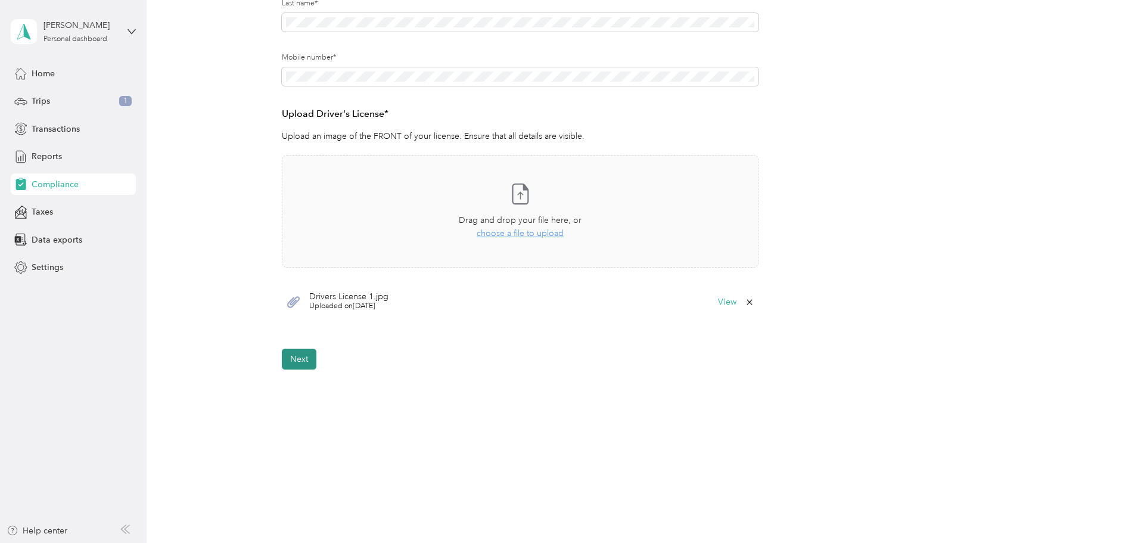
click at [298, 358] on button "Next" at bounding box center [299, 359] width 35 height 21
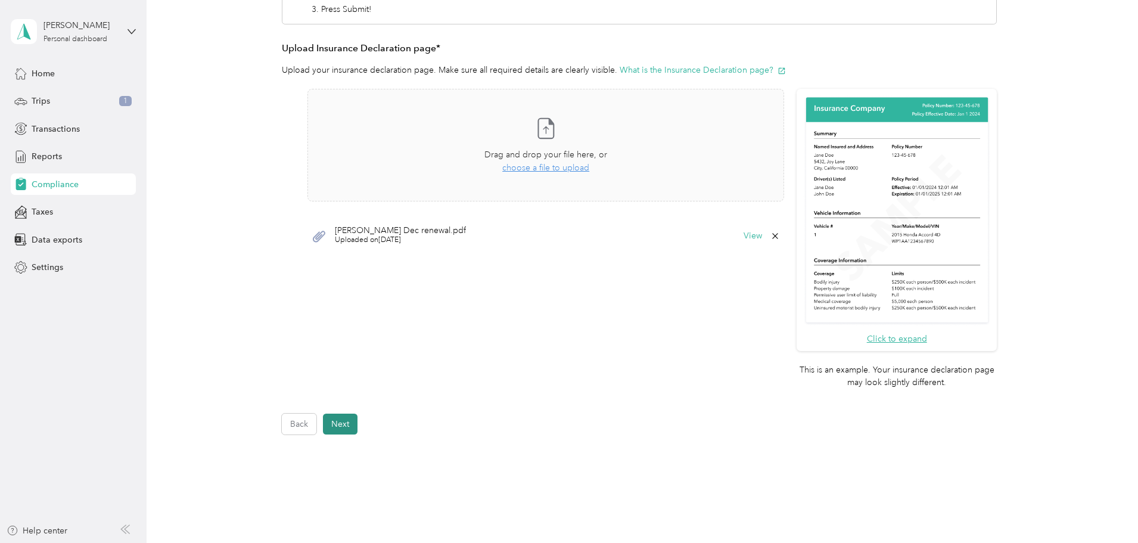
scroll to position [303, 0]
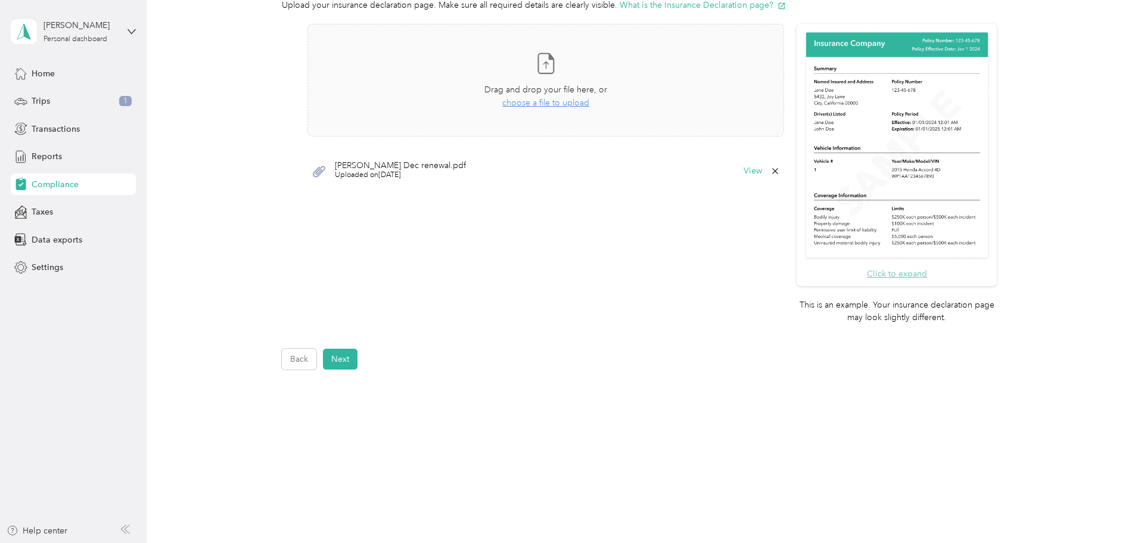
click at [903, 276] on button "Click to expand" at bounding box center [897, 273] width 60 height 13
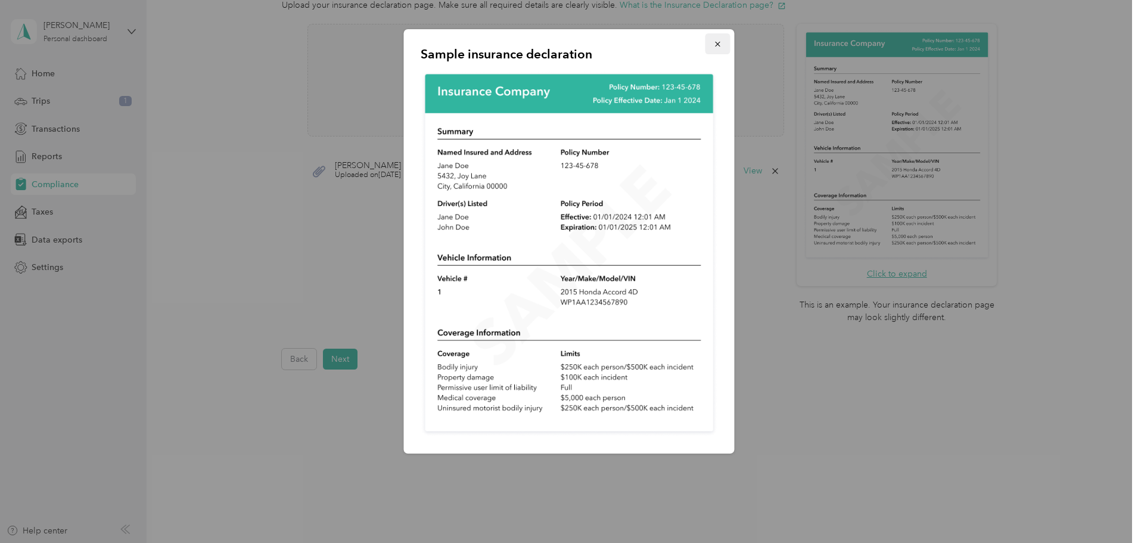
click at [715, 45] on icon "button" at bounding box center [718, 44] width 8 height 8
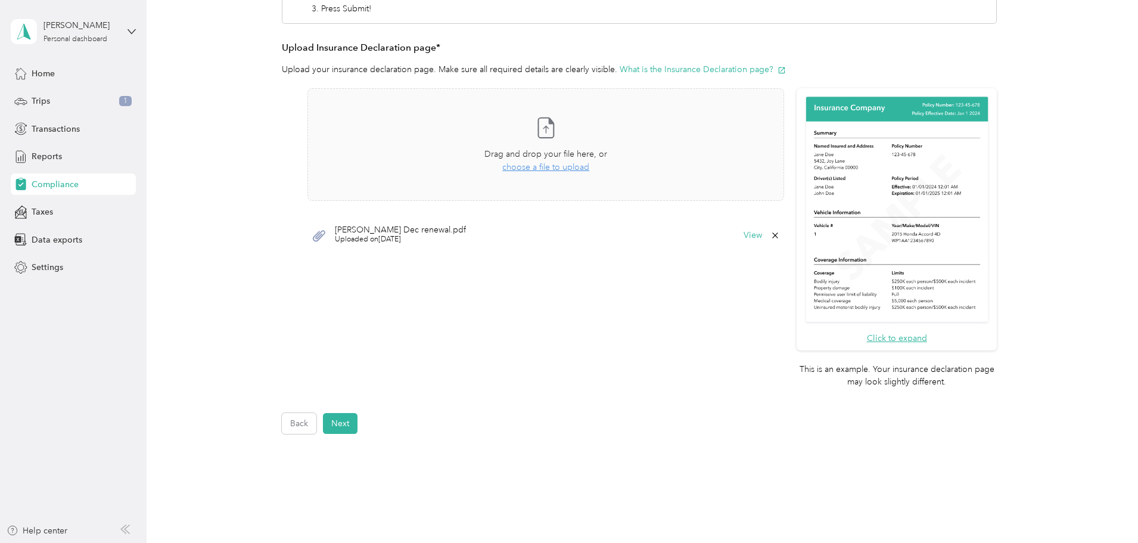
scroll to position [0, 0]
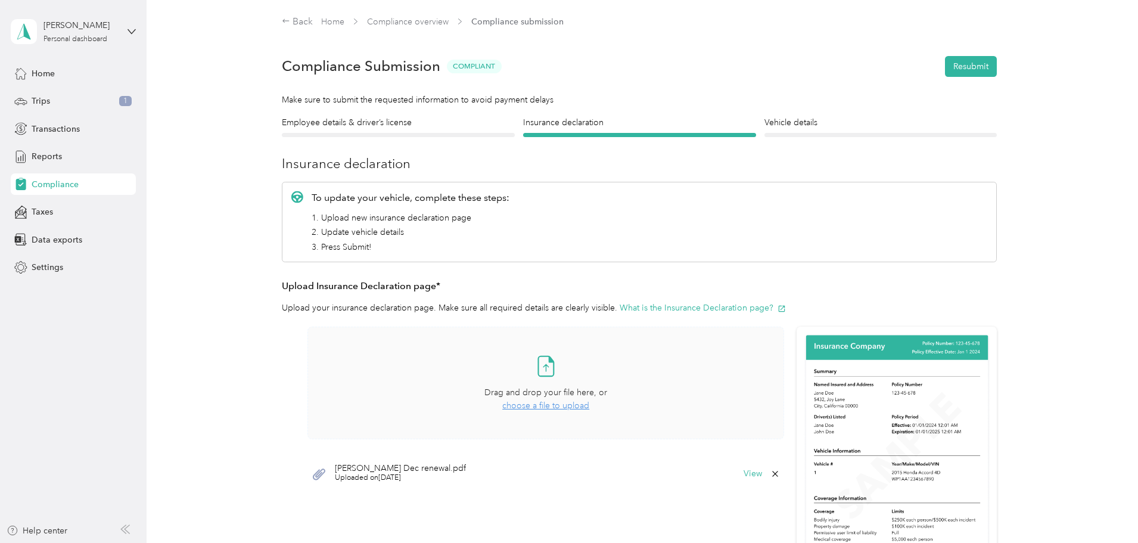
click at [553, 406] on span "choose a file to upload" at bounding box center [545, 405] width 87 height 10
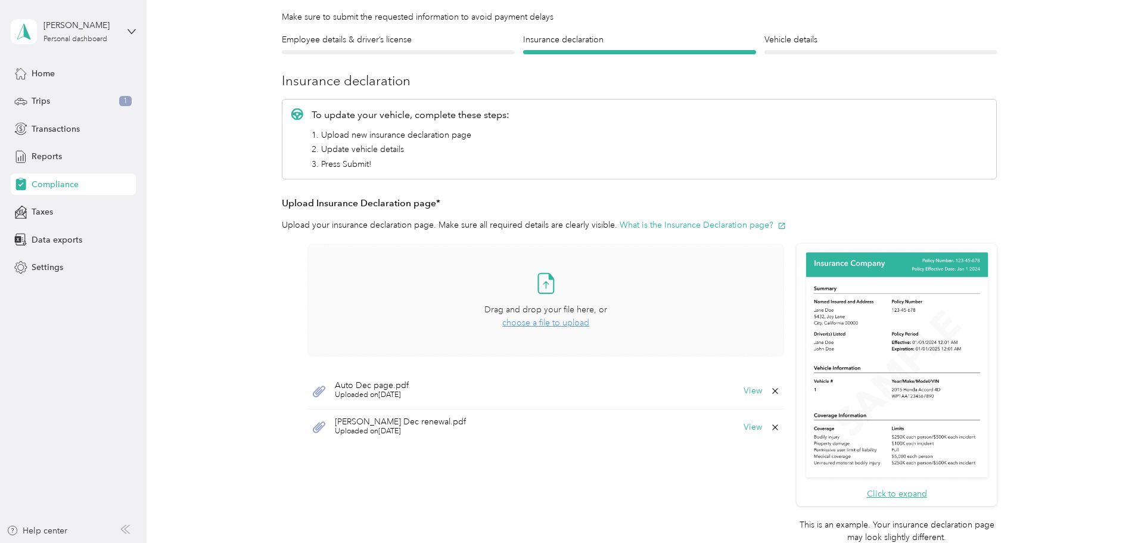
scroll to position [238, 0]
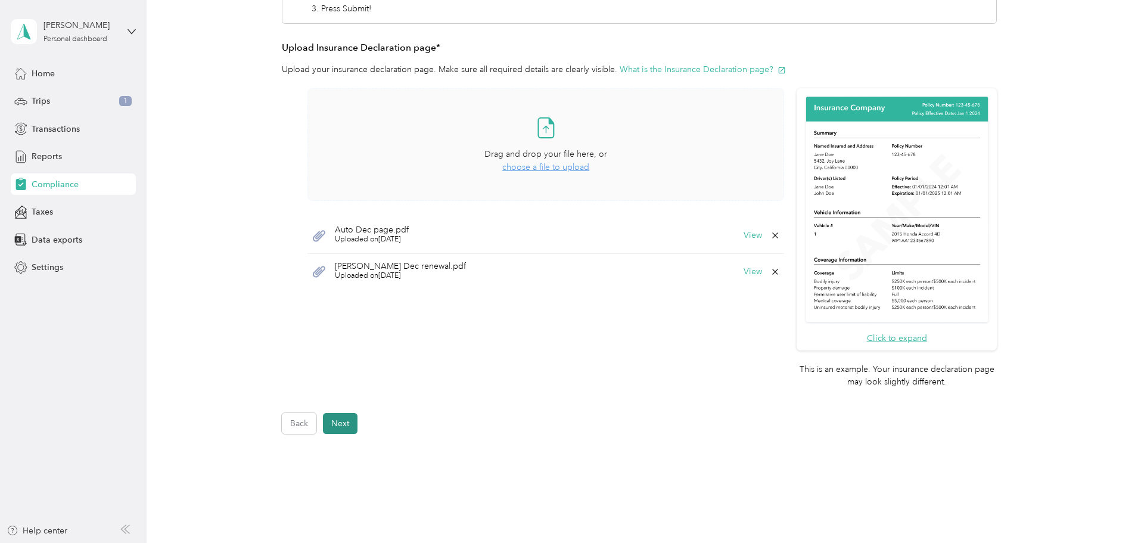
click at [335, 430] on button "Next" at bounding box center [340, 423] width 35 height 21
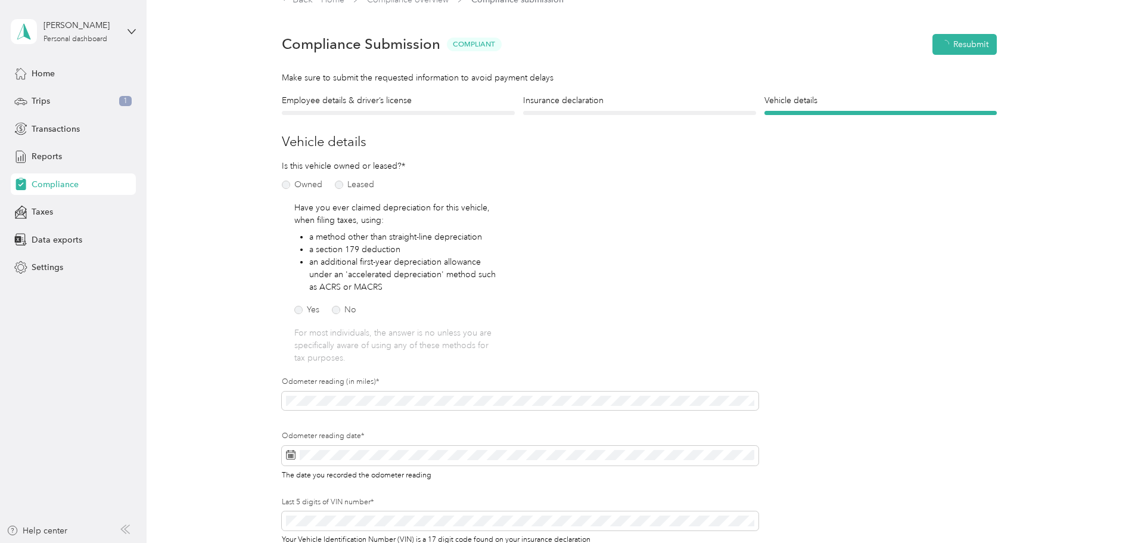
scroll to position [15, 0]
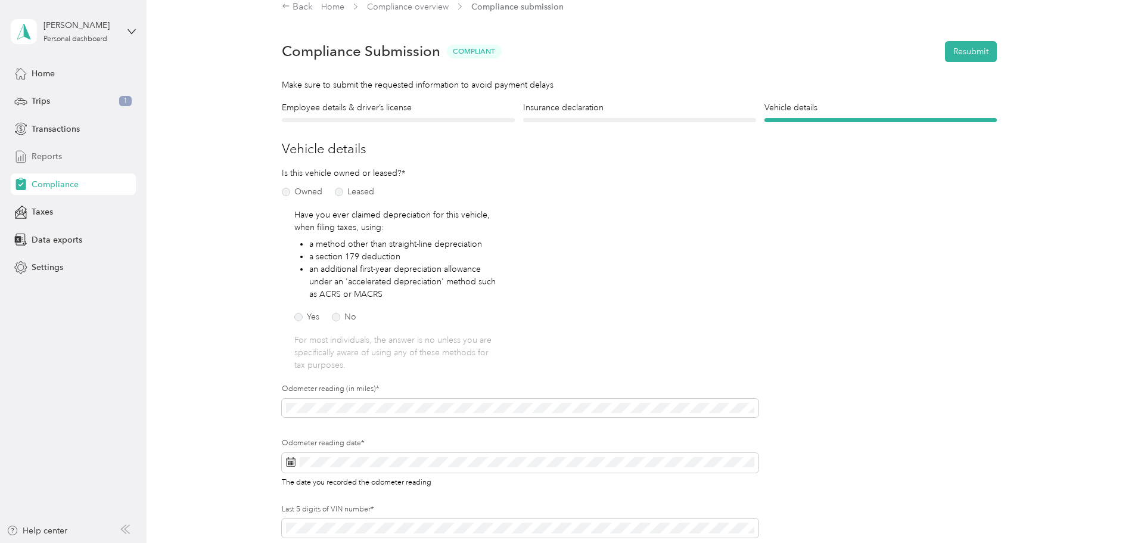
click at [45, 157] on span "Reports" at bounding box center [47, 156] width 30 height 13
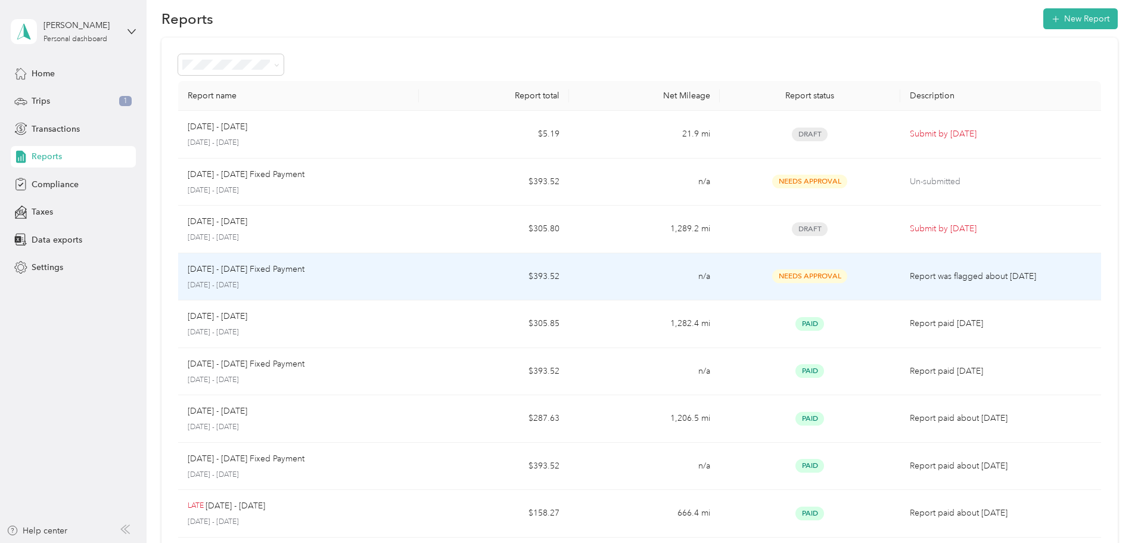
click at [791, 277] on span "Needs Approval" at bounding box center [809, 276] width 75 height 14
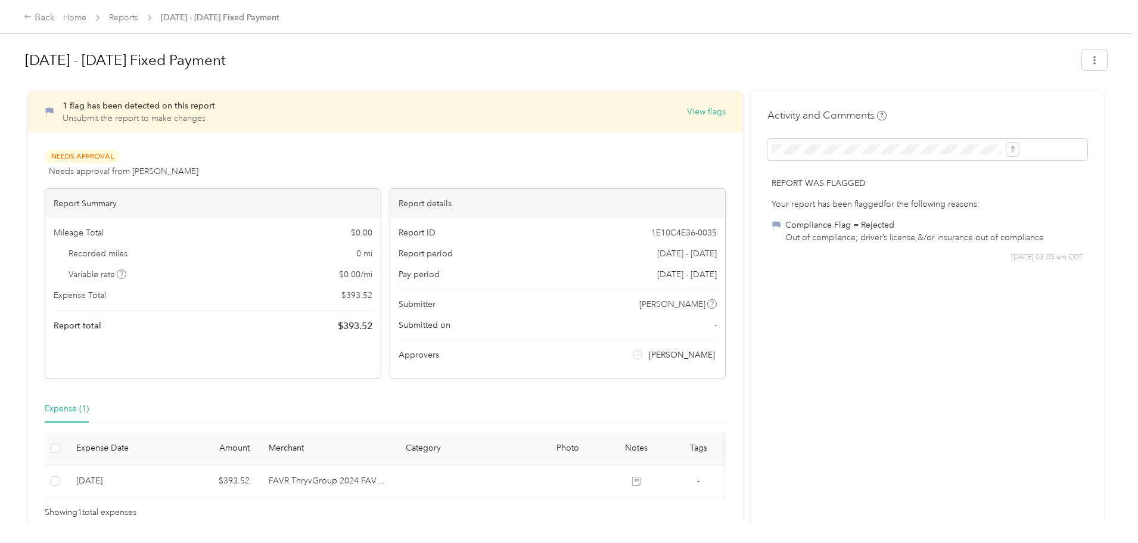
scroll to position [73, 0]
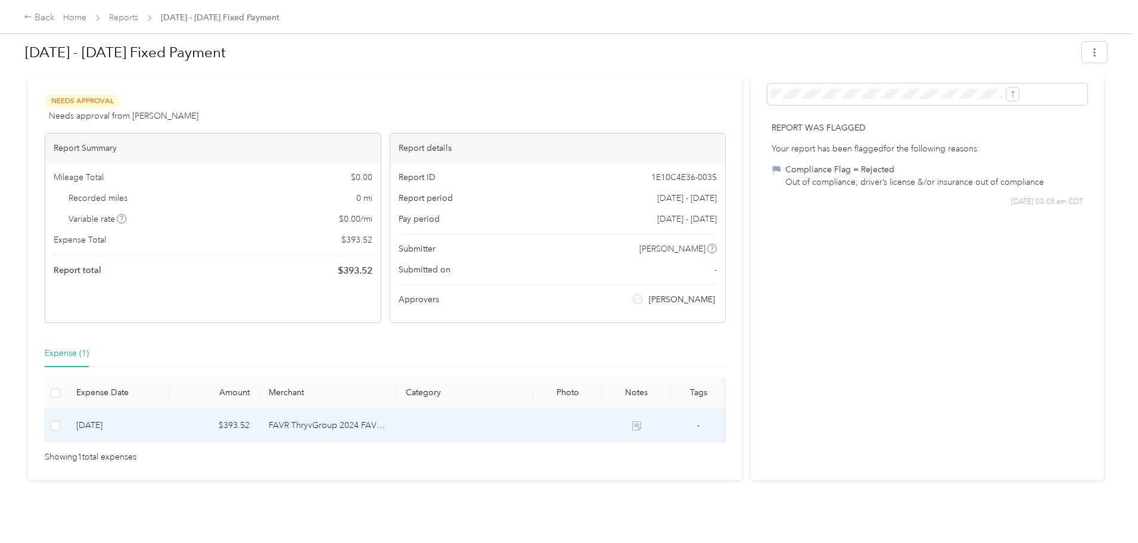
click at [67, 409] on td at bounding box center [56, 425] width 22 height 33
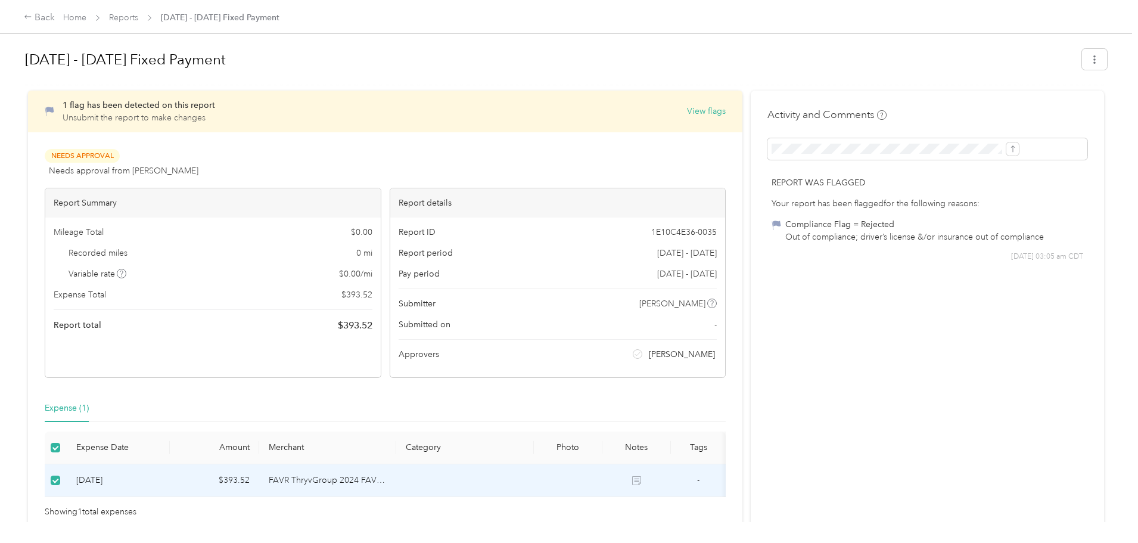
scroll to position [0, 0]
click at [808, 205] on div "Your report has been flagged for the following reasons:" at bounding box center [927, 204] width 312 height 13
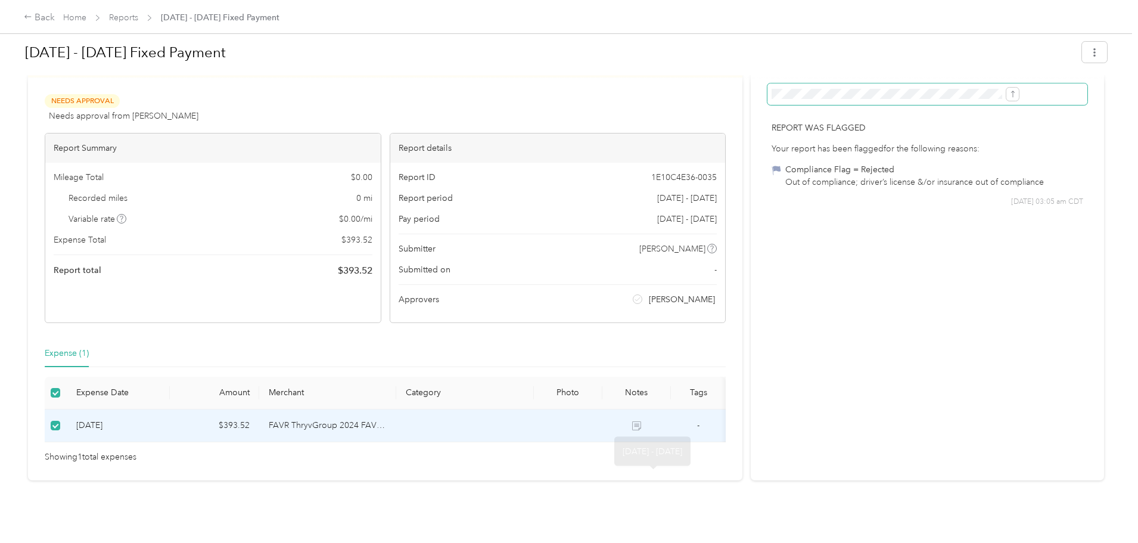
scroll to position [73, 0]
click at [872, 301] on div "Activity and Comments Report was flagged Your report has been flagged for the f…" at bounding box center [927, 258] width 353 height 444
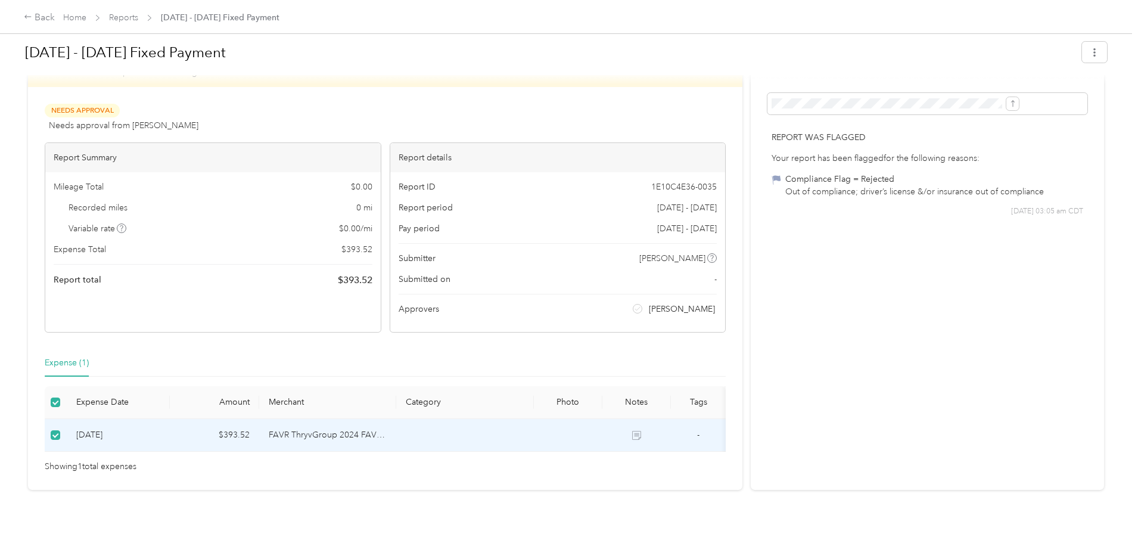
scroll to position [0, 0]
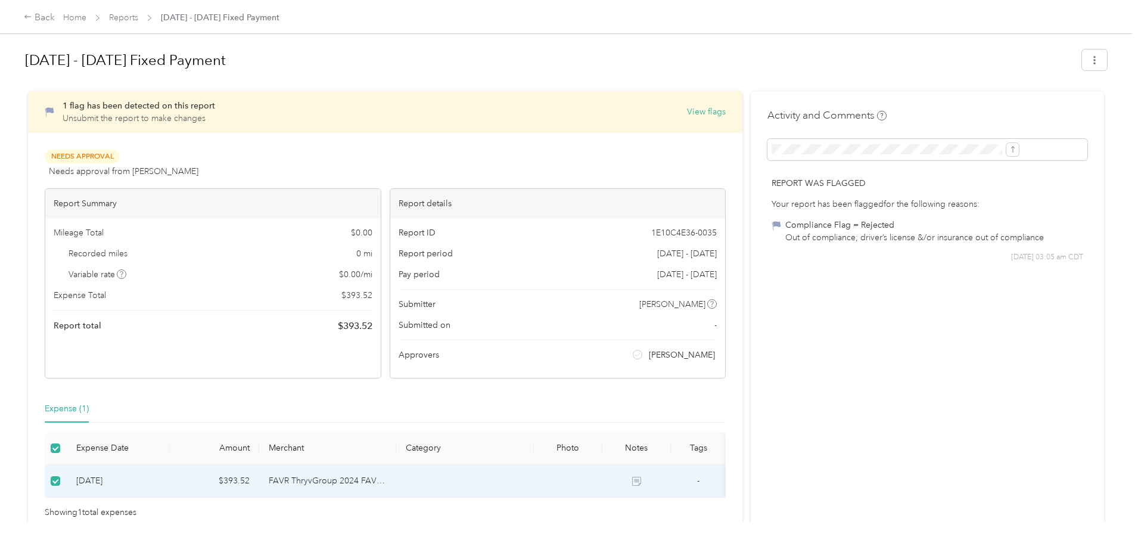
click at [120, 162] on span "Needs Approval" at bounding box center [82, 157] width 75 height 14
click at [1090, 57] on icon "button" at bounding box center [1094, 60] width 8 height 8
click at [138, 17] on link "Reports" at bounding box center [123, 18] width 29 height 10
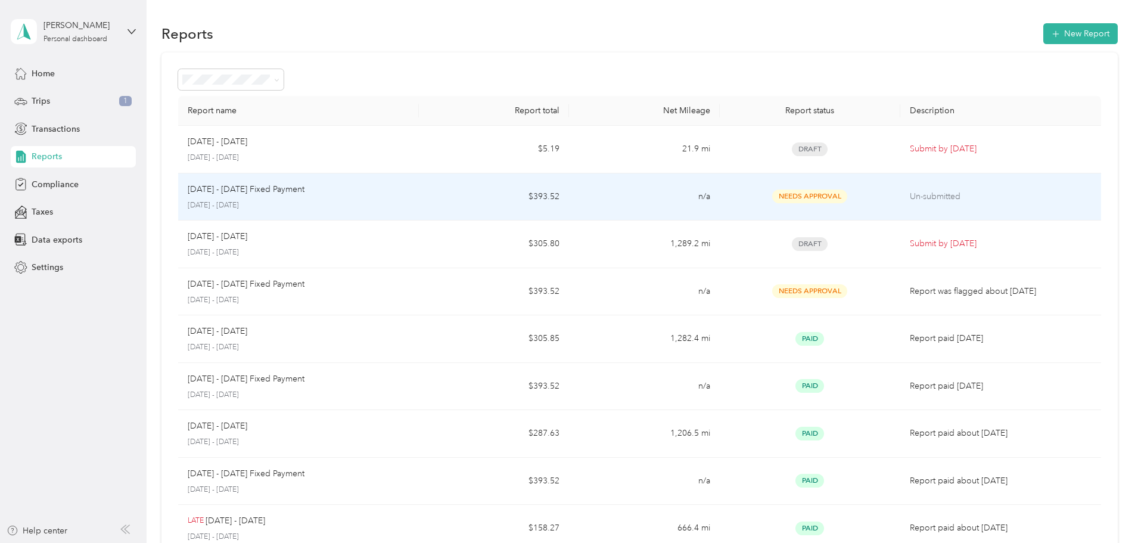
click at [910, 195] on p "Un-submitted" at bounding box center [1001, 196] width 182 height 13
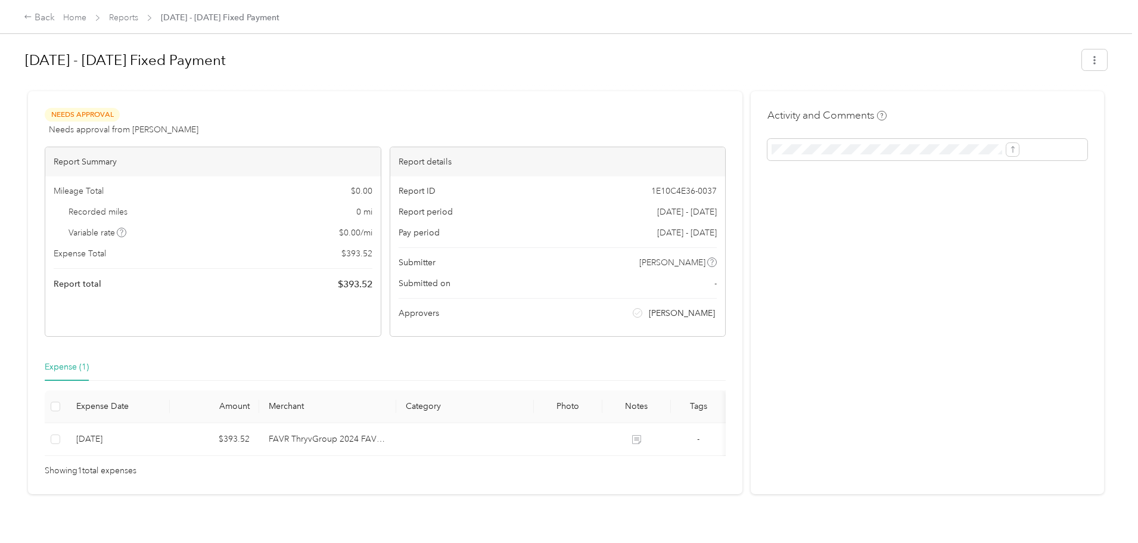
click at [120, 112] on span "Needs Approval" at bounding box center [82, 115] width 75 height 14
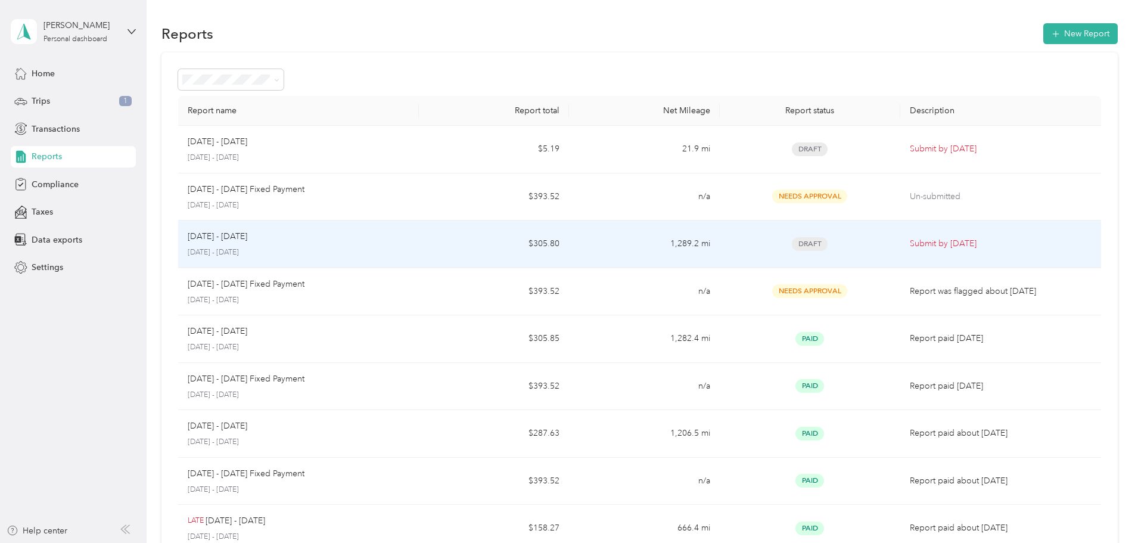
click at [792, 248] on span "Draft" at bounding box center [810, 244] width 36 height 14
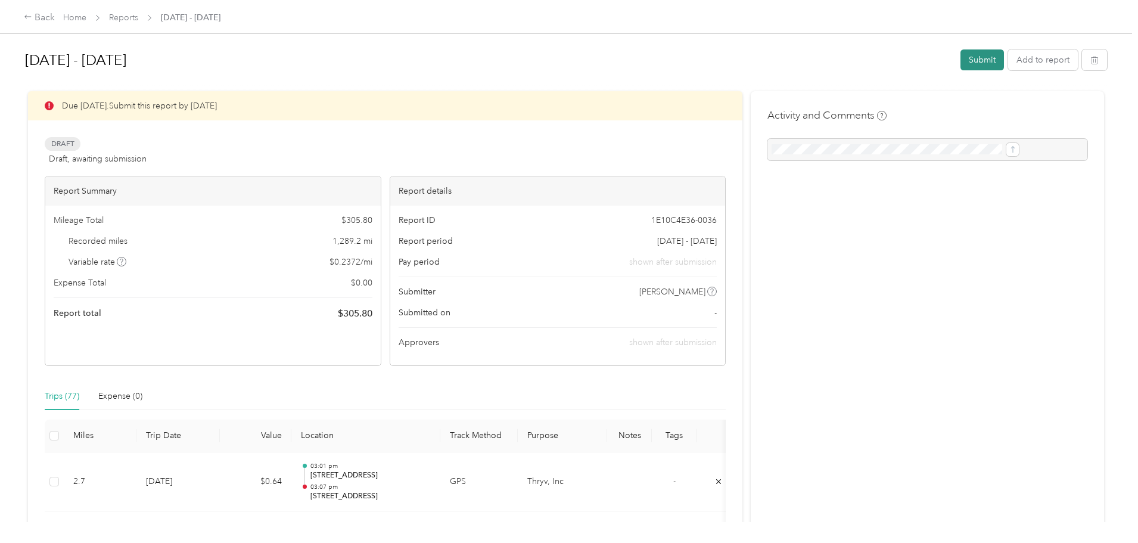
click at [960, 59] on button "Submit" at bounding box center [981, 59] width 43 height 21
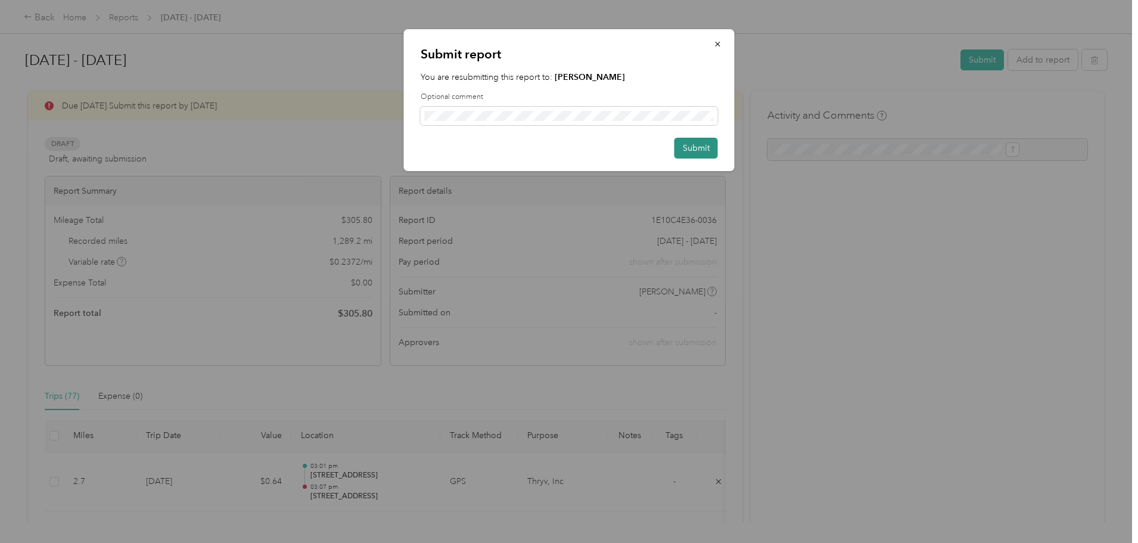
click at [704, 143] on button "Submit" at bounding box center [695, 148] width 43 height 21
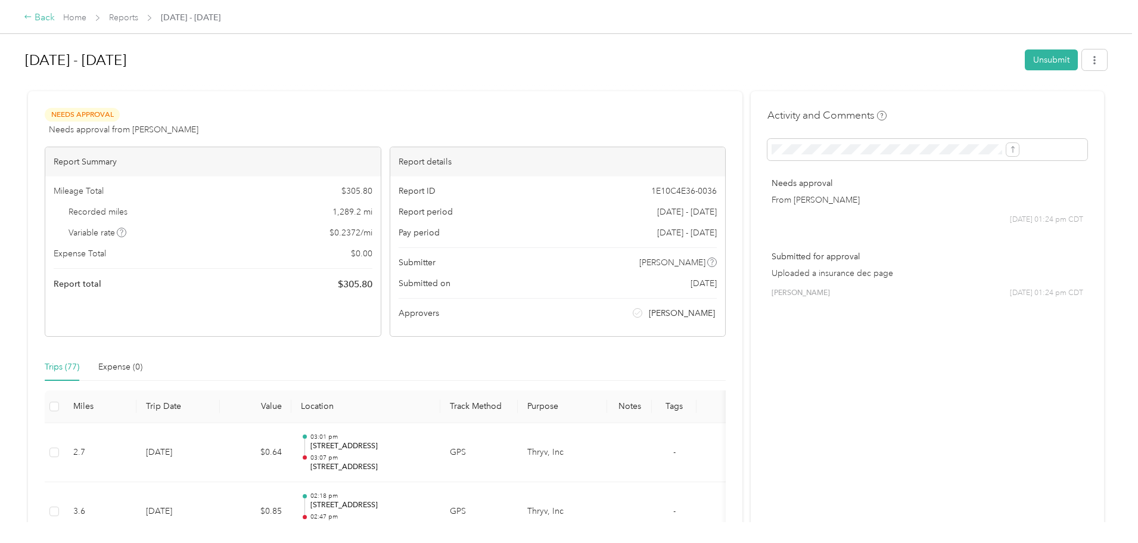
click at [32, 20] on icon at bounding box center [28, 17] width 8 height 8
